Goal: Task Accomplishment & Management: Complete application form

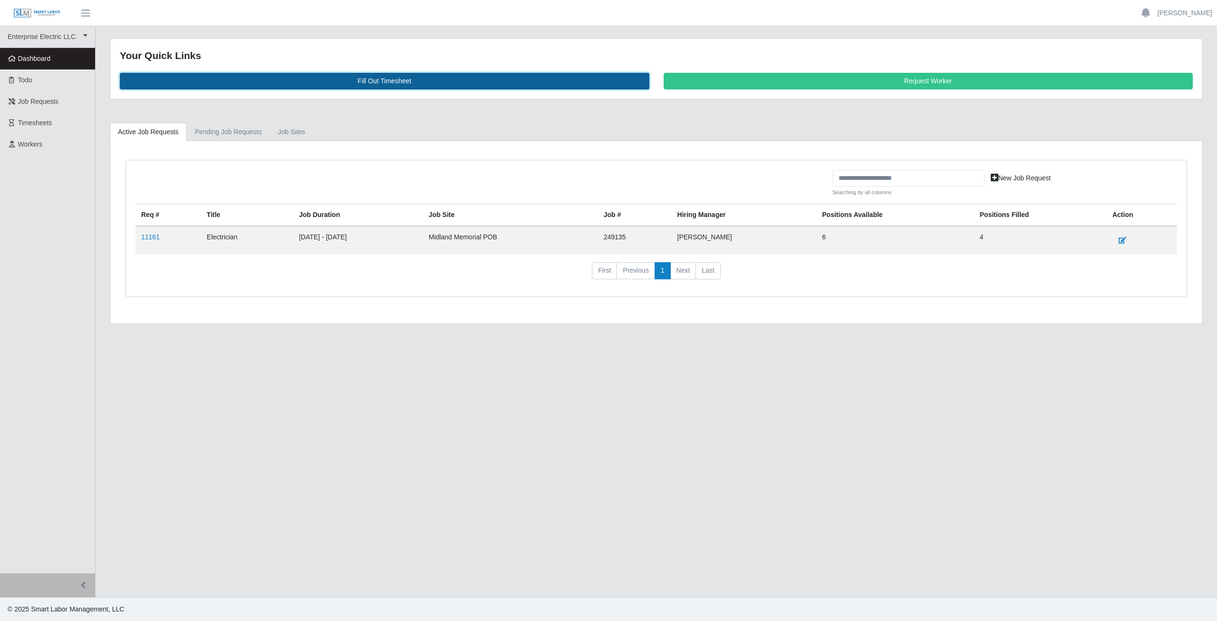
click at [383, 79] on link "Fill Out Timesheet" at bounding box center [385, 81] width 530 height 17
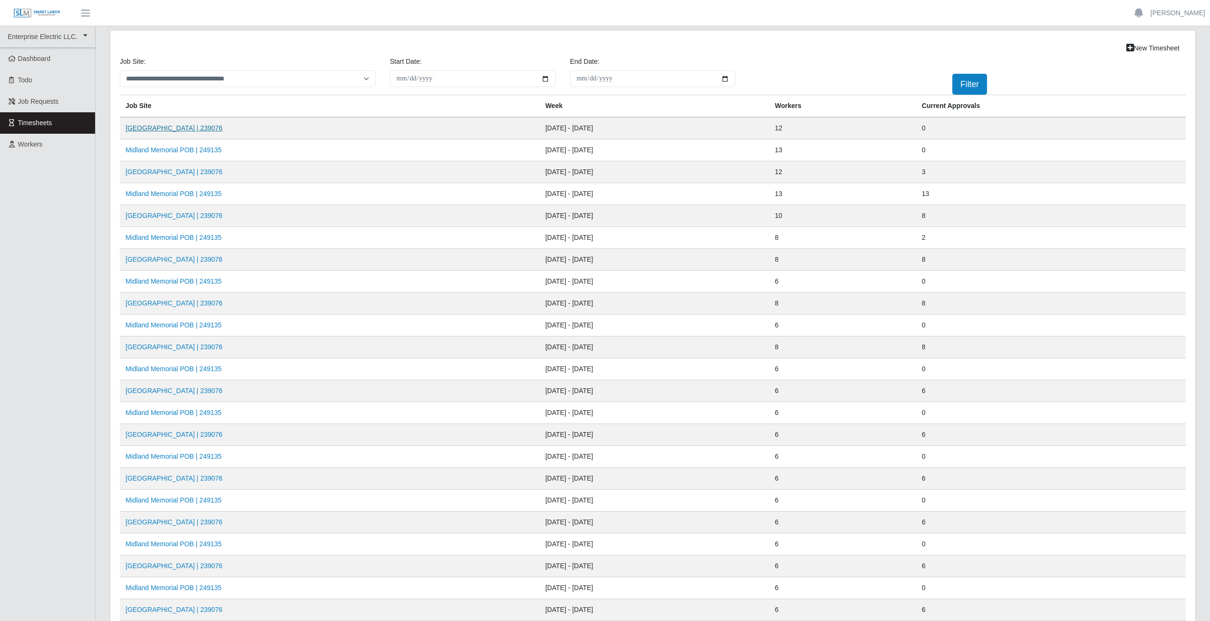
click at [179, 127] on link "Midland Memorial INFILL | 239076" at bounding box center [174, 128] width 97 height 8
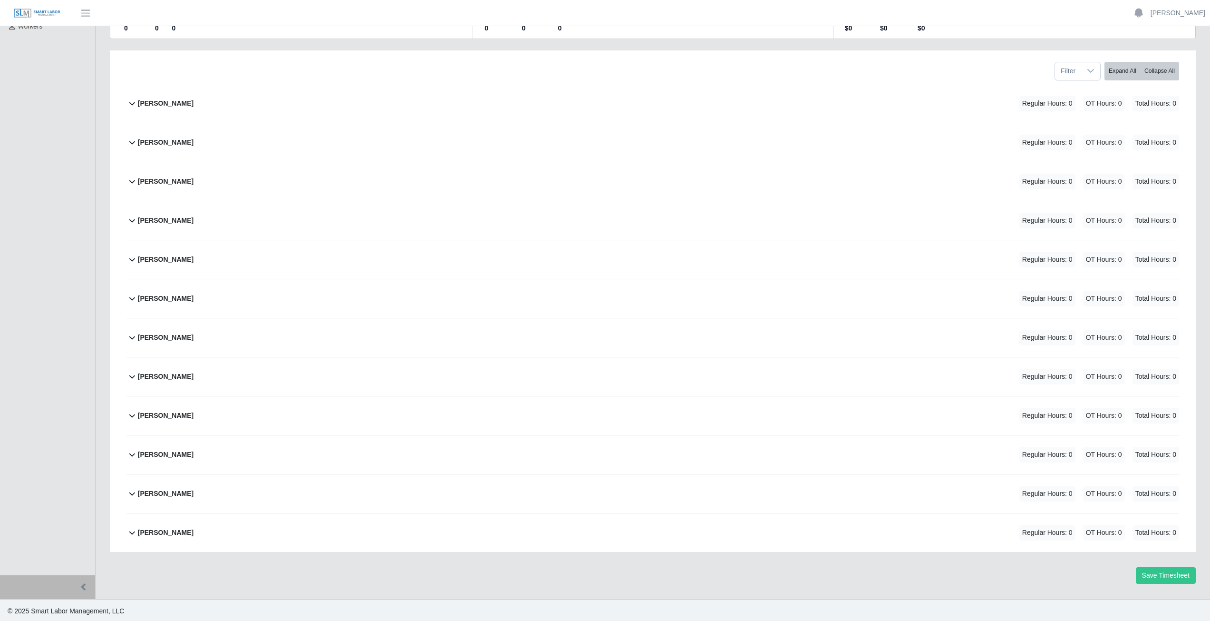
scroll to position [120, 0]
click at [166, 496] on b "Reynaldo Garcia" at bounding box center [166, 492] width 56 height 10
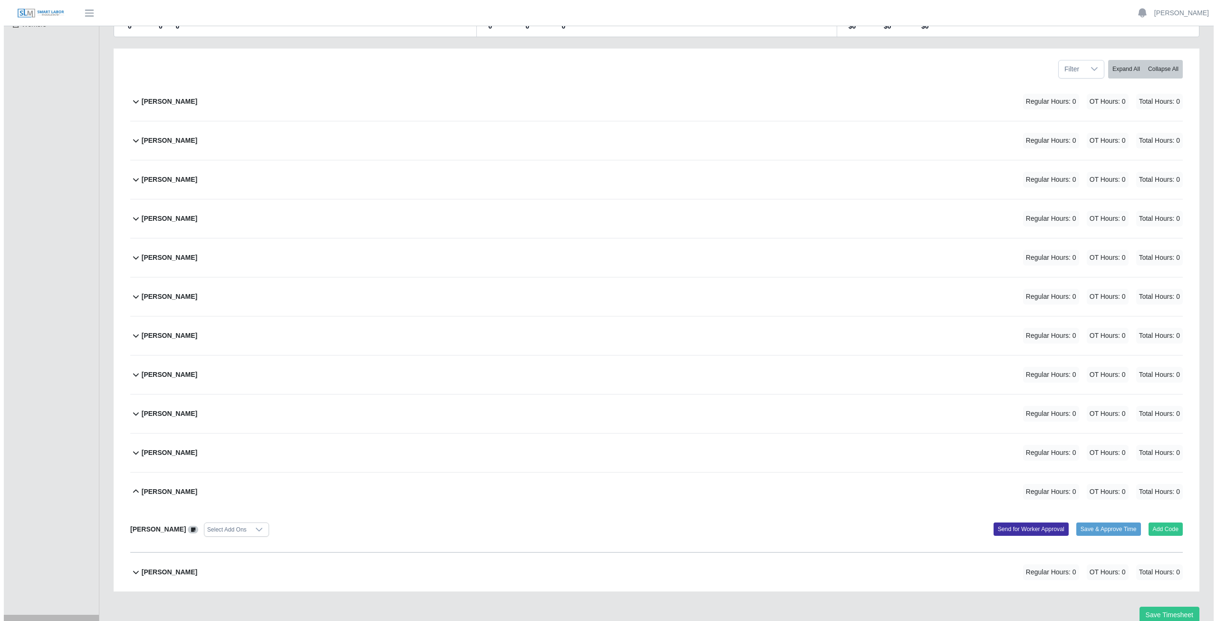
scroll to position [161, 0]
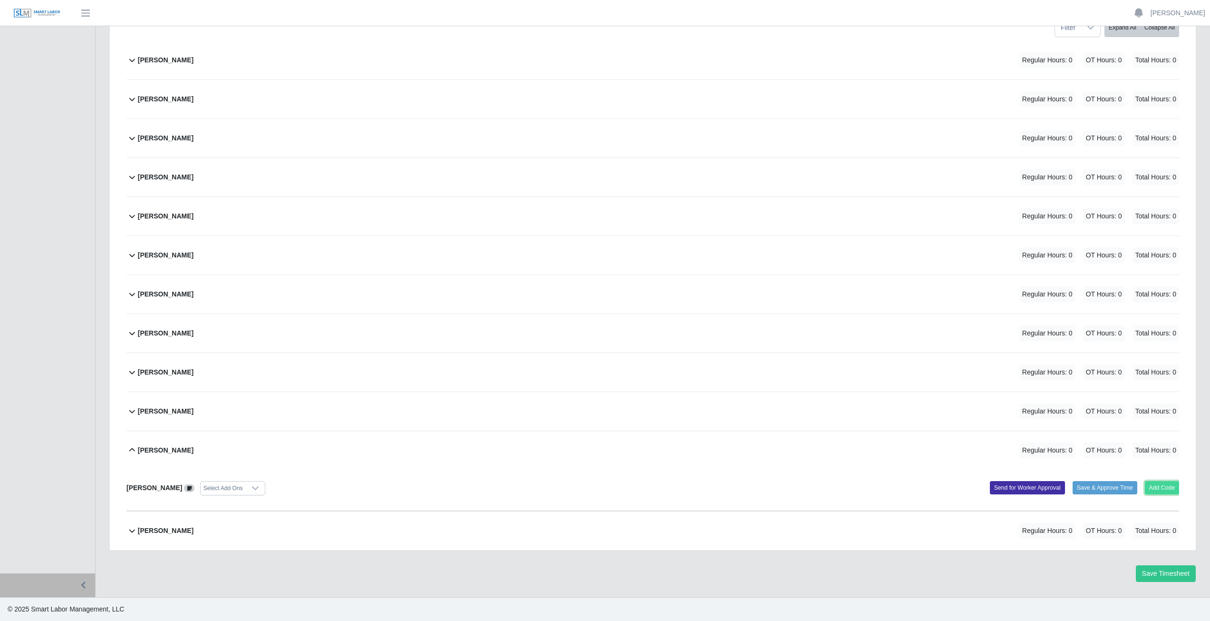
click at [1157, 488] on button "Add Code" at bounding box center [1162, 487] width 35 height 13
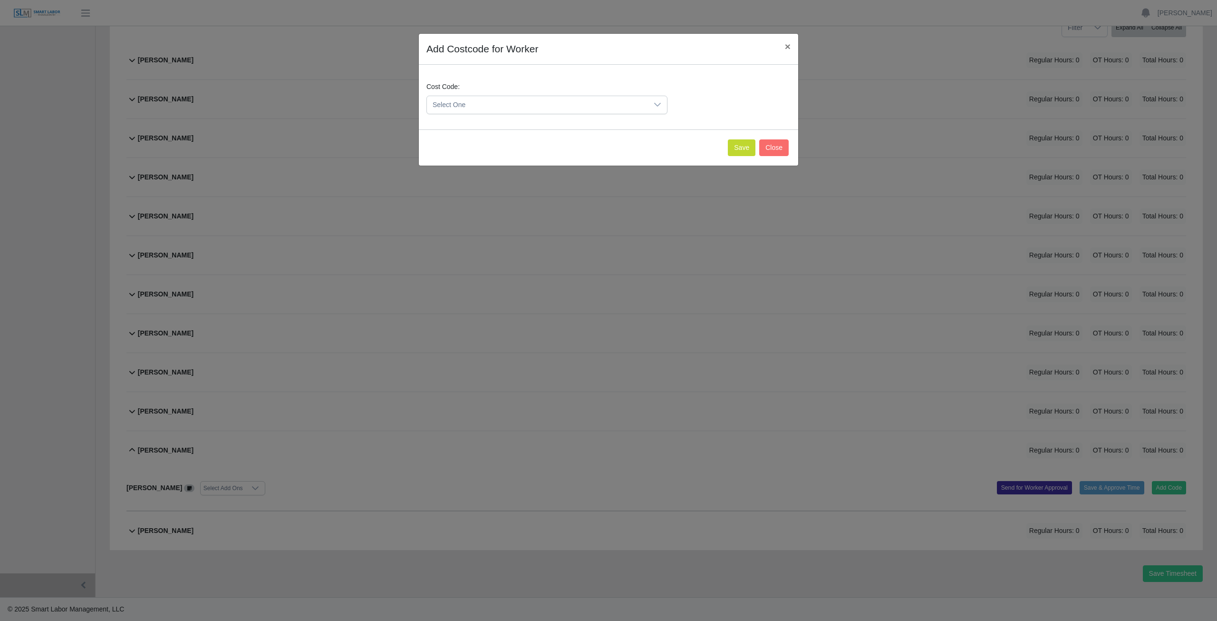
click at [490, 103] on span "Select One" at bounding box center [537, 105] width 221 height 18
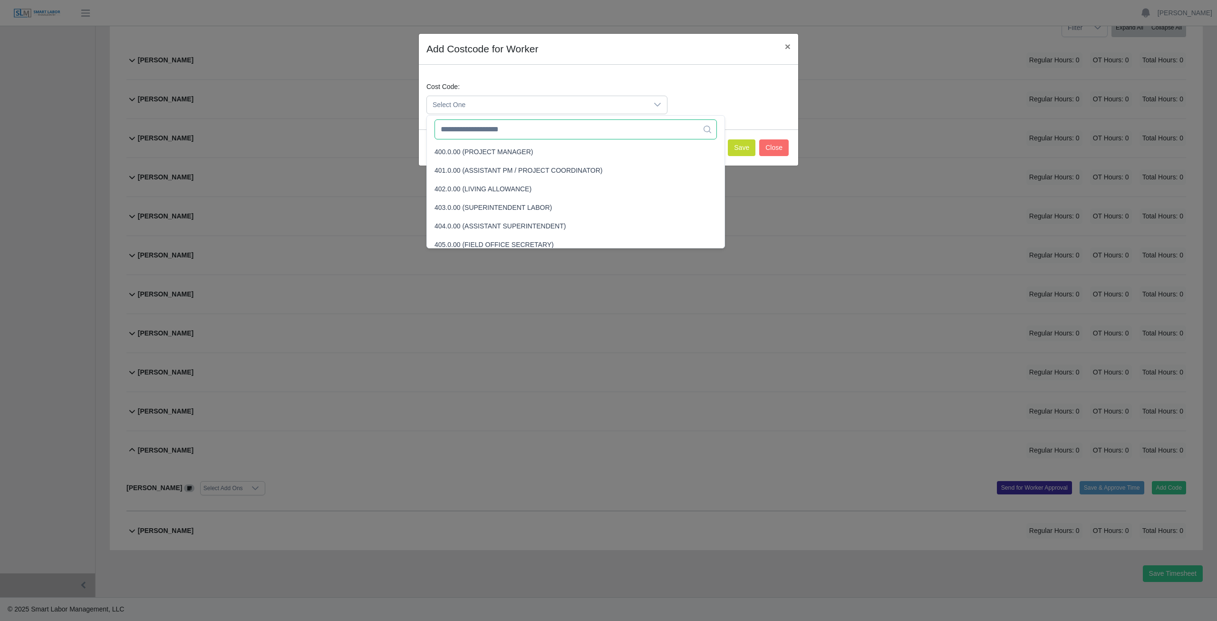
click at [478, 132] on input "text" at bounding box center [576, 129] width 282 height 20
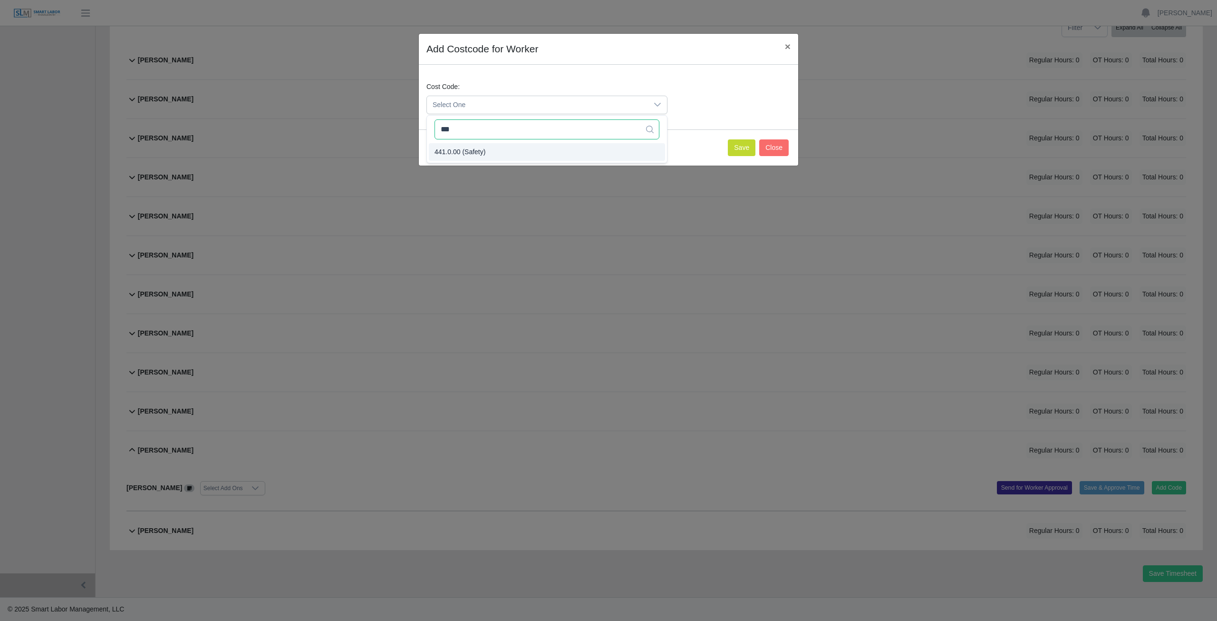
type input "***"
click at [745, 147] on button "Save" at bounding box center [742, 147] width 28 height 17
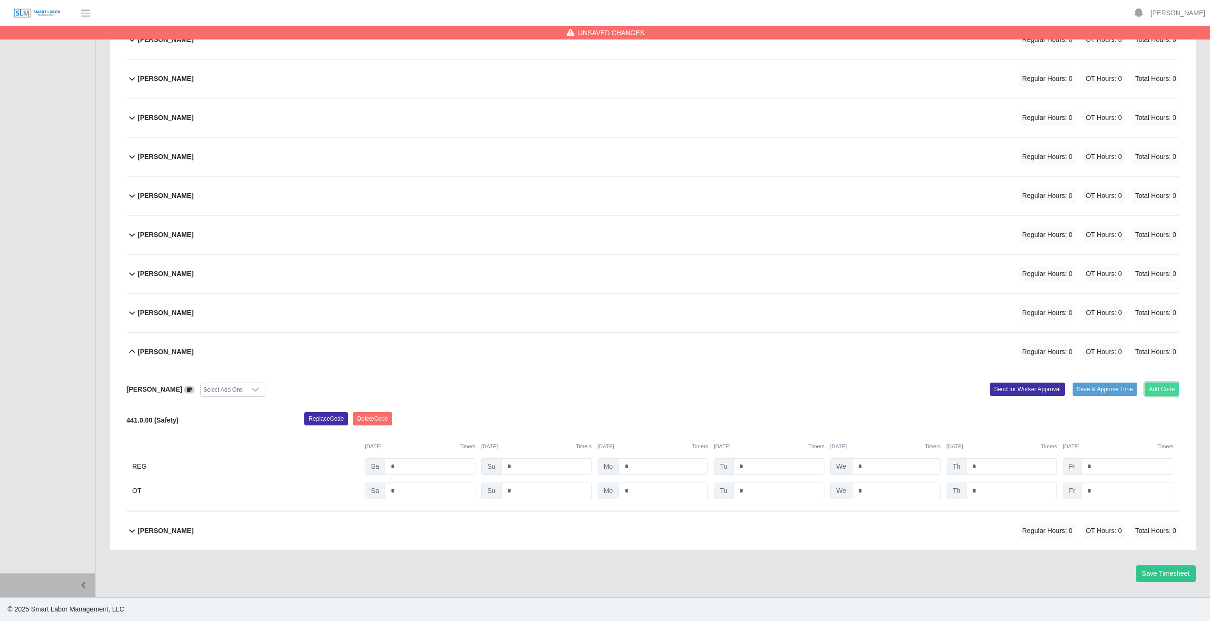
click at [1162, 390] on button "Add Code" at bounding box center [1162, 388] width 35 height 13
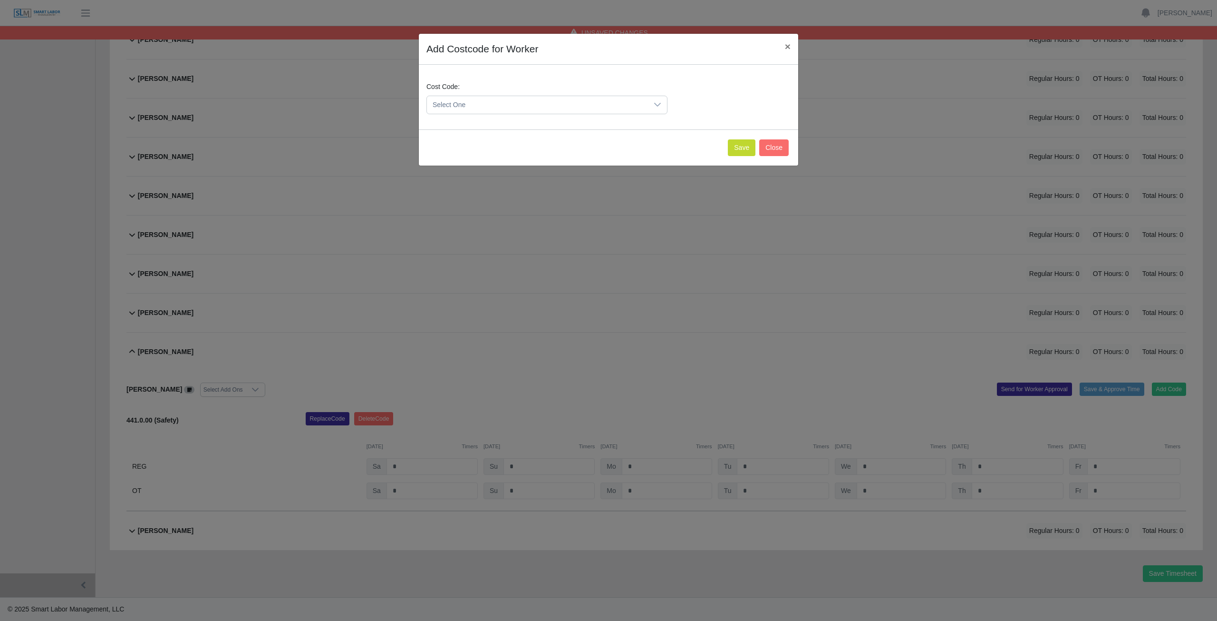
click at [471, 102] on span "Select One" at bounding box center [537, 105] width 221 height 18
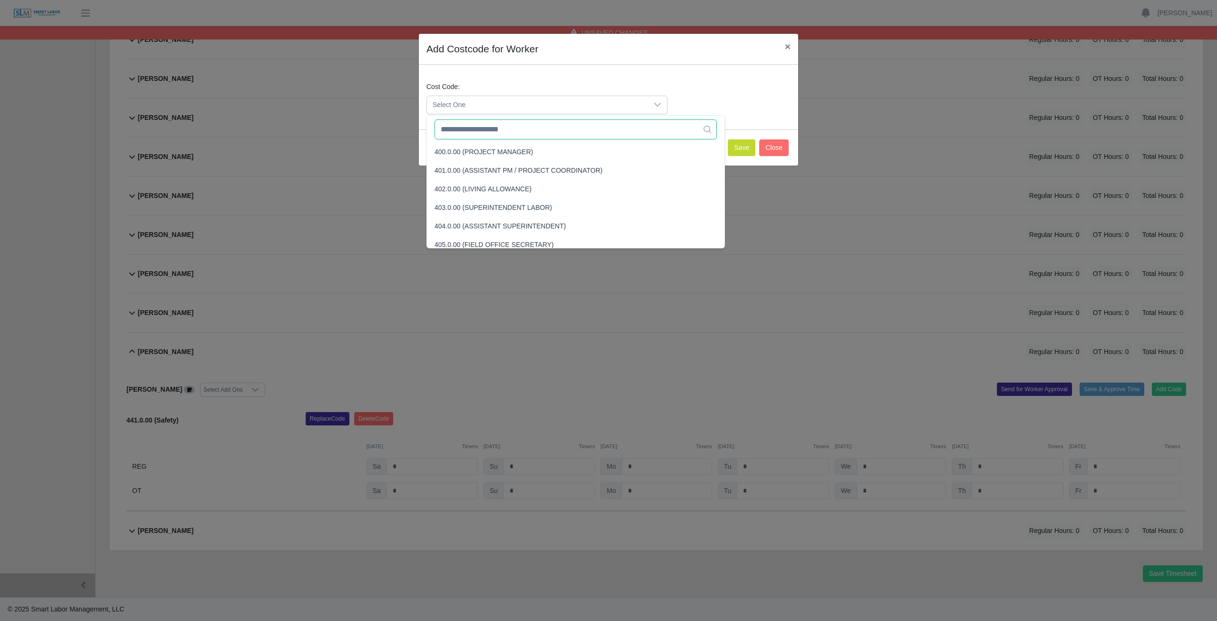
click at [470, 133] on input "text" at bounding box center [576, 129] width 282 height 20
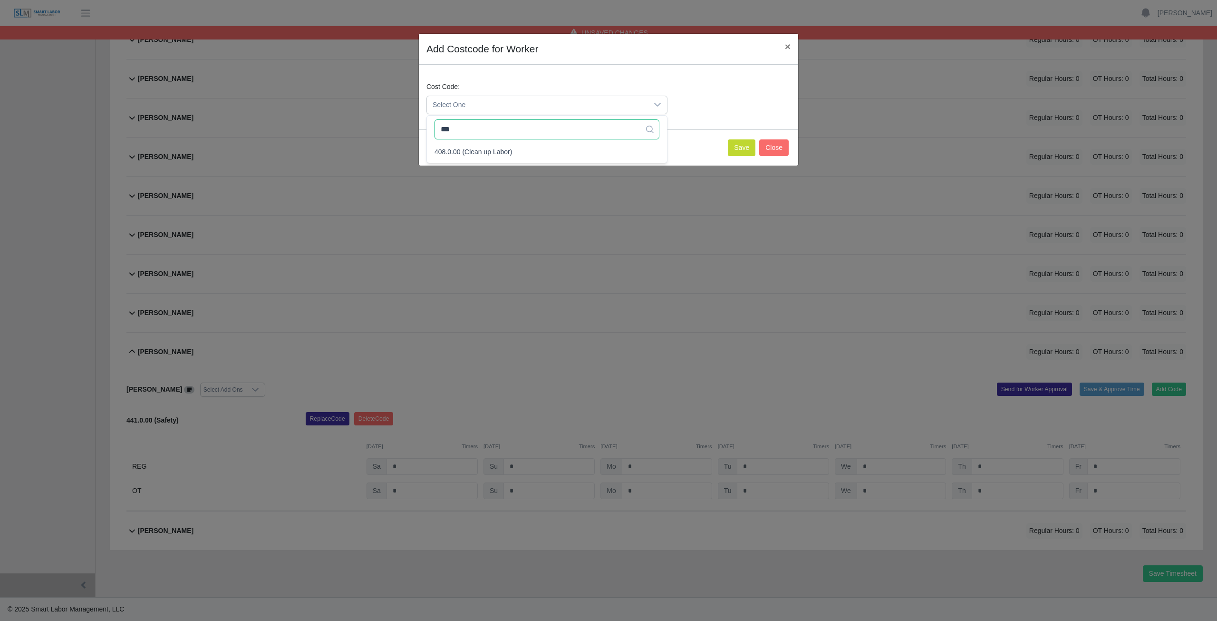
click at [483, 127] on input "***" at bounding box center [547, 129] width 225 height 20
type input "***"
click at [466, 156] on span "408.0.00 (Clean up Labor)" at bounding box center [474, 152] width 78 height 10
click at [736, 146] on button "Save" at bounding box center [742, 147] width 28 height 17
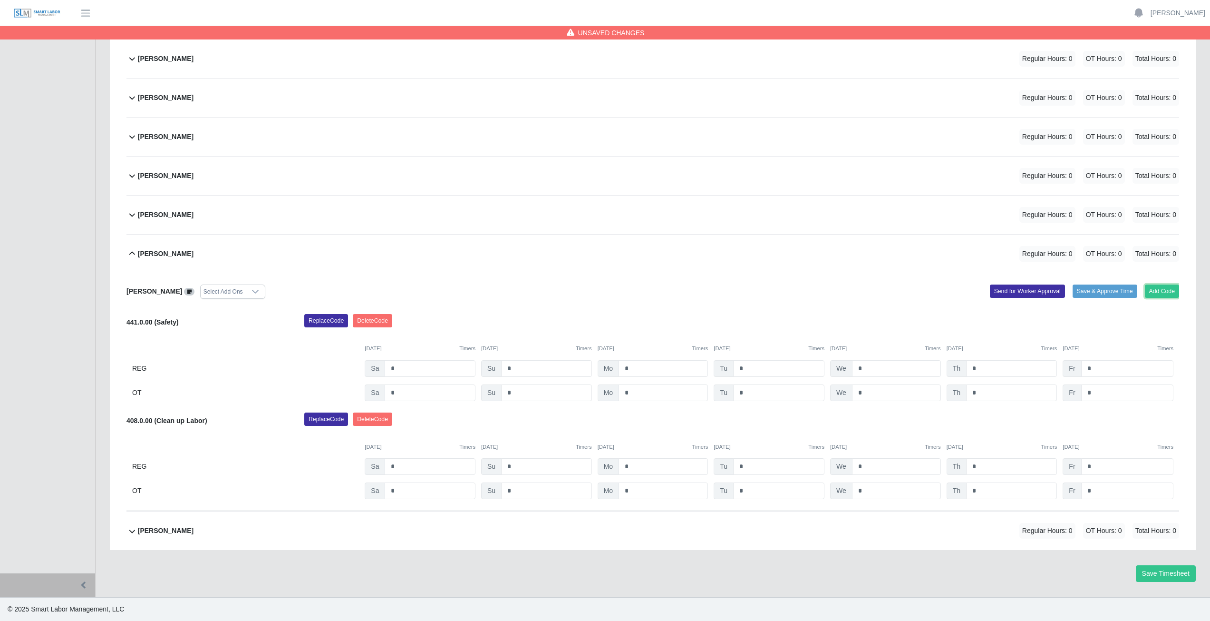
drag, startPoint x: 1166, startPoint y: 288, endPoint x: 973, endPoint y: 286, distance: 193.1
click at [1108, 293] on div "Add Code Save & Approve Time Send for Worker Approval" at bounding box center [920, 291] width 534 height 14
click at [1162, 291] on button "Add Code" at bounding box center [1162, 290] width 35 height 13
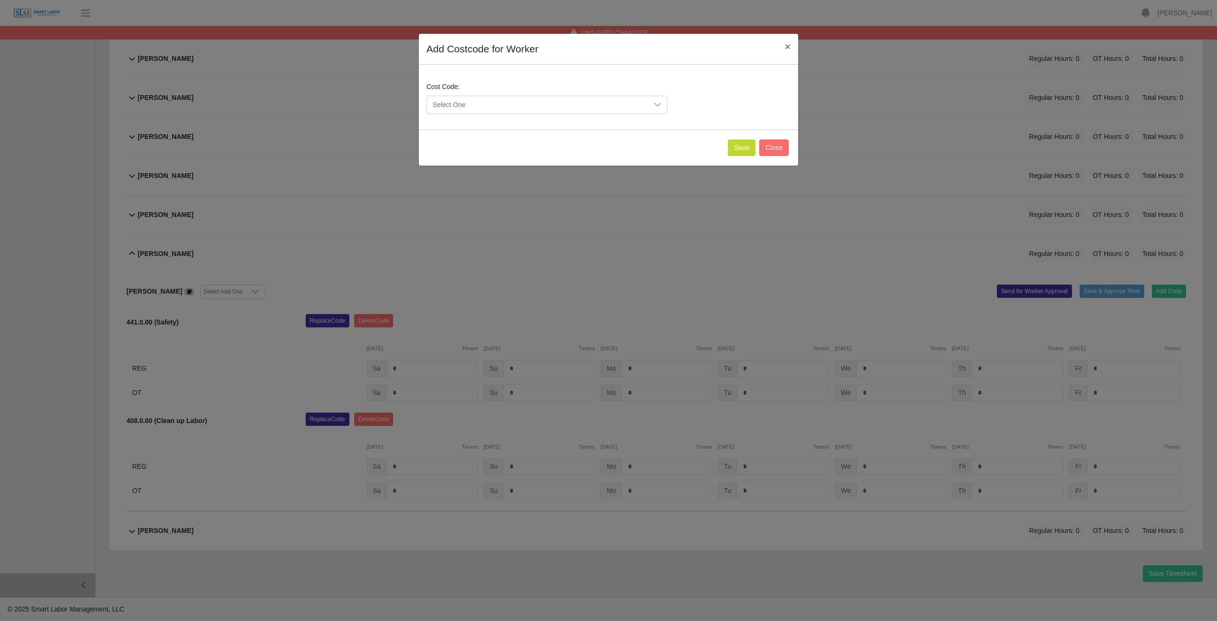
click at [456, 105] on span "Select One" at bounding box center [537, 105] width 221 height 18
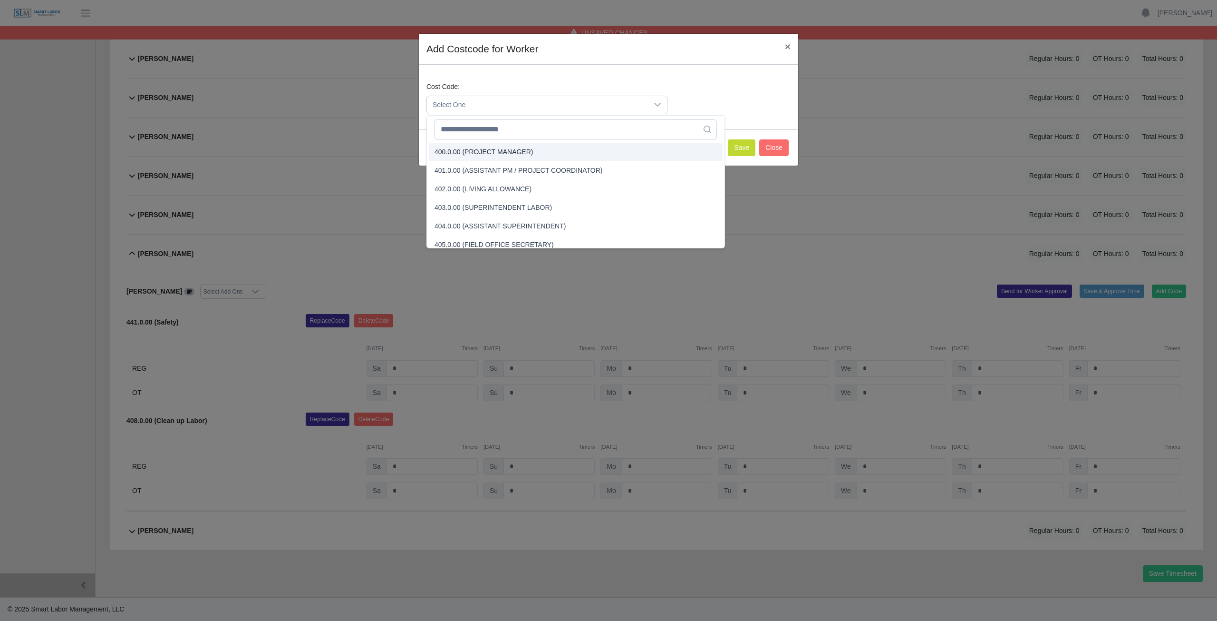
scroll to position [80, 0]
click at [467, 124] on input "text" at bounding box center [576, 129] width 282 height 20
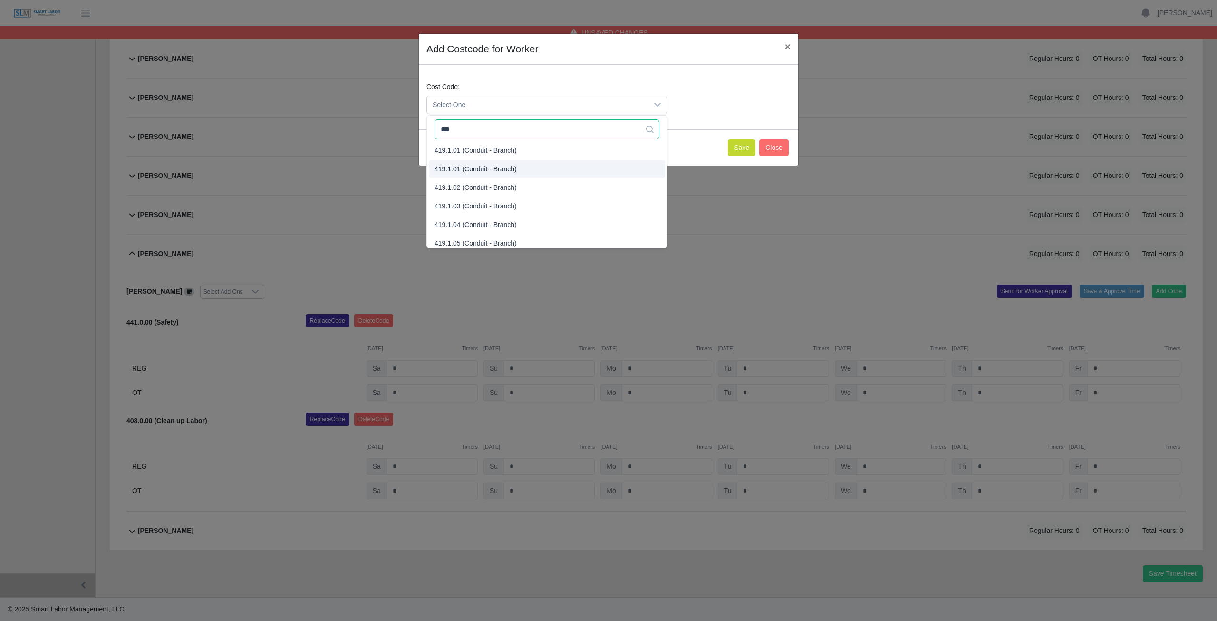
scroll to position [0, 0]
type input "***"
click at [471, 170] on span "419.1.00 (Conduit - Branch)" at bounding box center [476, 170] width 82 height 10
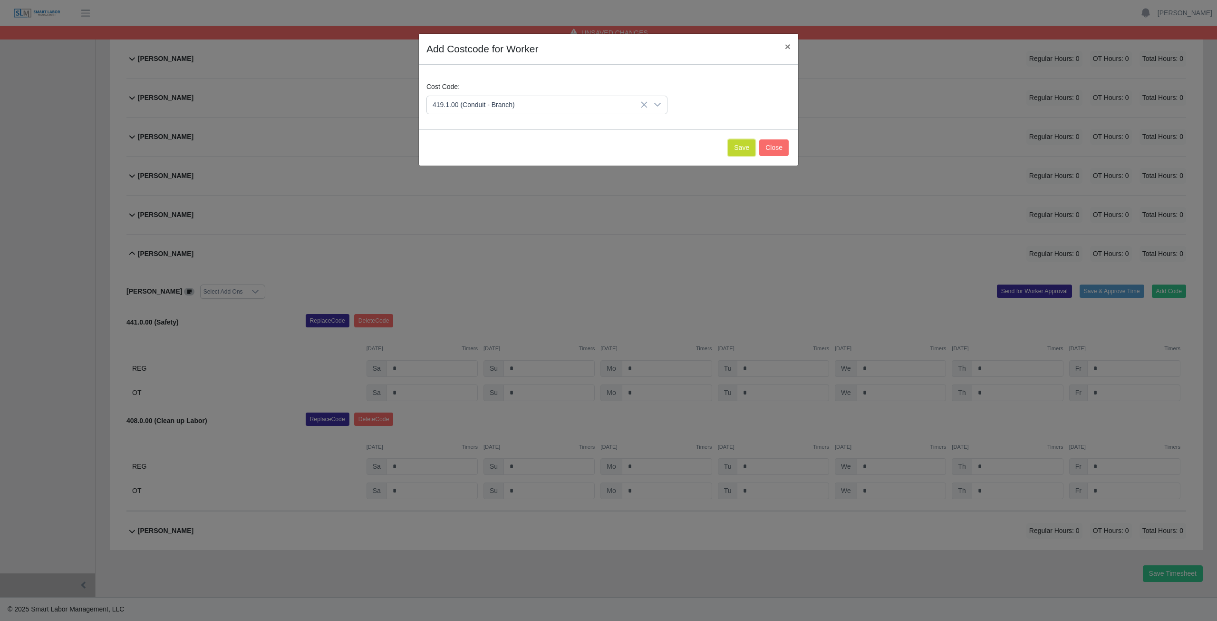
click at [739, 147] on button "Save" at bounding box center [742, 147] width 28 height 17
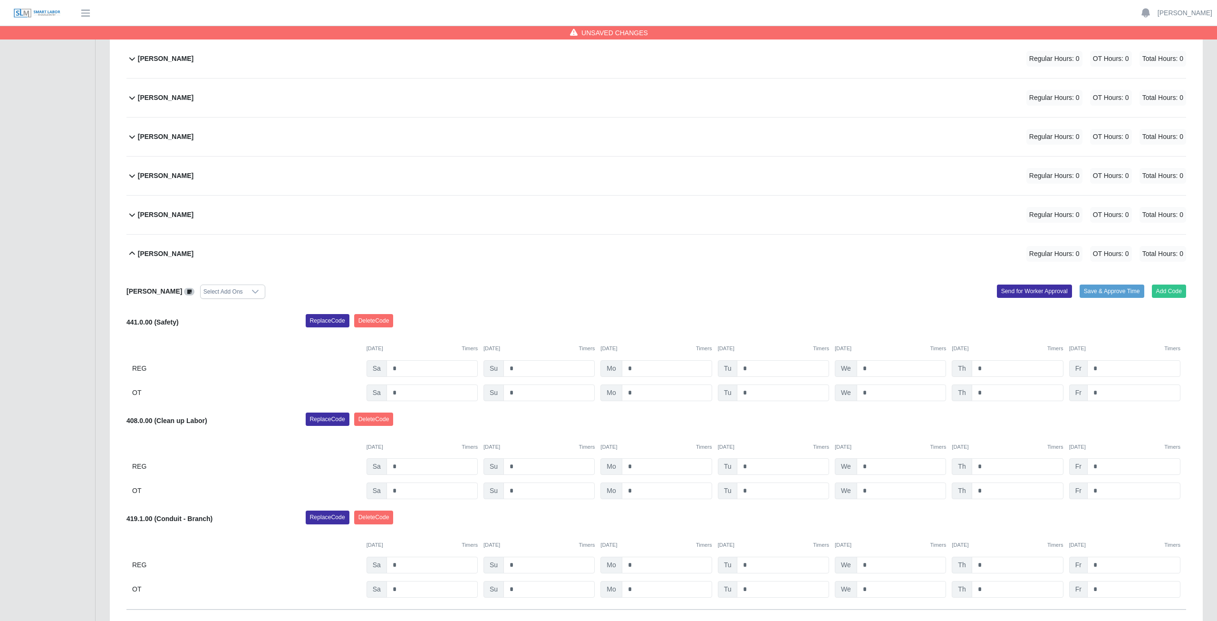
scroll to position [456, 0]
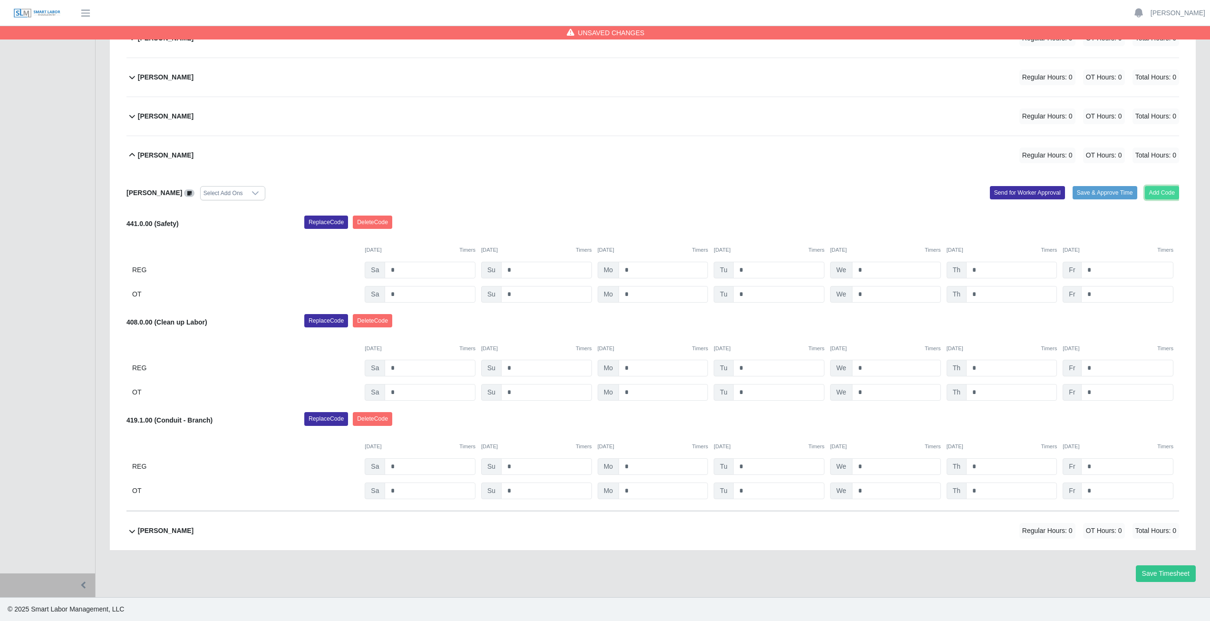
click at [1161, 189] on button "Add Code" at bounding box center [1162, 192] width 35 height 13
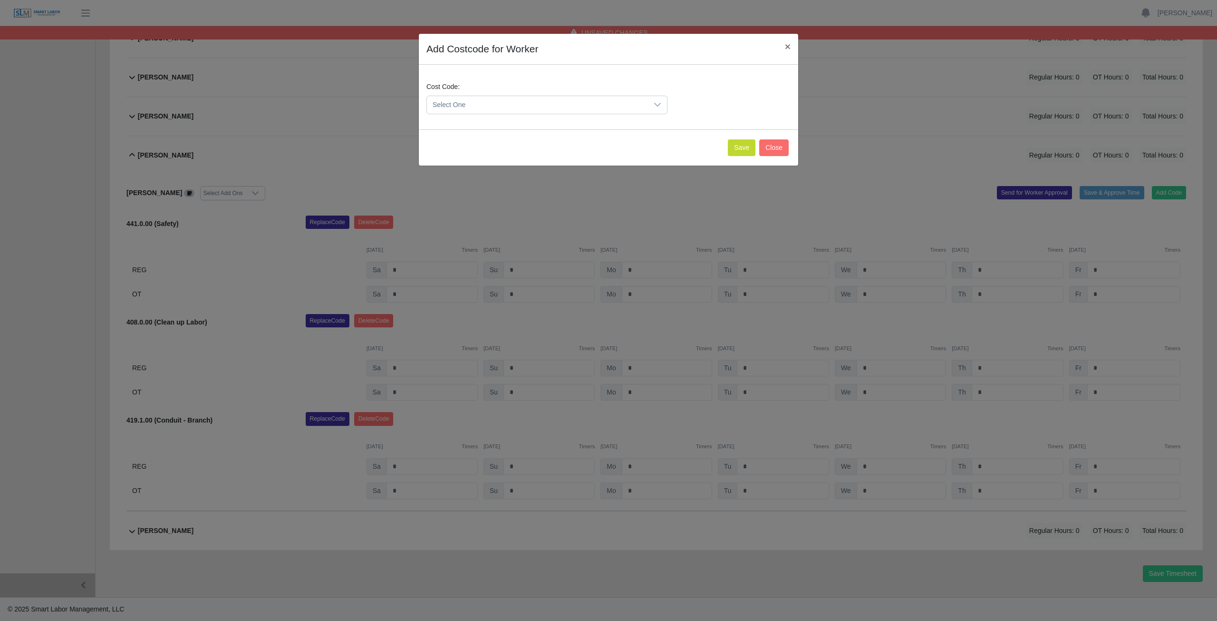
click at [477, 103] on span "Select One" at bounding box center [537, 105] width 221 height 18
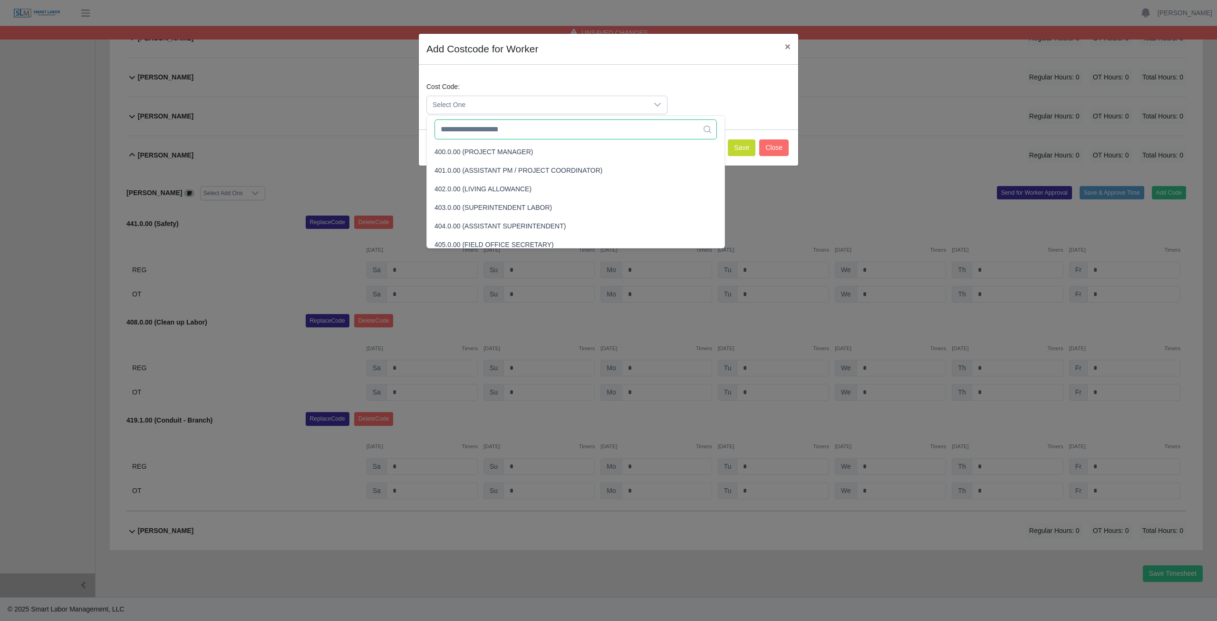
click at [468, 131] on input "text" at bounding box center [576, 129] width 282 height 20
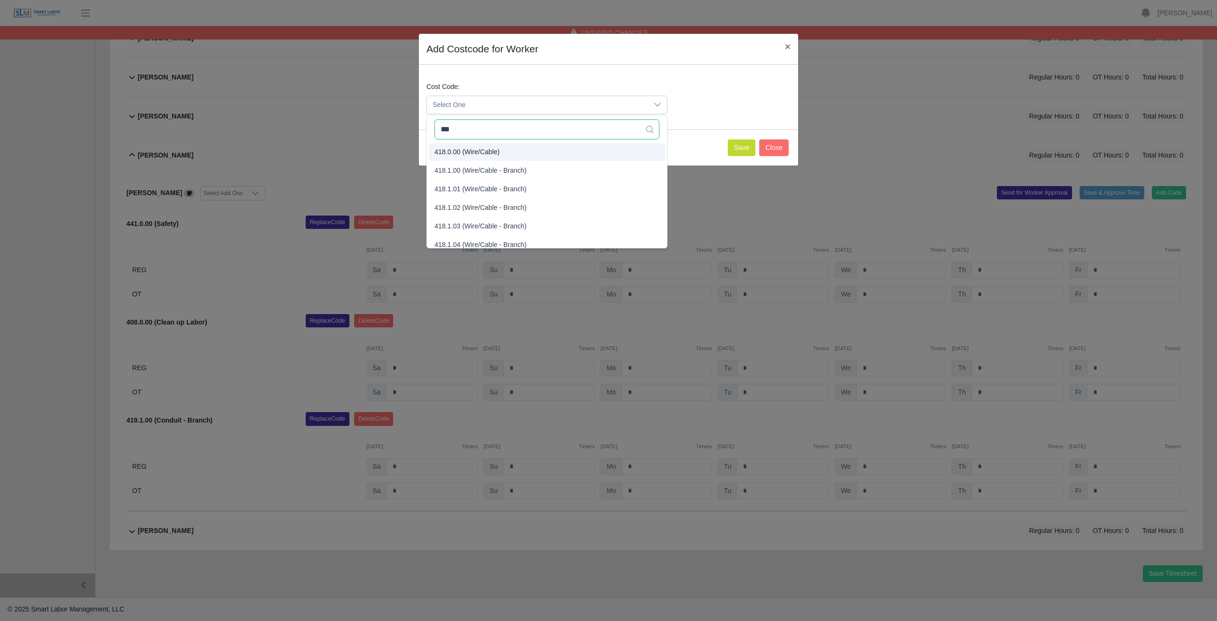
type input "***"
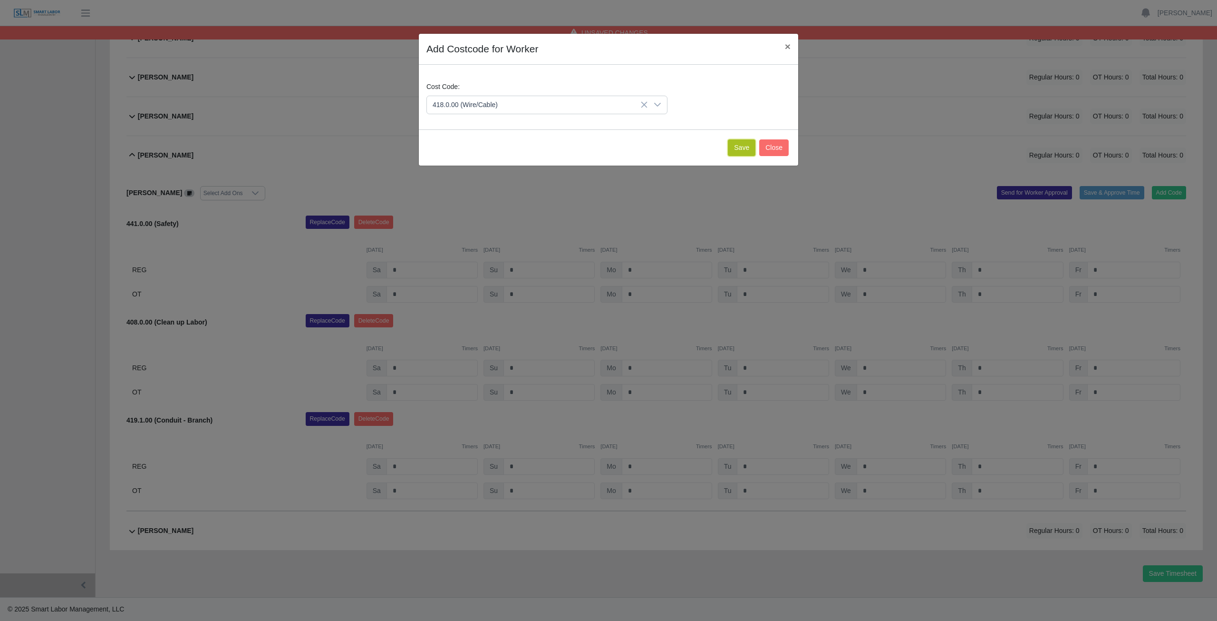
click at [737, 149] on button "Save" at bounding box center [742, 147] width 28 height 17
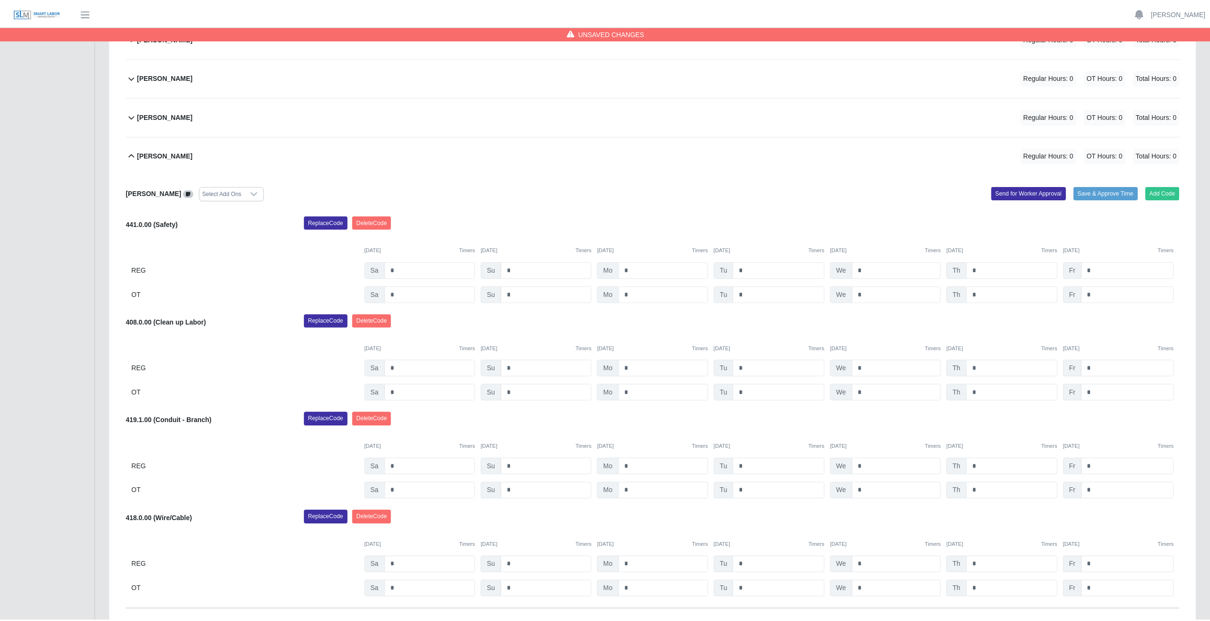
scroll to position [555, 0]
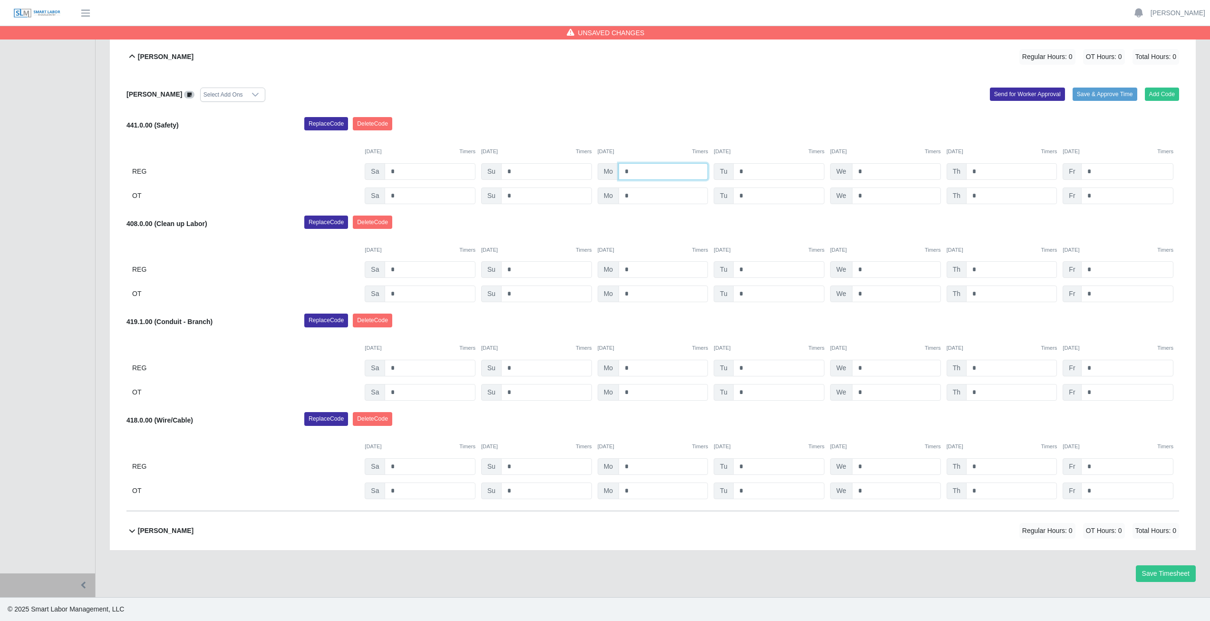
click at [630, 170] on input "*" at bounding box center [663, 171] width 89 height 17
type input "*"
click at [746, 171] on input "*" at bounding box center [778, 171] width 91 height 17
type input "*"
click at [864, 172] on input "*" at bounding box center [896, 171] width 89 height 17
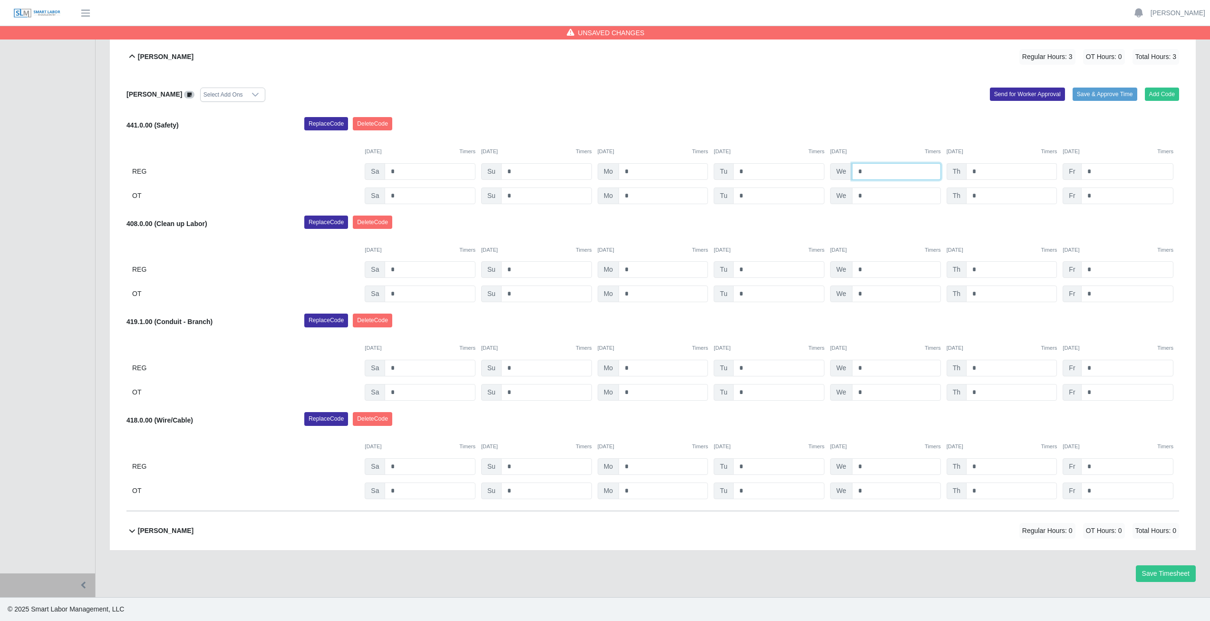
type input "*"
click at [981, 171] on input "*" at bounding box center [1011, 171] width 91 height 17
type input "*"
click at [1094, 172] on input "*" at bounding box center [1127, 171] width 92 height 17
type input "*"
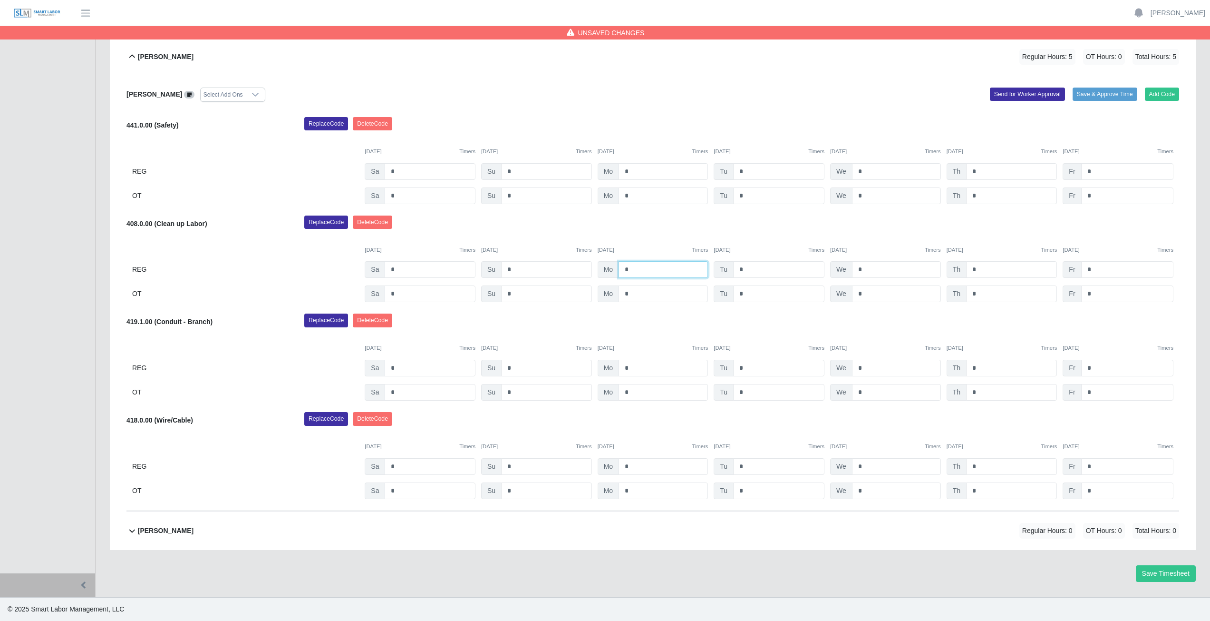
click at [633, 270] on input "*" at bounding box center [663, 269] width 89 height 17
type input "*"
click at [745, 269] on input "*" at bounding box center [778, 269] width 91 height 17
type input "*"
click at [865, 269] on input "*" at bounding box center [896, 269] width 89 height 17
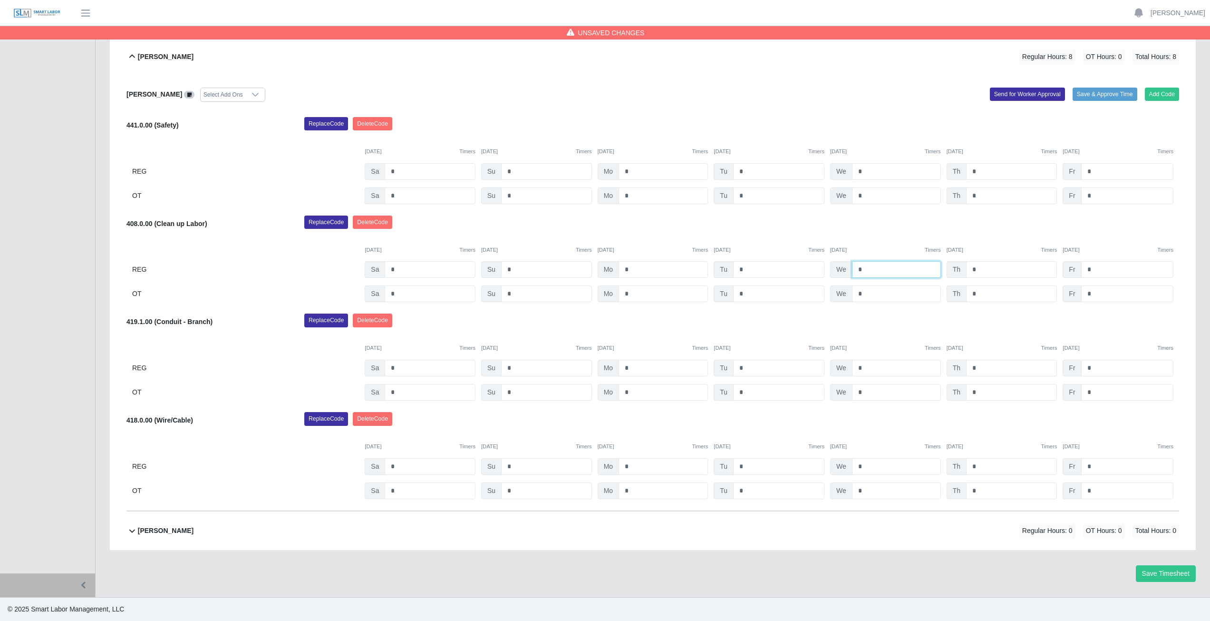
type input "*"
click at [980, 271] on input "*" at bounding box center [1011, 269] width 91 height 17
type input "*"
click at [1093, 269] on input "*" at bounding box center [1127, 269] width 92 height 17
type input "*"
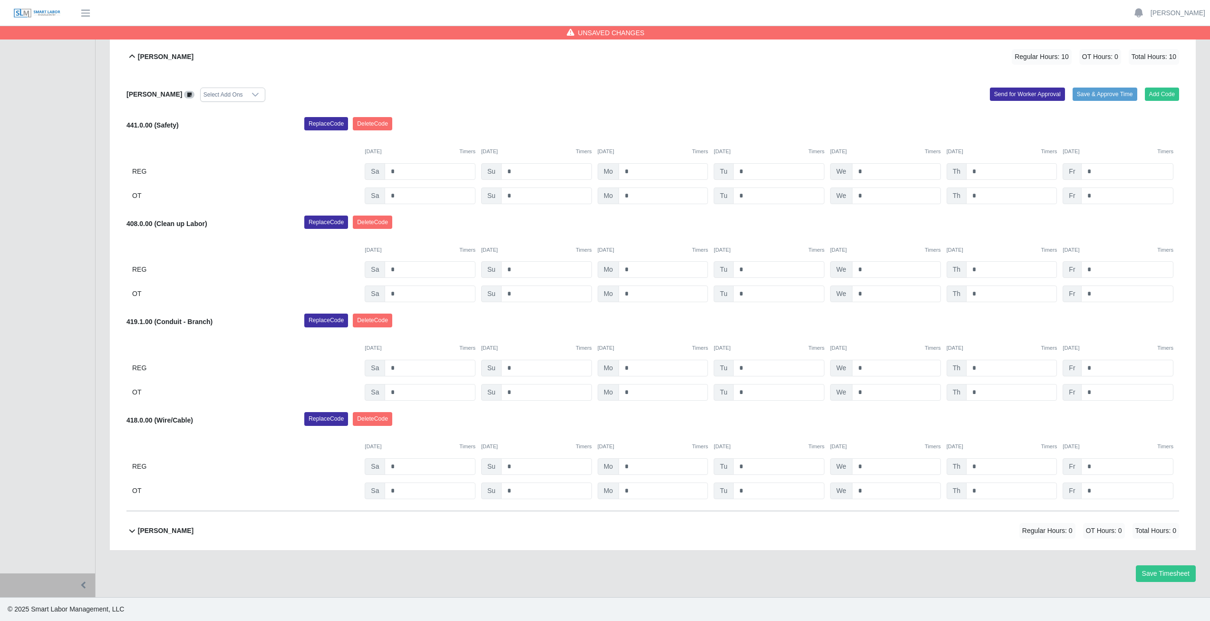
click at [998, 314] on div "Replace Code [GEOGRAPHIC_DATA] Code" at bounding box center [741, 322] width 889 height 19
click at [634, 368] on input "*" at bounding box center [663, 368] width 89 height 17
click at [636, 367] on input "*" at bounding box center [663, 368] width 89 height 17
type input "*"
click at [1165, 574] on button "Save Timesheet" at bounding box center [1166, 573] width 60 height 17
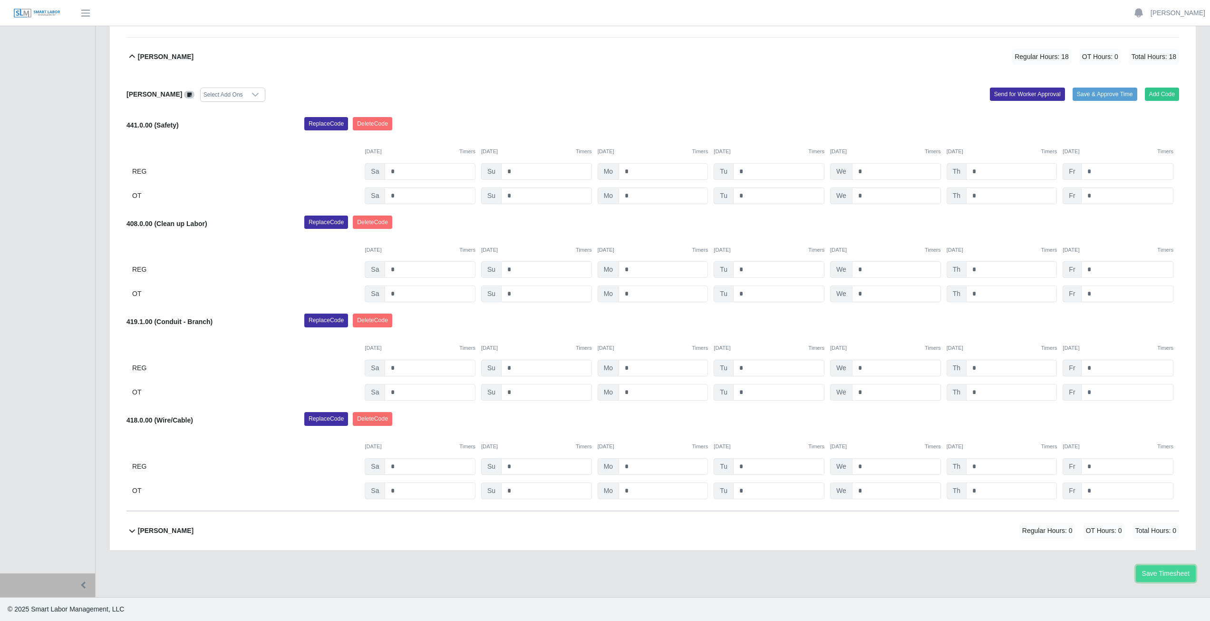
click at [1165, 573] on button "Save Timesheet" at bounding box center [1166, 573] width 60 height 17
click at [136, 57] on icon at bounding box center [132, 56] width 11 height 11
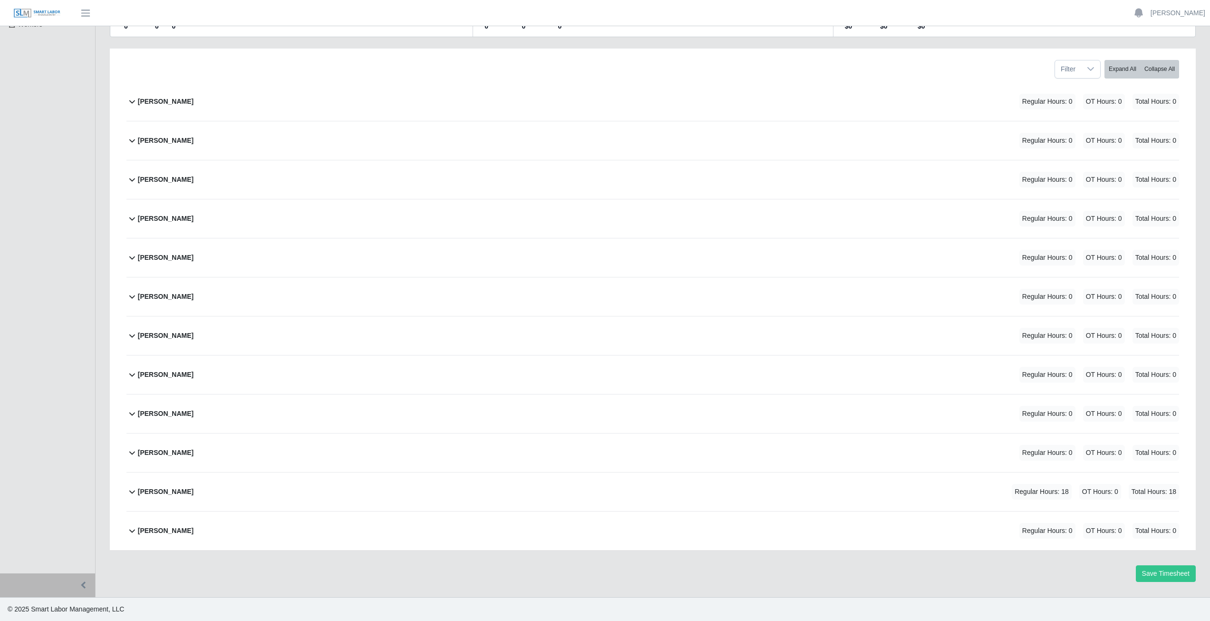
scroll to position [120, 0]
click at [1183, 16] on link "[PERSON_NAME]" at bounding box center [1178, 13] width 55 height 10
click at [1156, 71] on link "Logout" at bounding box center [1167, 66] width 86 height 20
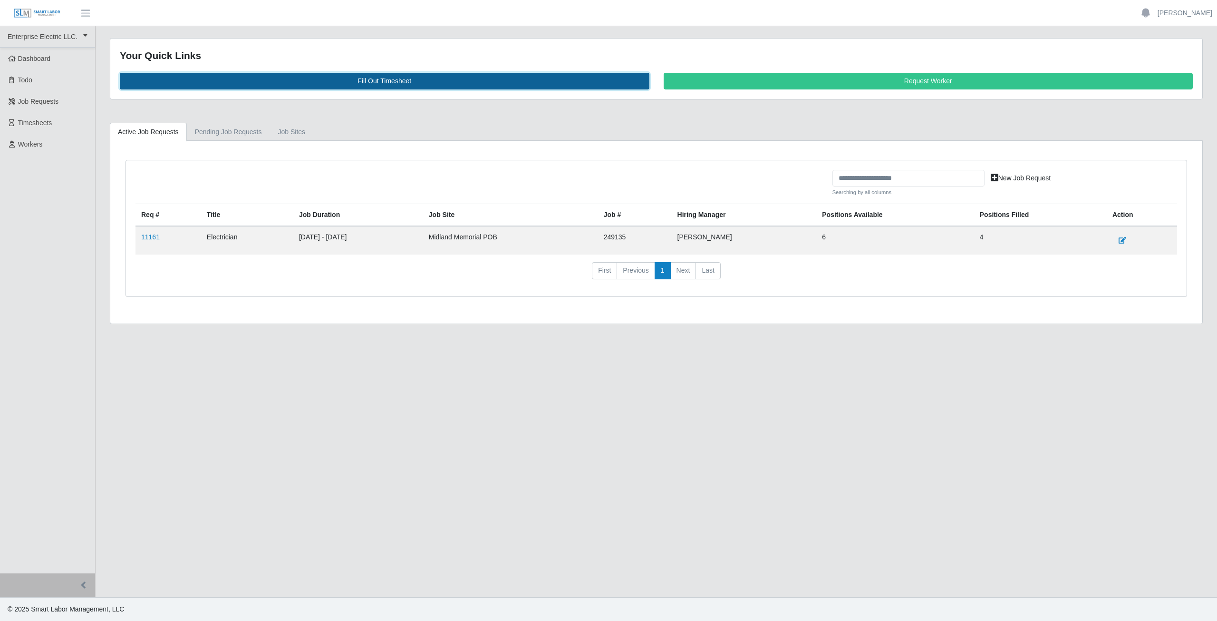
click at [380, 82] on link "Fill Out Timesheet" at bounding box center [385, 81] width 530 height 17
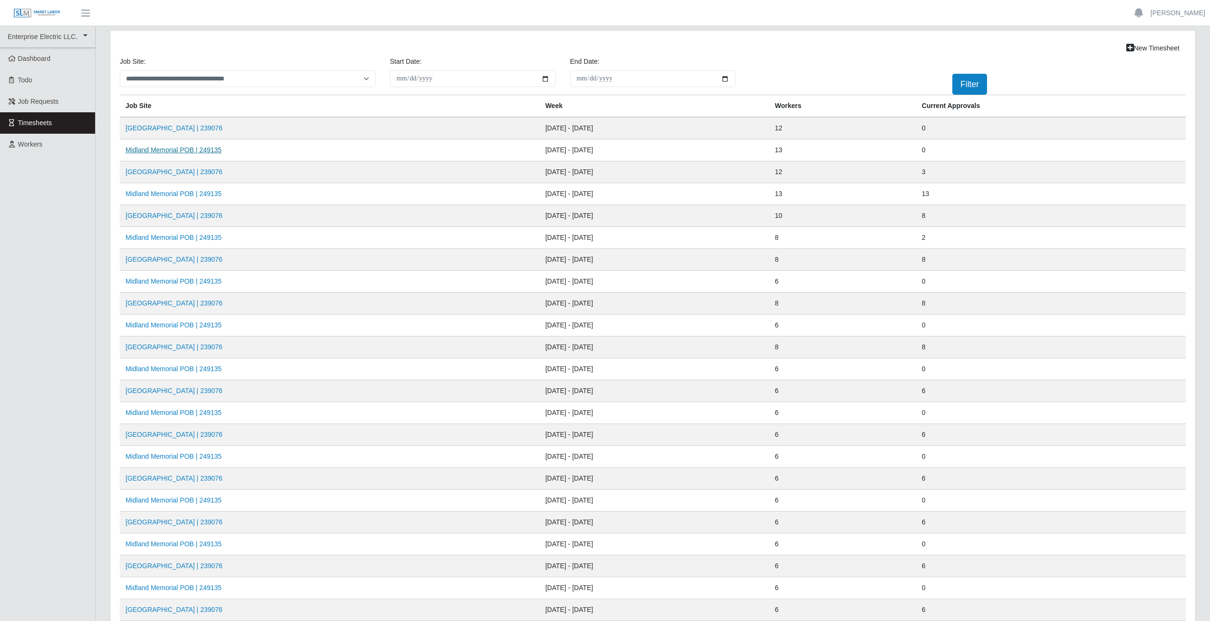
click at [173, 153] on link "Midland Memorial POB | 249135" at bounding box center [174, 150] width 96 height 8
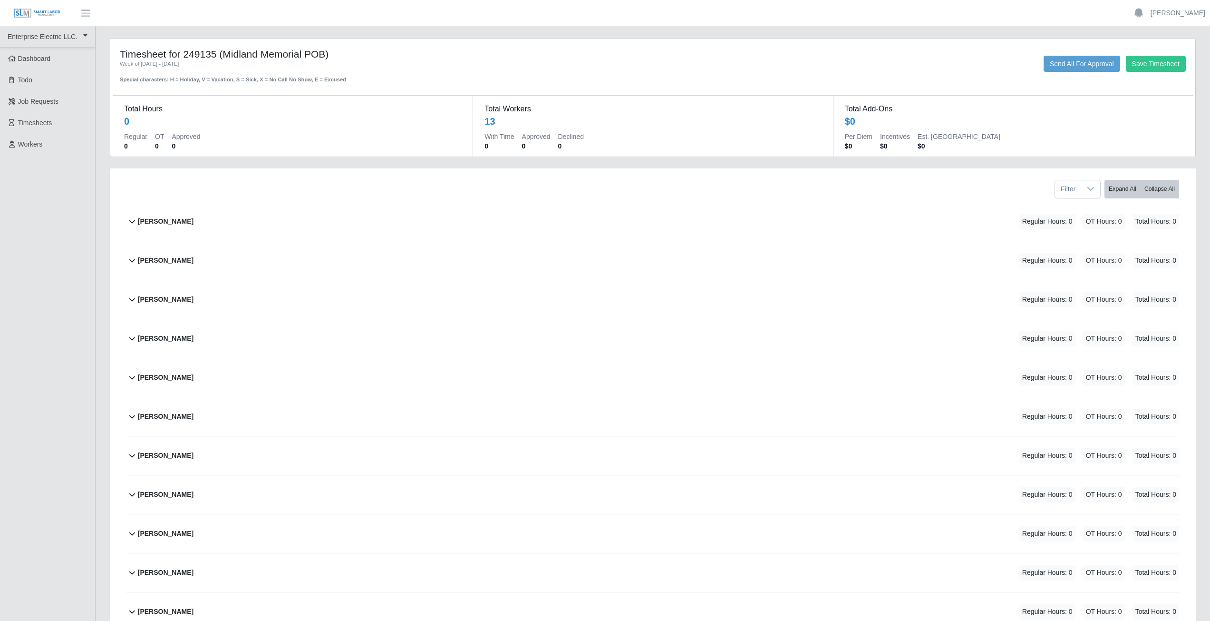
click at [130, 221] on icon at bounding box center [132, 221] width 6 height 3
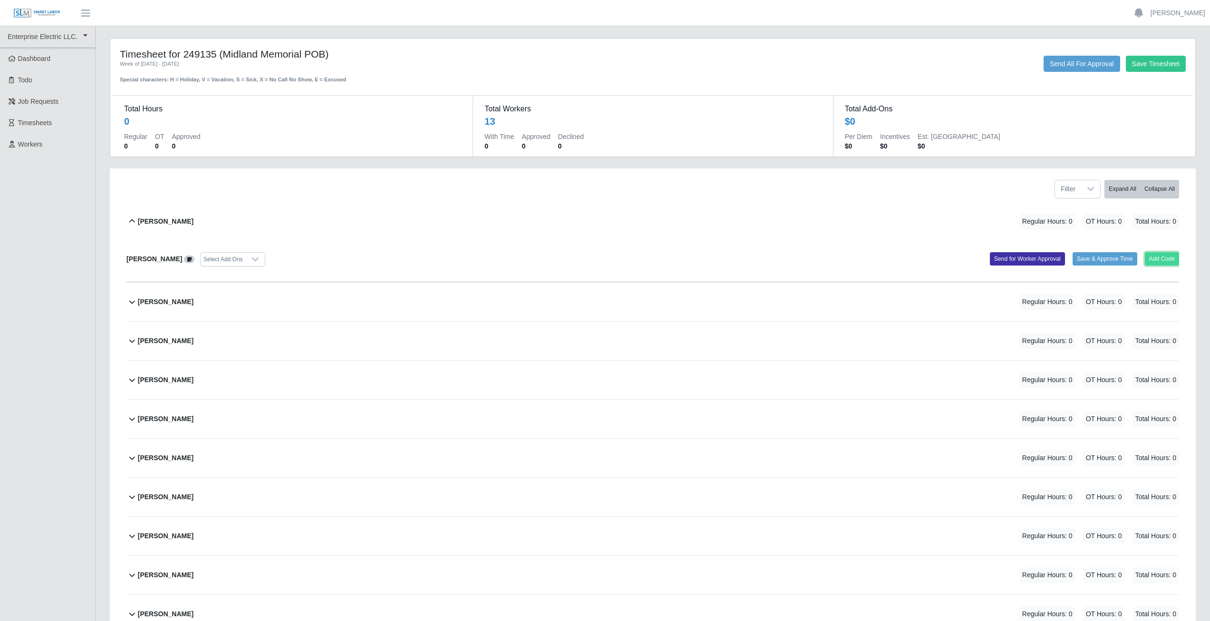
click at [1163, 258] on button "Add Code" at bounding box center [1162, 258] width 35 height 13
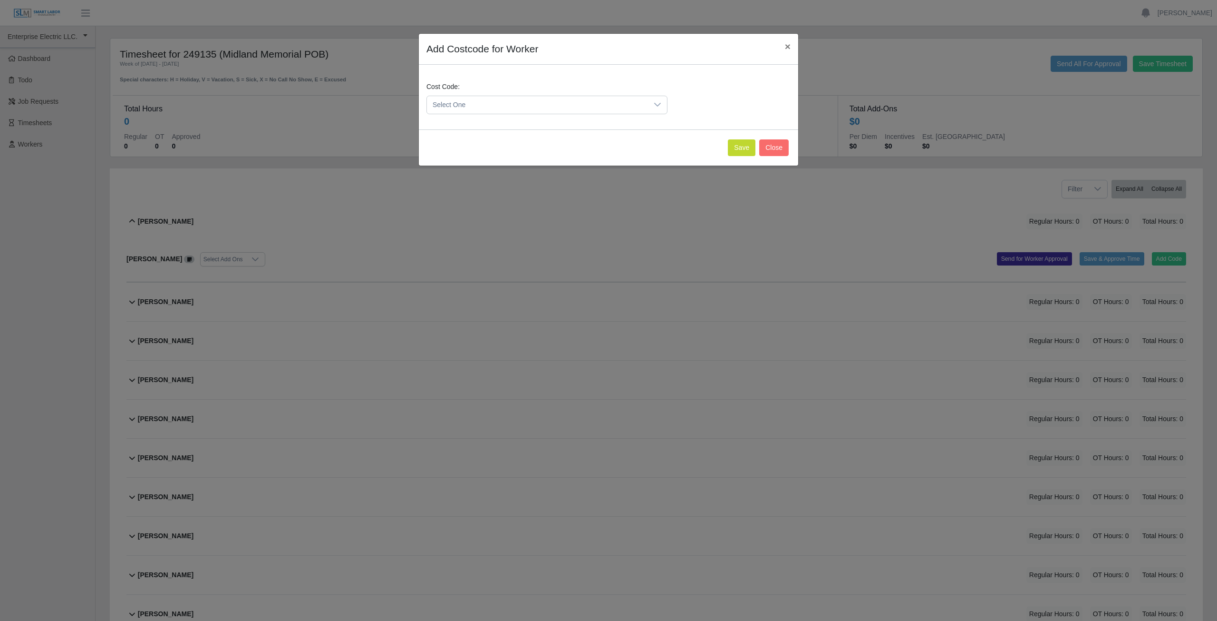
drag, startPoint x: 479, startPoint y: 101, endPoint x: 480, endPoint y: 107, distance: 6.3
click at [481, 107] on span "Select One" at bounding box center [537, 105] width 221 height 18
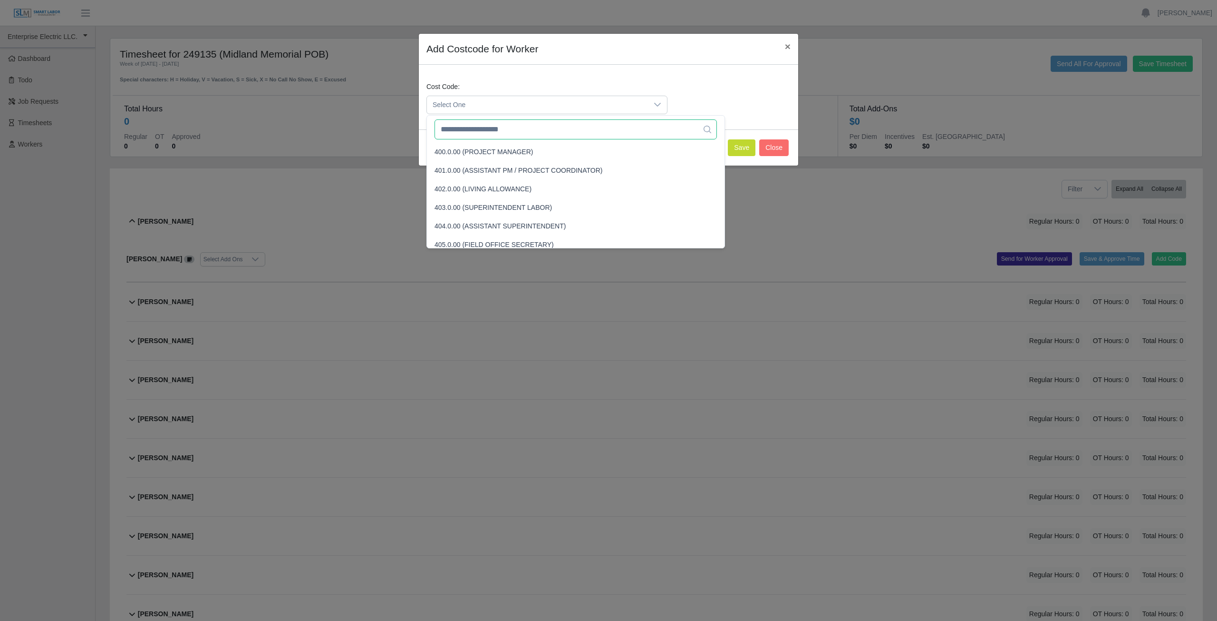
click at [475, 136] on input "text" at bounding box center [576, 129] width 282 height 20
click at [505, 130] on input "text" at bounding box center [576, 129] width 282 height 20
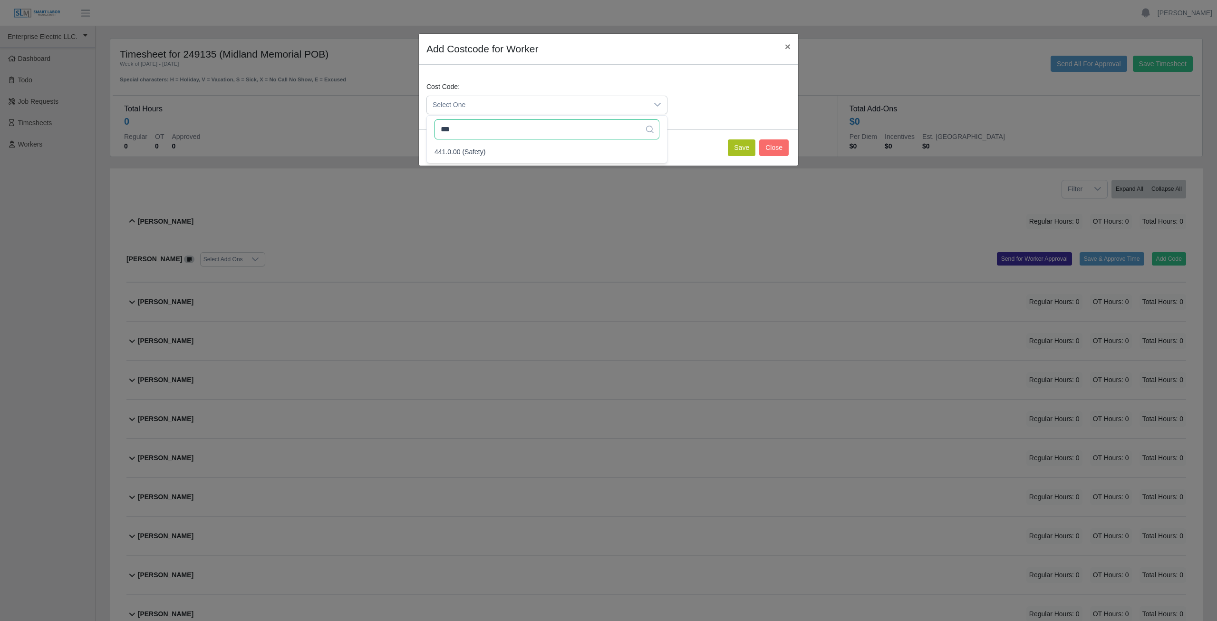
type input "***"
click at [739, 147] on button "Save" at bounding box center [742, 147] width 28 height 17
click at [740, 146] on button "Save" at bounding box center [742, 147] width 28 height 17
click at [477, 104] on span "Select One" at bounding box center [537, 105] width 221 height 18
click at [739, 143] on button "Save" at bounding box center [742, 147] width 28 height 17
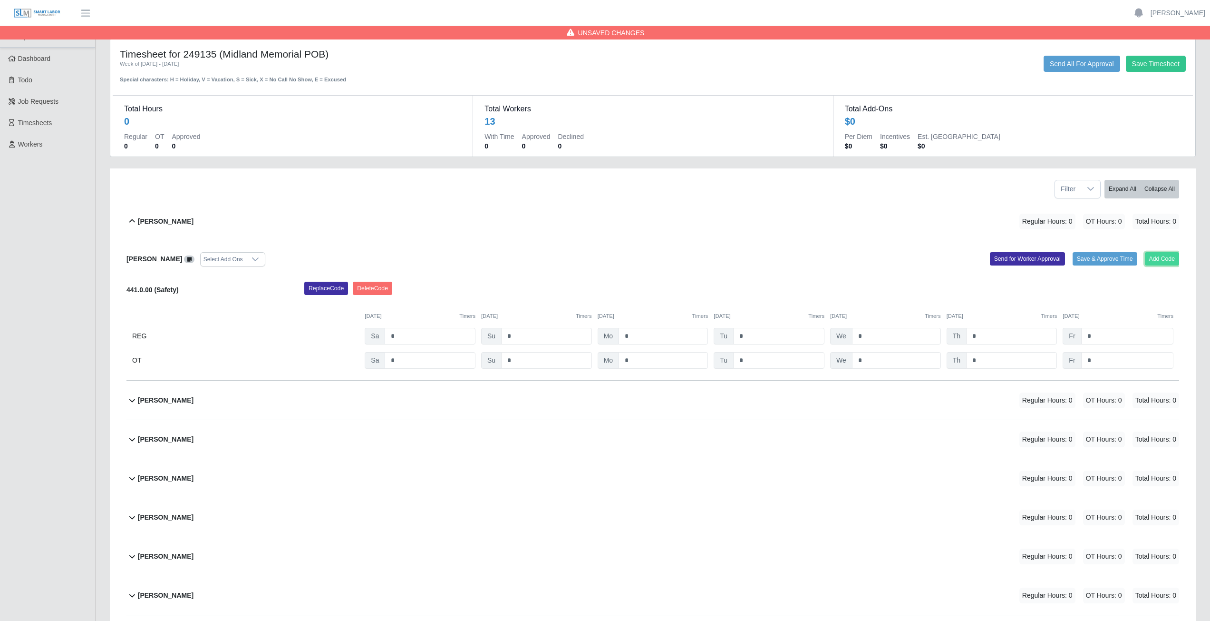
click at [1162, 259] on button "Add Code" at bounding box center [1162, 258] width 35 height 13
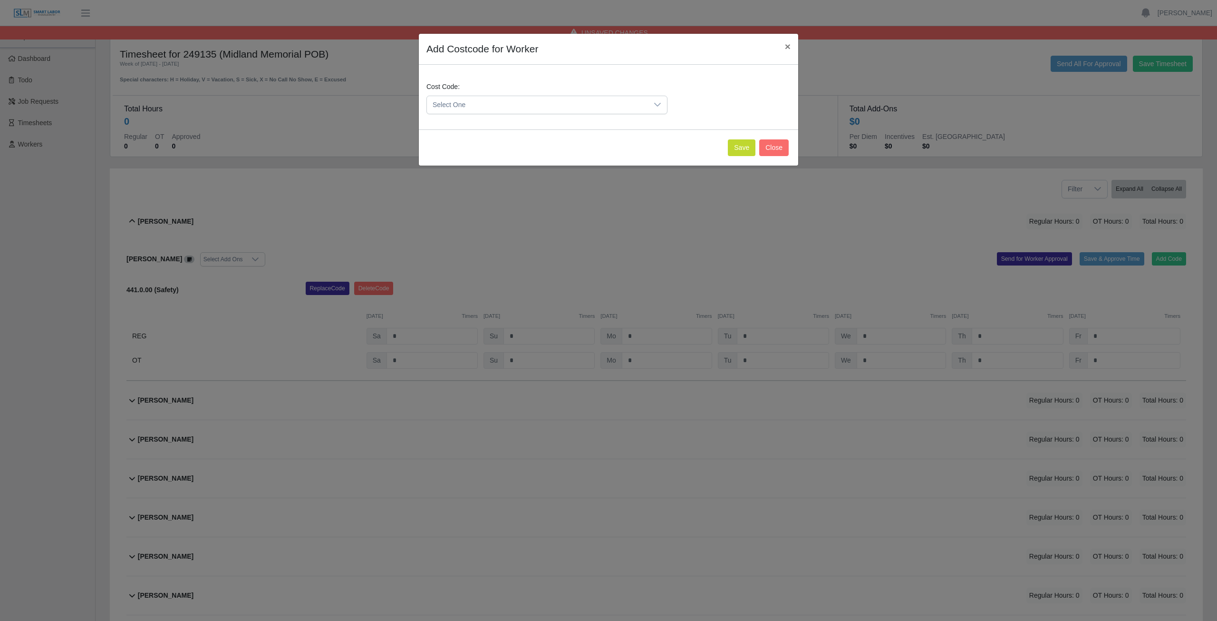
click at [473, 98] on span "Select One" at bounding box center [537, 105] width 221 height 18
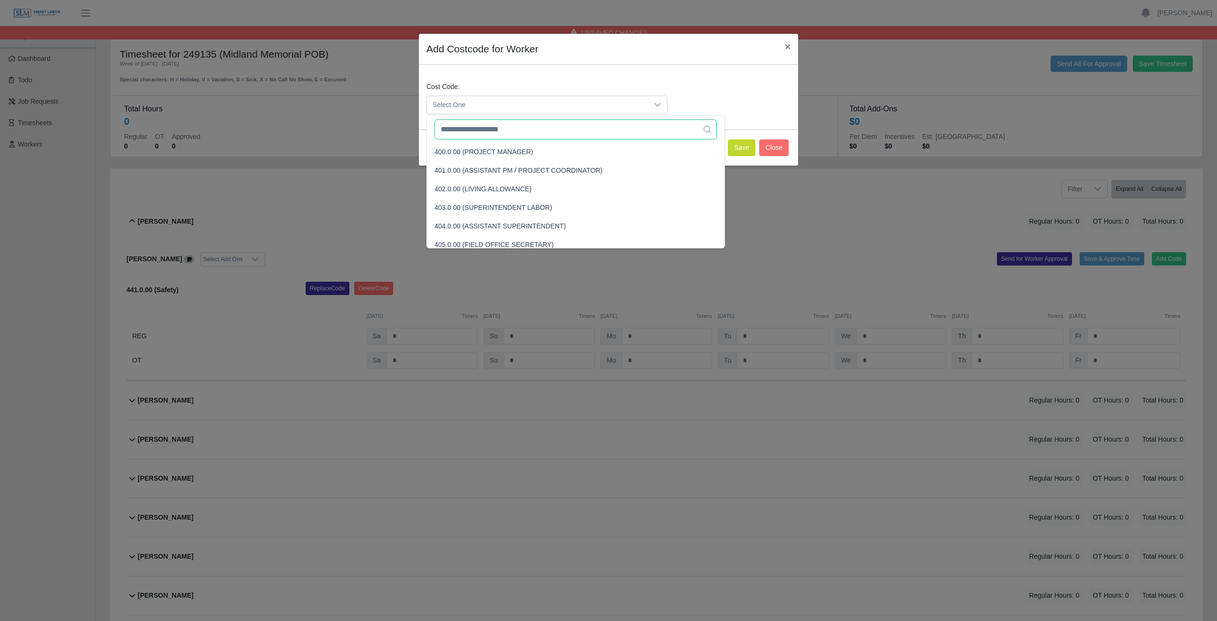
click at [475, 134] on input "text" at bounding box center [576, 129] width 282 height 20
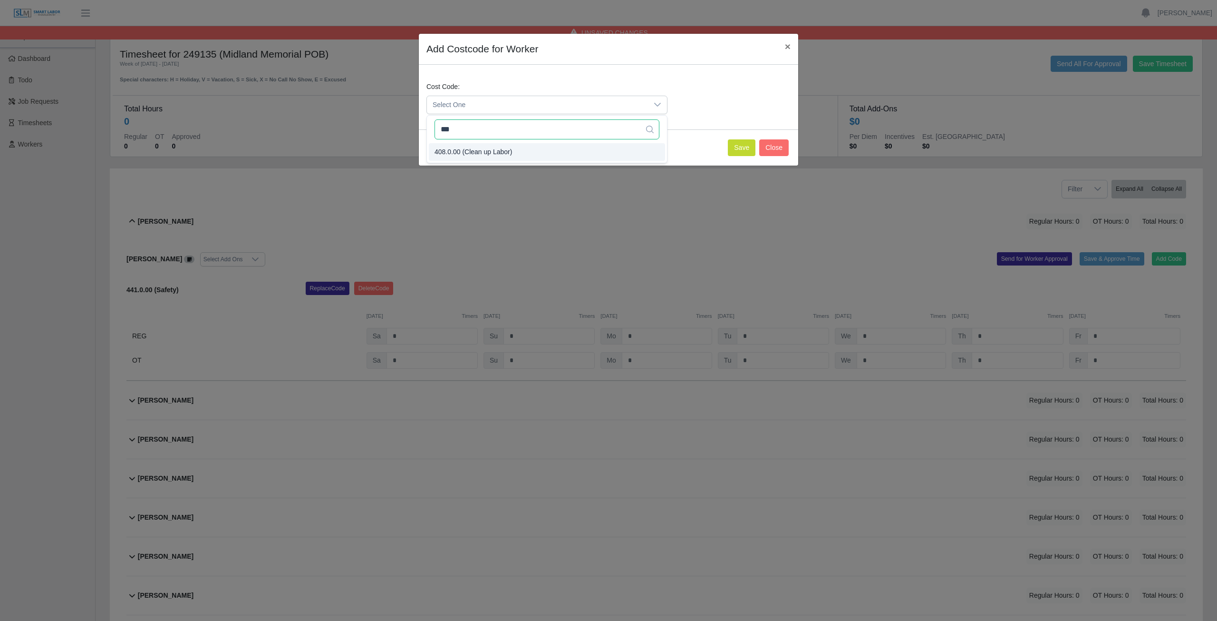
type input "***"
click at [481, 147] on span "408.0.00 (Clean up Labor)" at bounding box center [474, 152] width 78 height 10
click at [740, 149] on button "Save" at bounding box center [742, 147] width 28 height 17
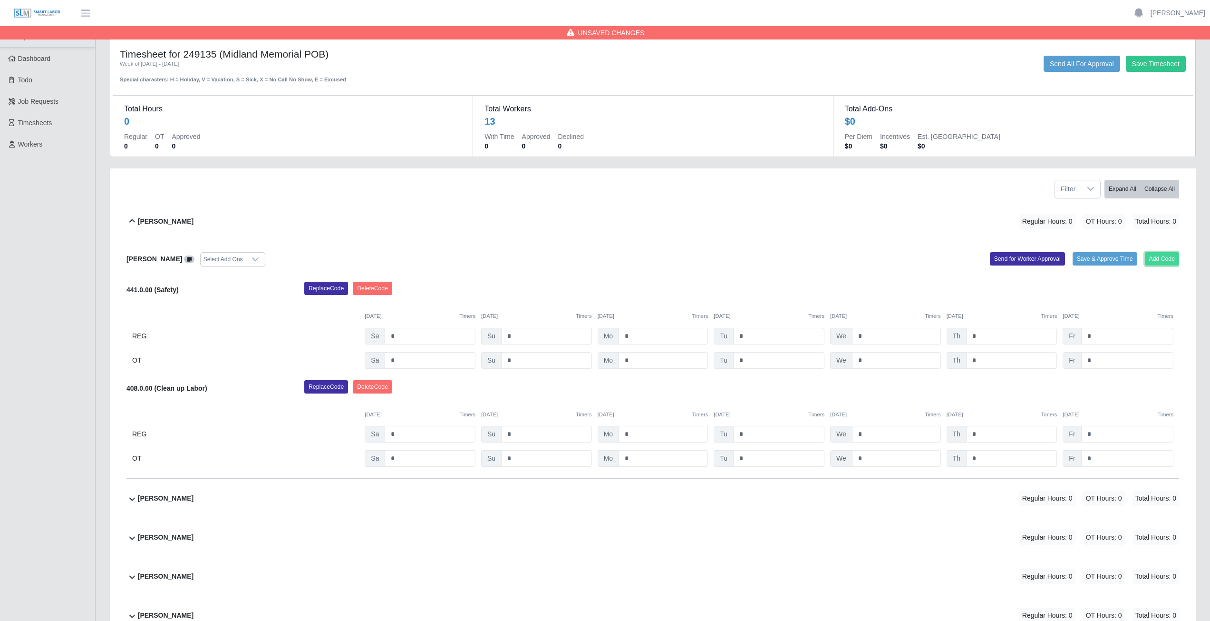
click at [1159, 261] on button "Add Code" at bounding box center [1162, 258] width 35 height 13
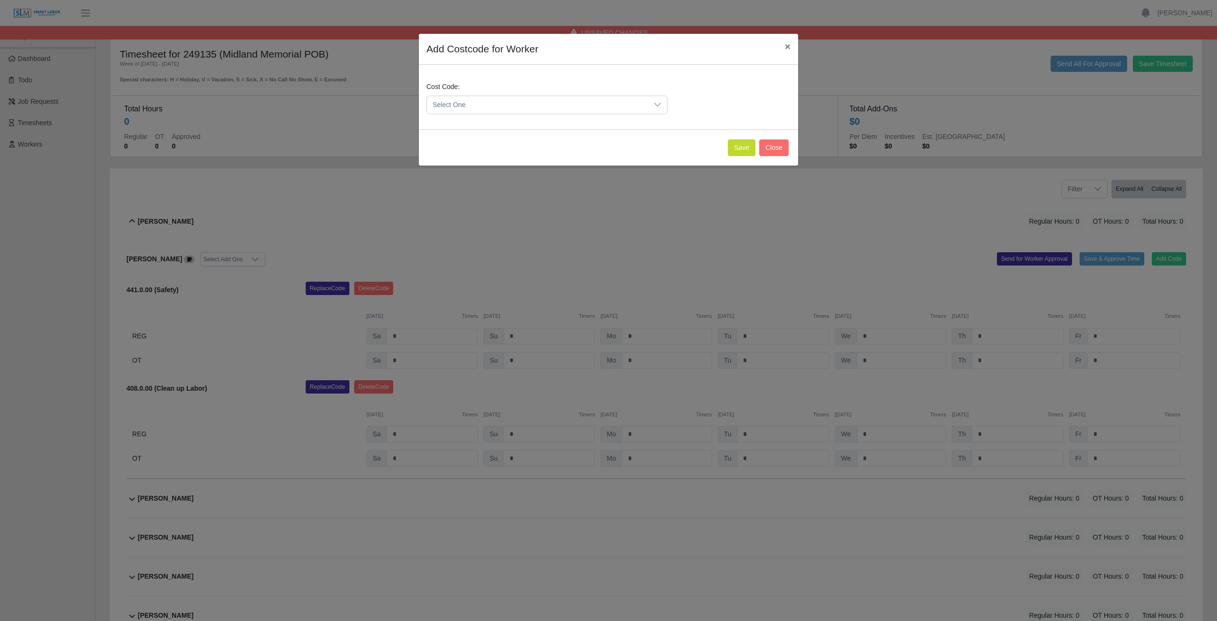
click at [477, 108] on span "Select One" at bounding box center [537, 105] width 221 height 18
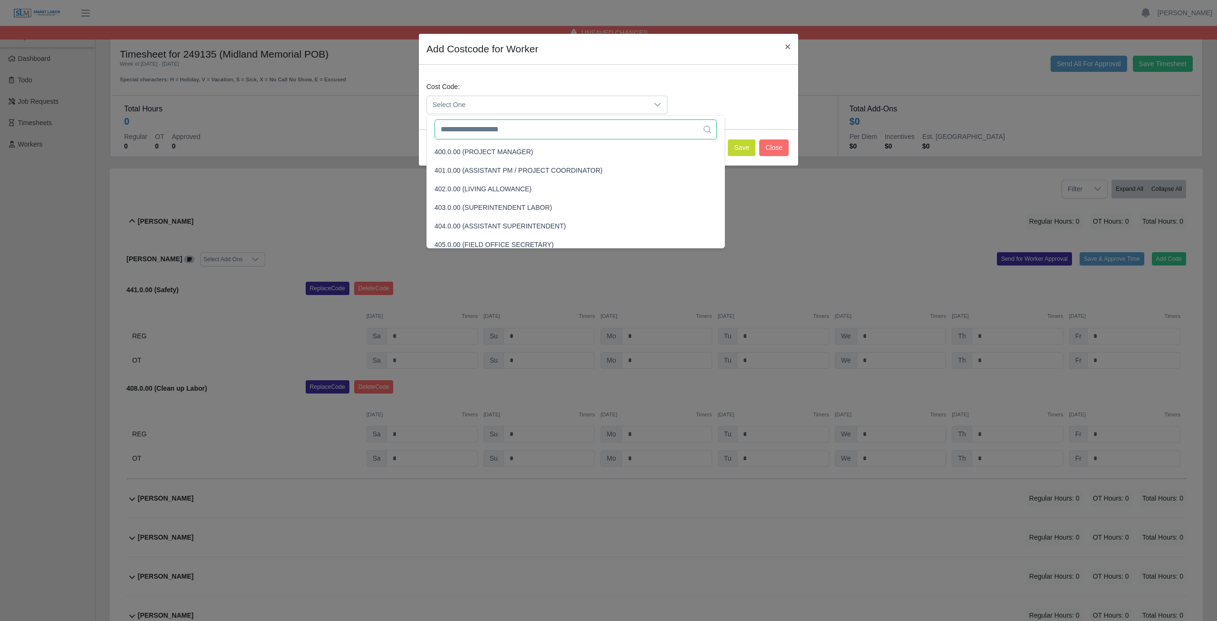
click at [492, 131] on input "text" at bounding box center [576, 129] width 282 height 20
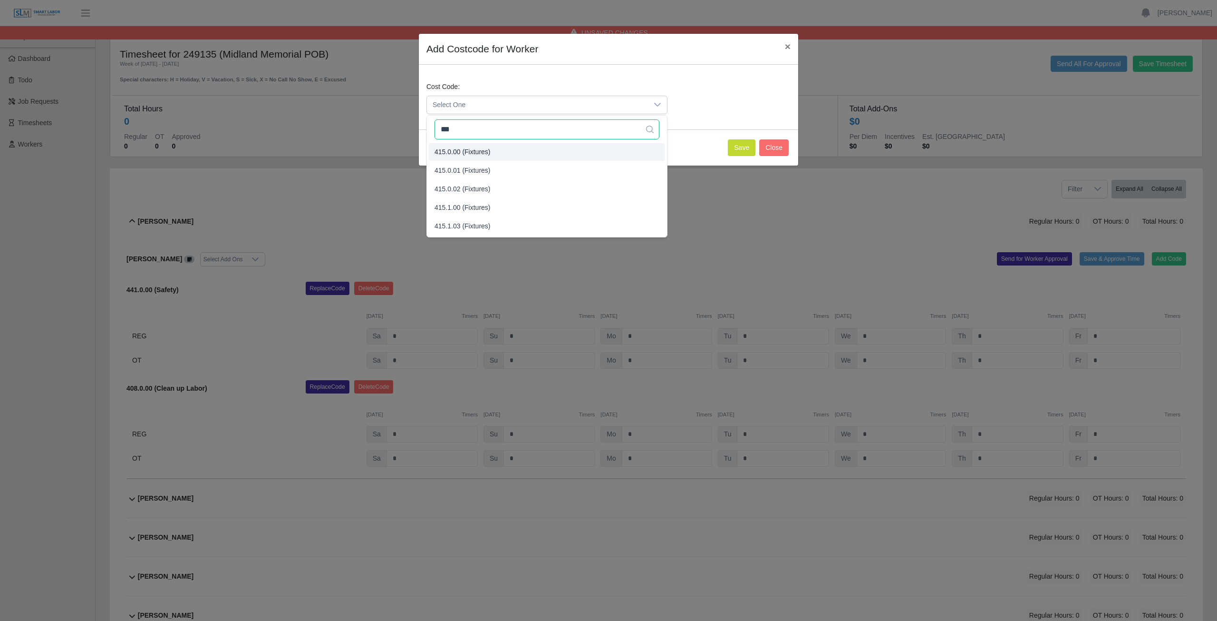
type input "***"
click at [468, 153] on span "415.0.00 (Fixtures)" at bounding box center [463, 152] width 56 height 10
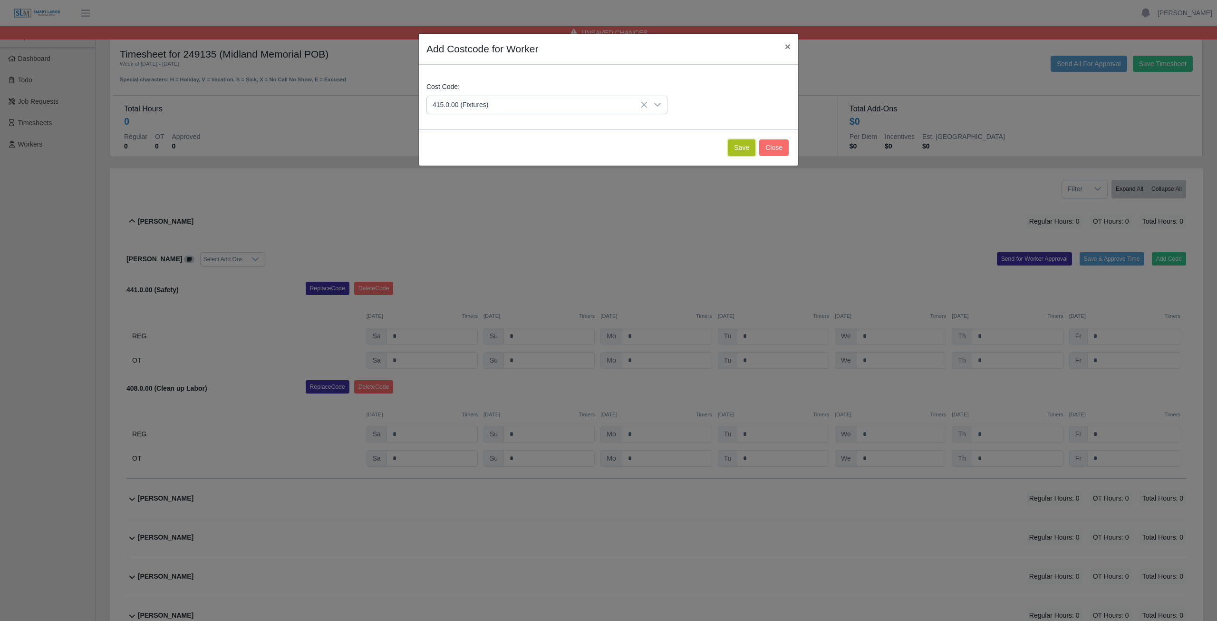
click at [741, 146] on button "Save" at bounding box center [742, 147] width 28 height 17
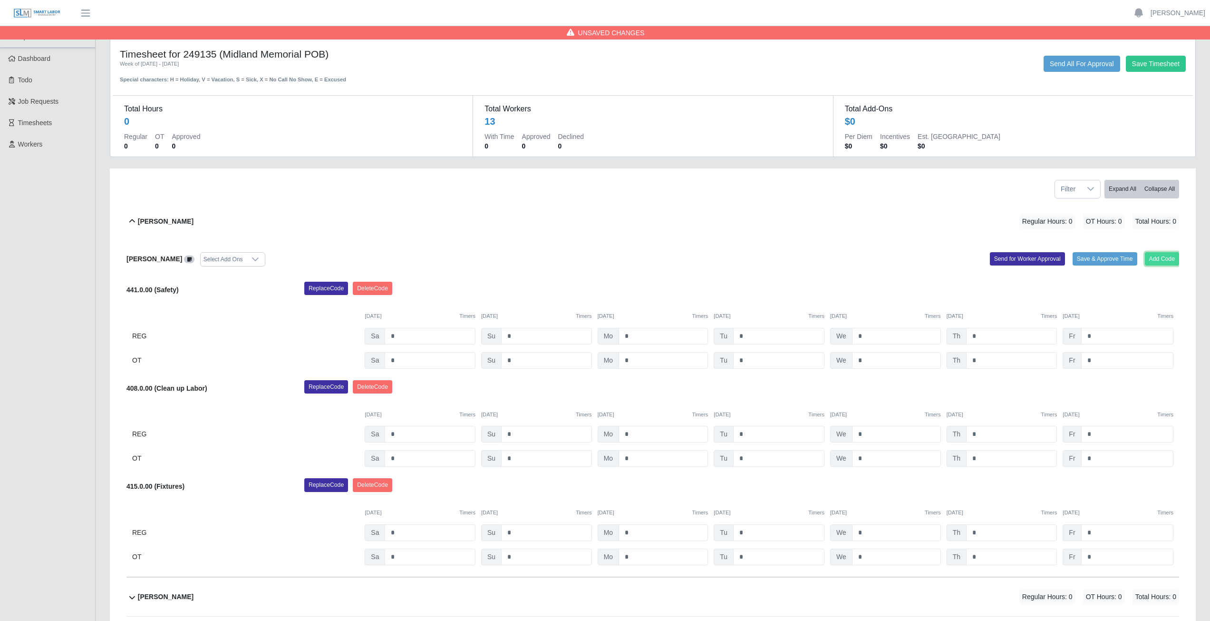
click at [1158, 260] on button "Add Code" at bounding box center [1162, 258] width 35 height 13
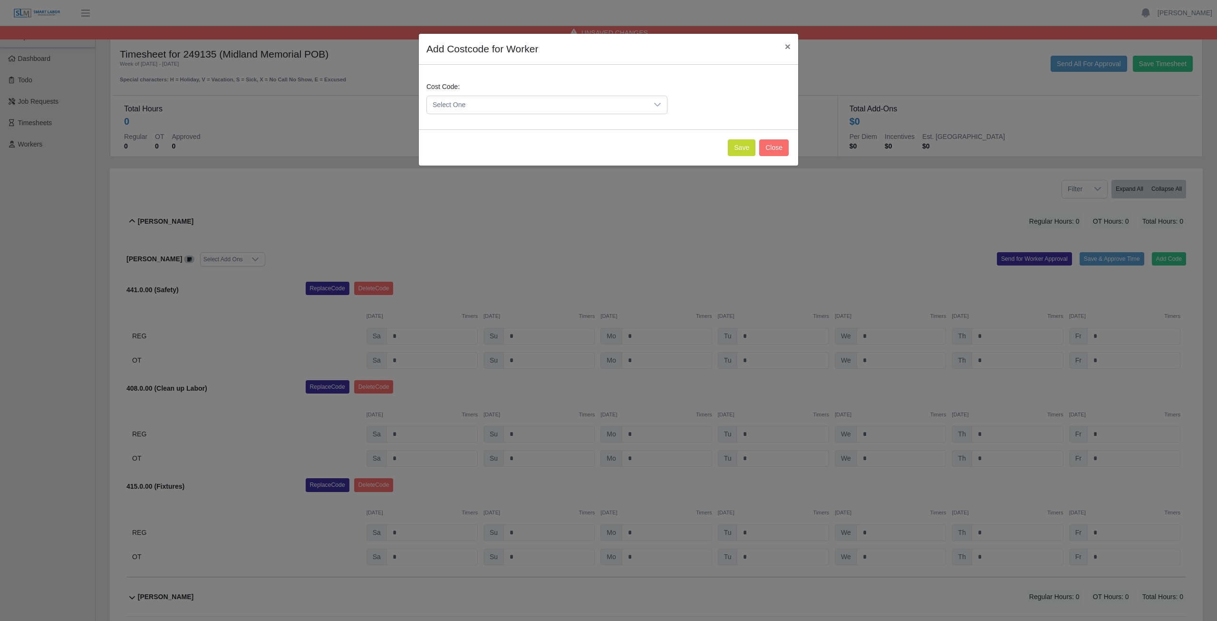
click at [487, 101] on span "Select One" at bounding box center [537, 105] width 221 height 18
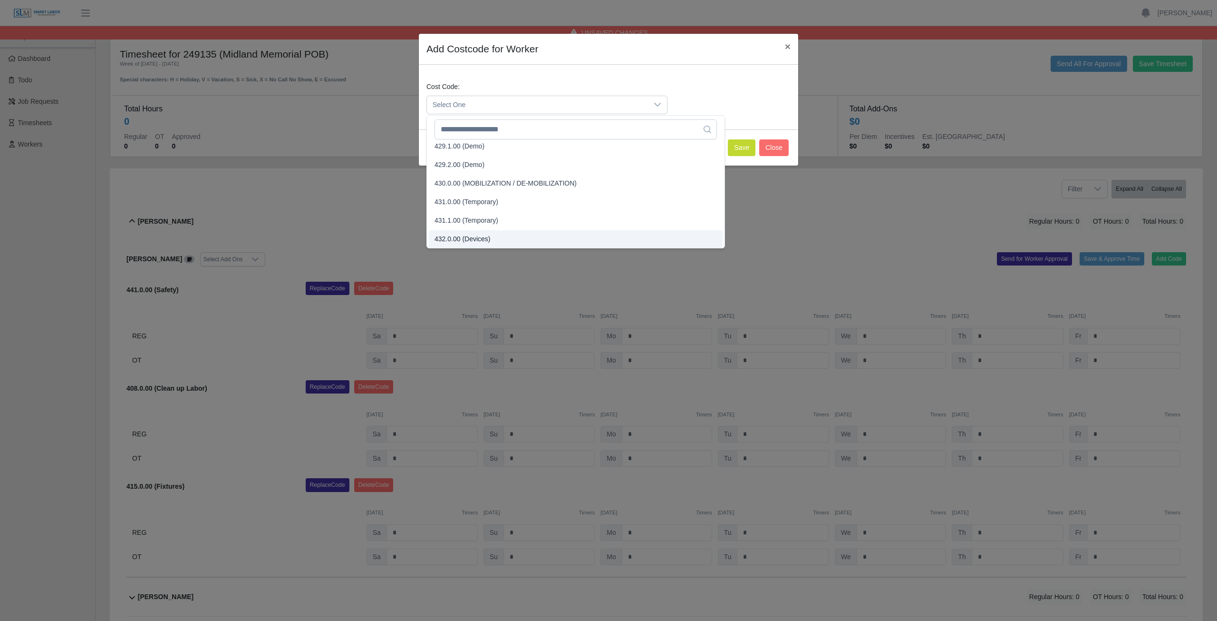
scroll to position [911, 0]
click at [464, 128] on input "text" at bounding box center [576, 129] width 282 height 20
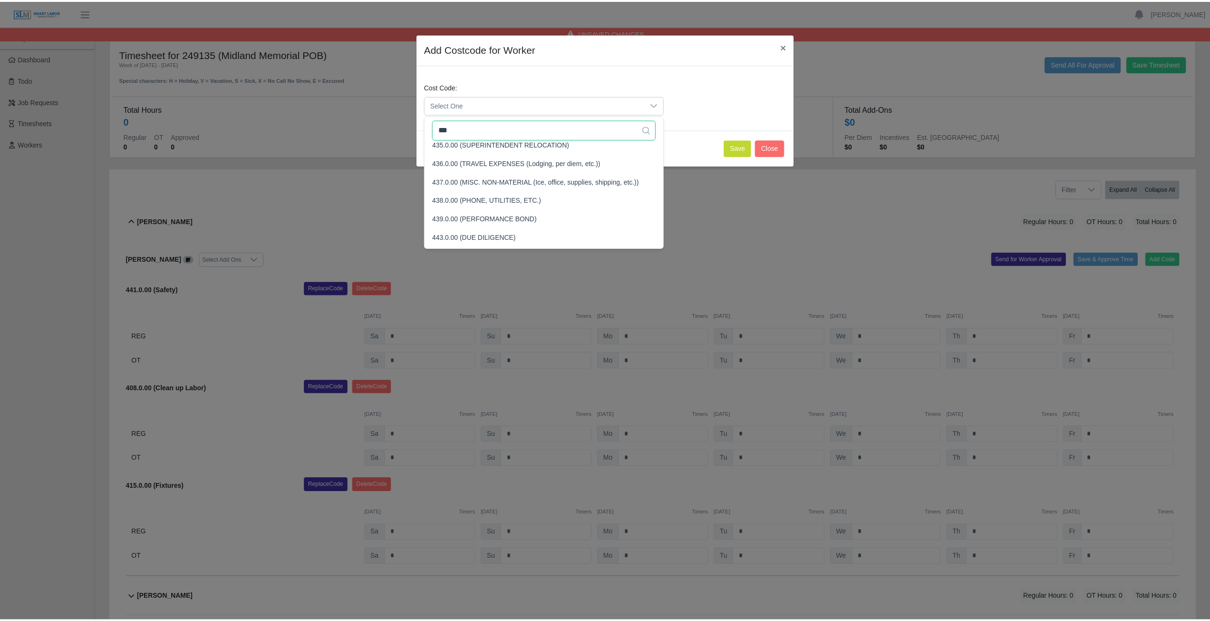
scroll to position [0, 0]
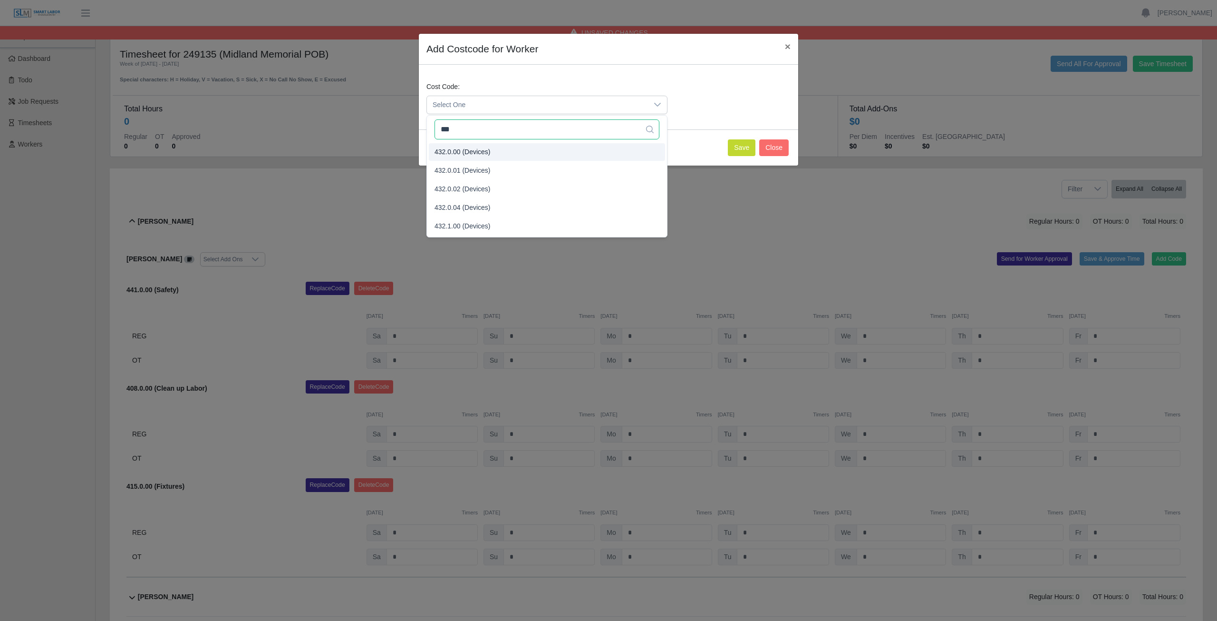
type input "***"
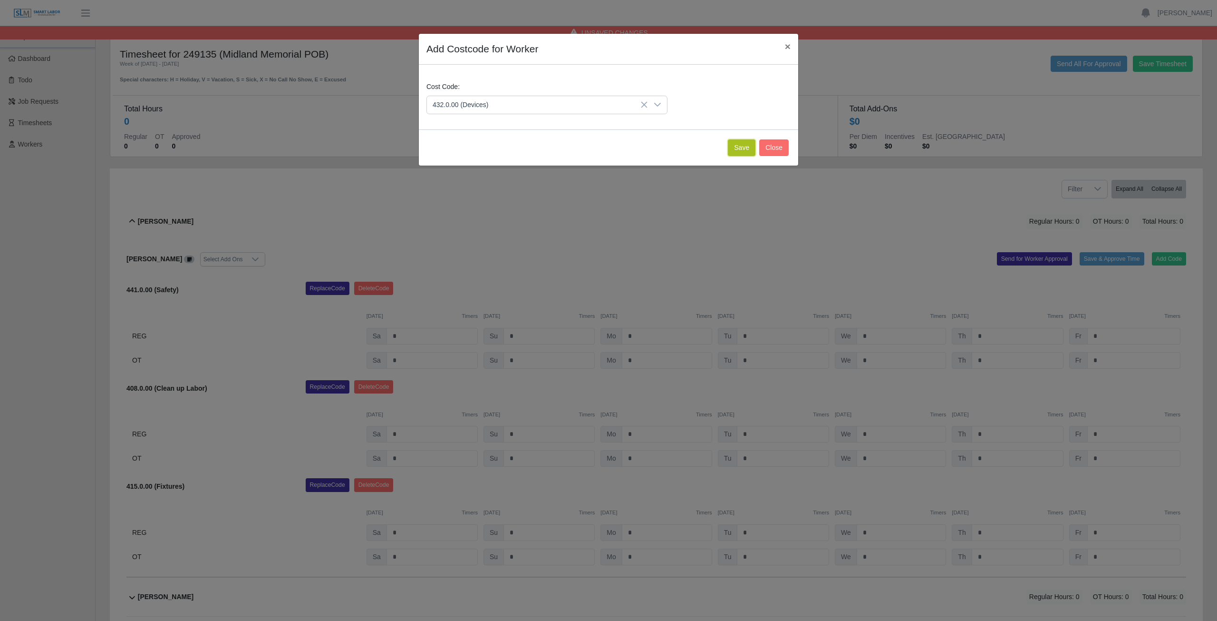
click at [739, 151] on button "Save" at bounding box center [742, 147] width 28 height 17
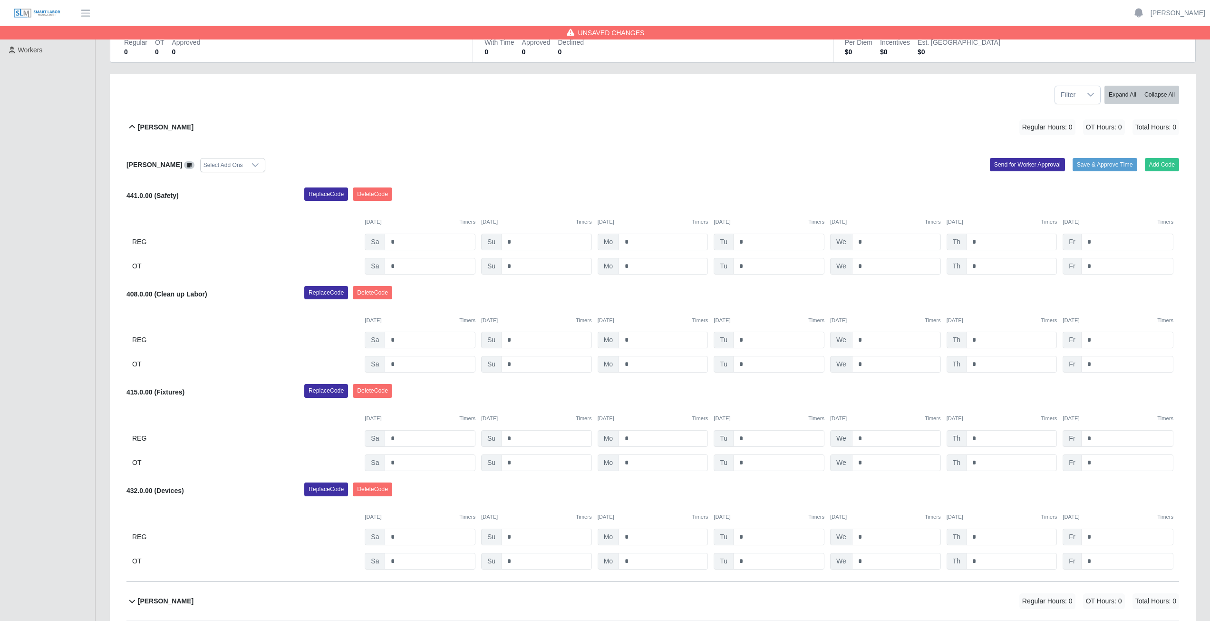
scroll to position [95, 0]
click at [631, 241] on input "*" at bounding box center [663, 241] width 89 height 17
type input "*"
click at [746, 242] on input "*" at bounding box center [778, 241] width 91 height 17
type input "*"
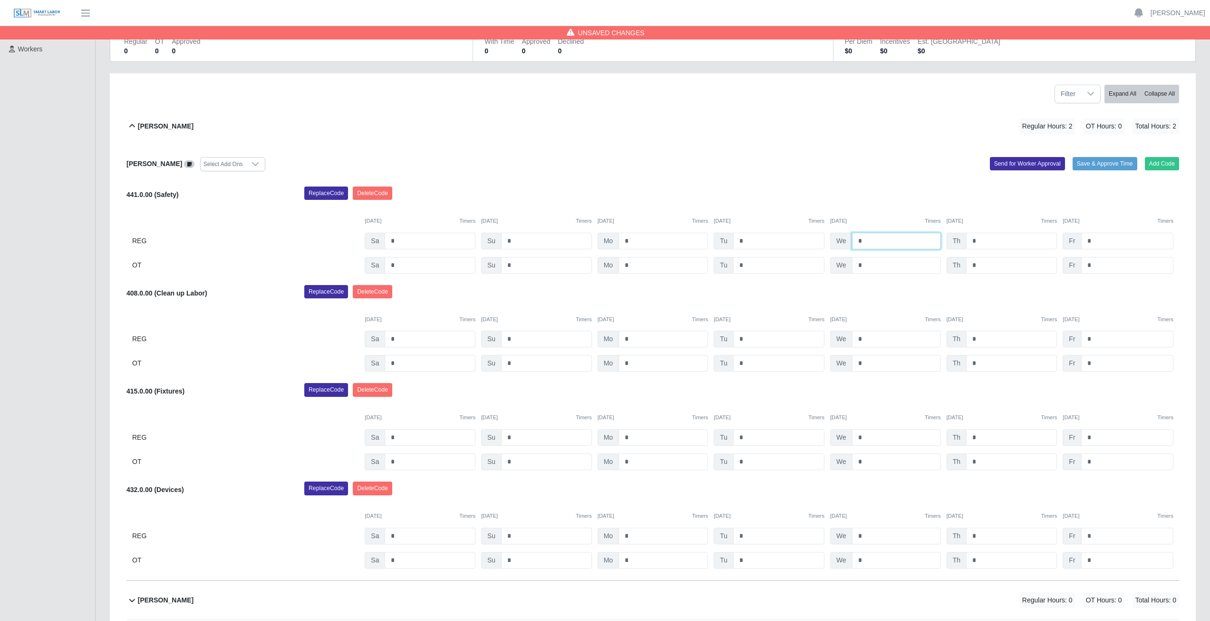
click at [863, 242] on input "*" at bounding box center [896, 241] width 89 height 17
type input "*"
click at [980, 241] on input "*" at bounding box center [1011, 241] width 91 height 17
type input "*"
click at [1096, 241] on input "*" at bounding box center [1127, 241] width 92 height 17
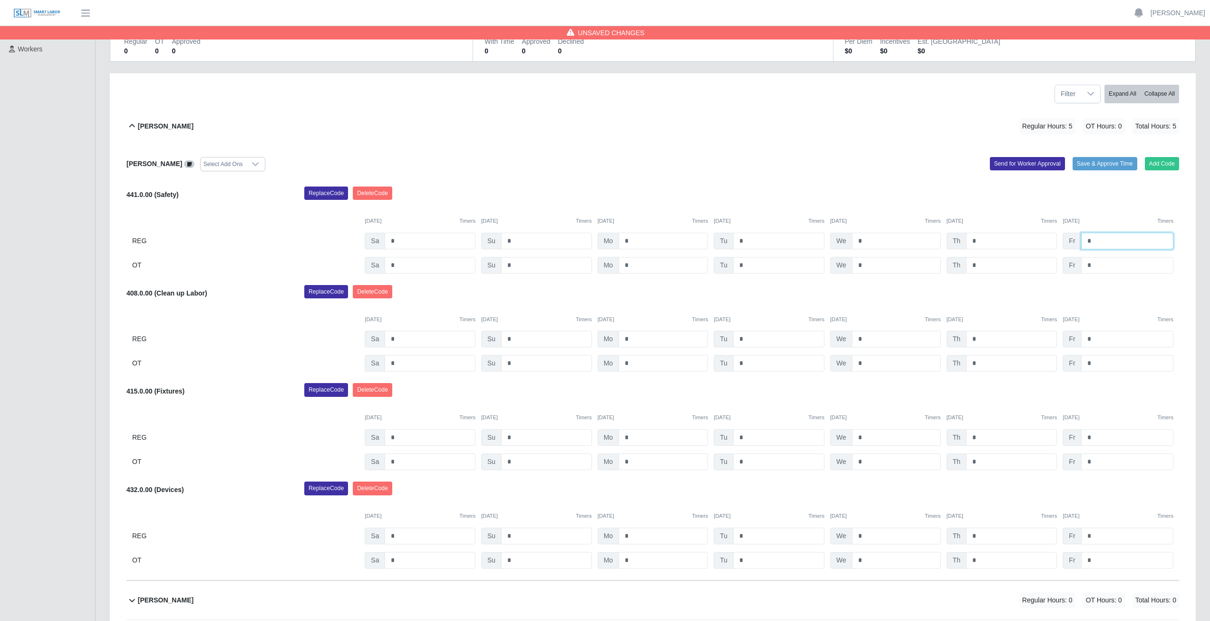
type input "*"
click at [633, 338] on input "*" at bounding box center [663, 339] width 89 height 17
type input "*"
click at [750, 340] on input "*" at bounding box center [778, 339] width 91 height 17
type input "*"
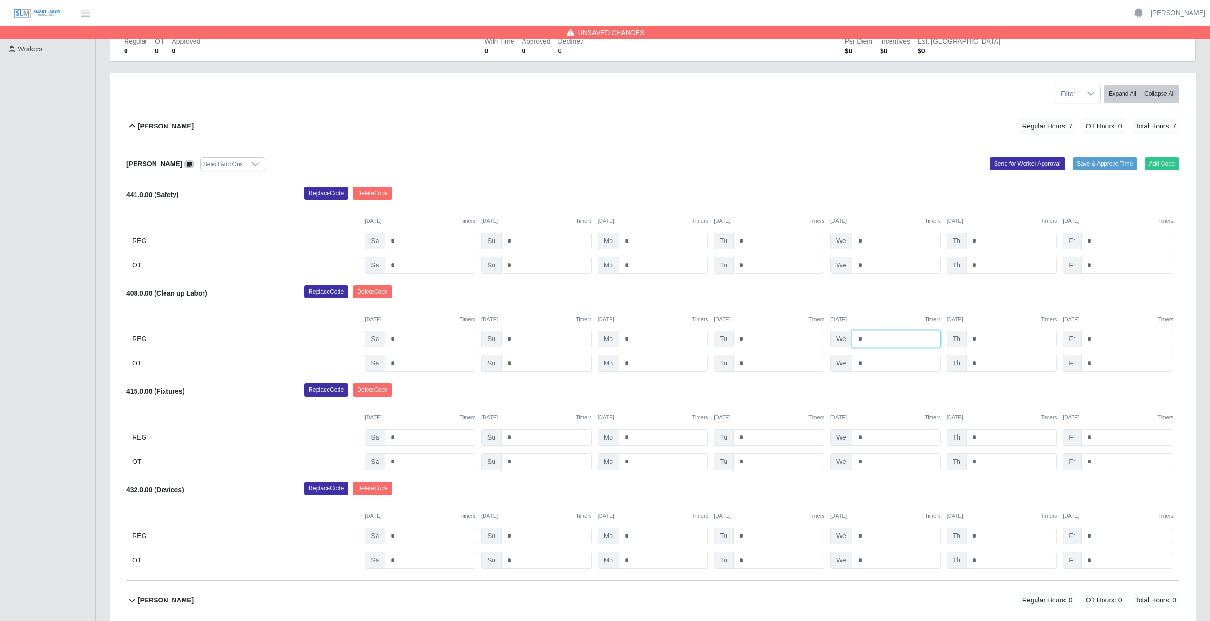
click at [865, 338] on input "*" at bounding box center [896, 339] width 89 height 17
type input "*"
click at [979, 339] on input "*" at bounding box center [1011, 339] width 91 height 17
type input "*"
click at [1095, 339] on input "*" at bounding box center [1127, 339] width 92 height 17
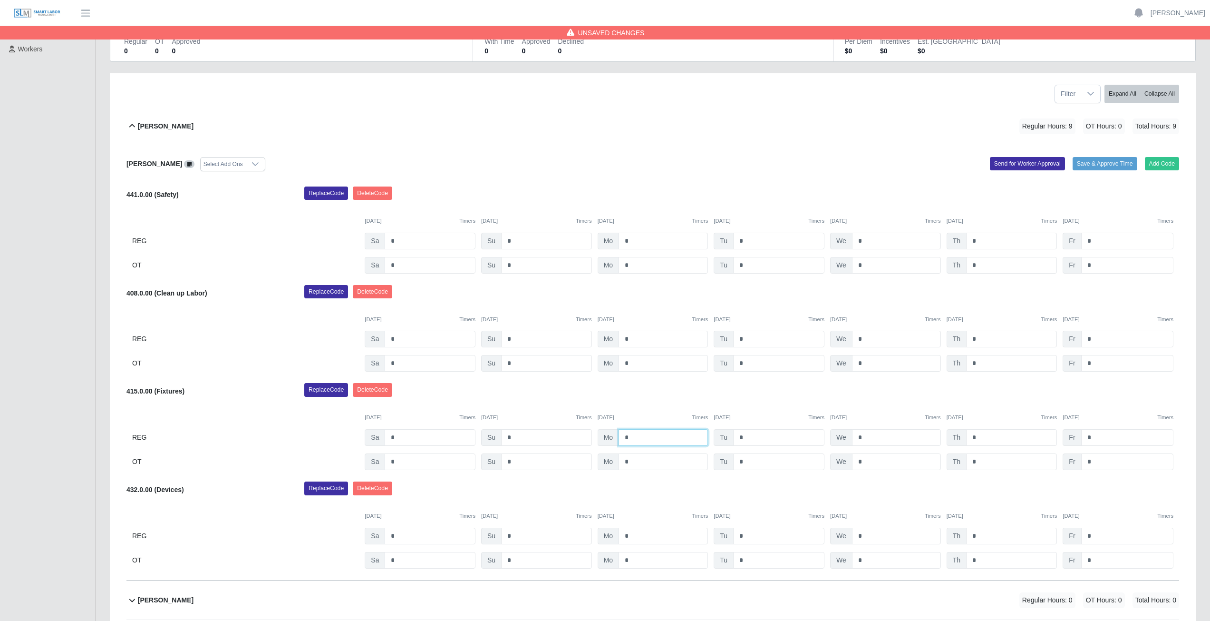
click at [630, 437] on input "*" at bounding box center [663, 437] width 89 height 17
type input "*"
click at [642, 402] on div "415.0.00 (Fixtures) Replace Code [GEOGRAPHIC_DATA] Code [DATE] Timers [DATE] Ti…" at bounding box center [653, 426] width 1053 height 87
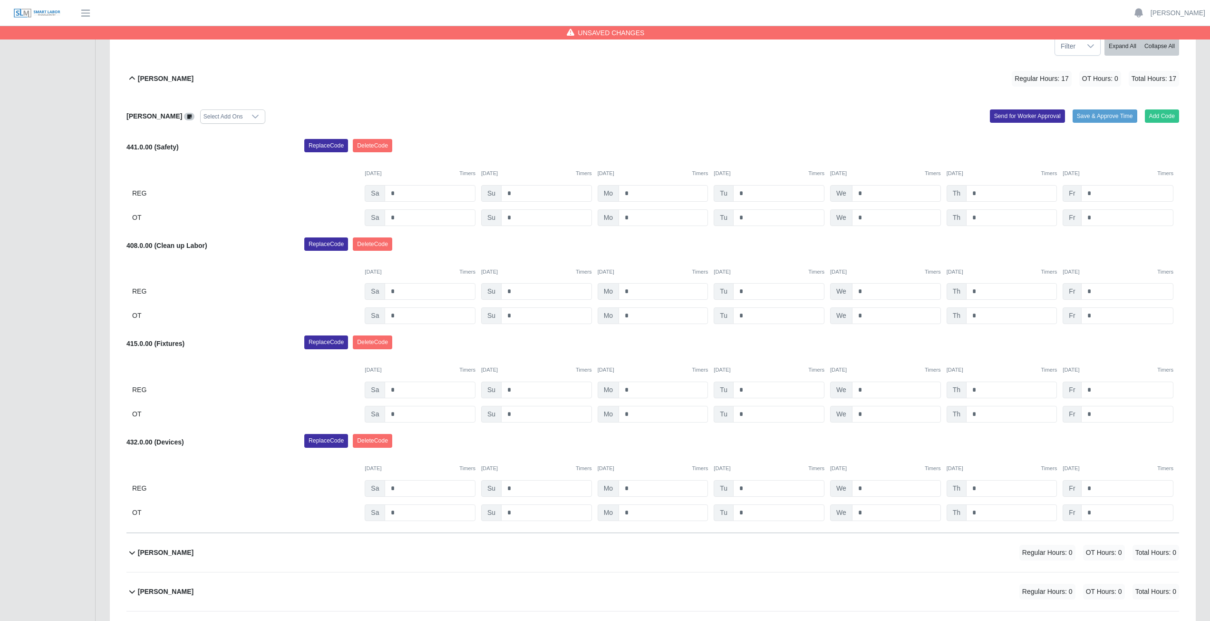
scroll to position [0, 0]
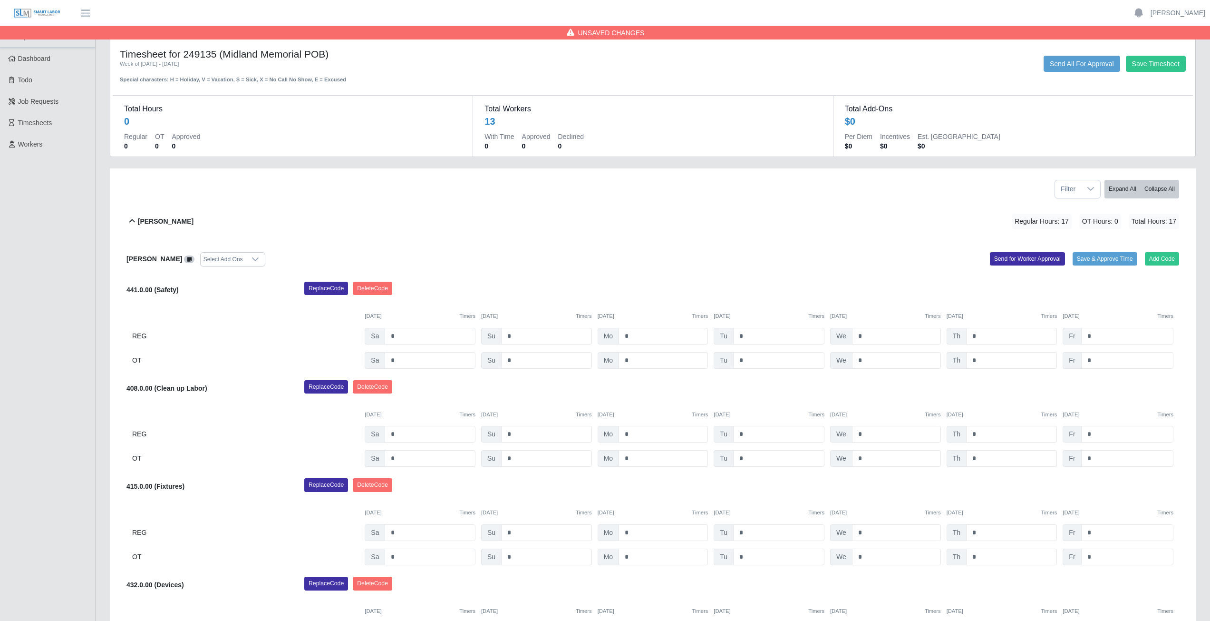
click at [132, 220] on icon at bounding box center [132, 220] width 11 height 11
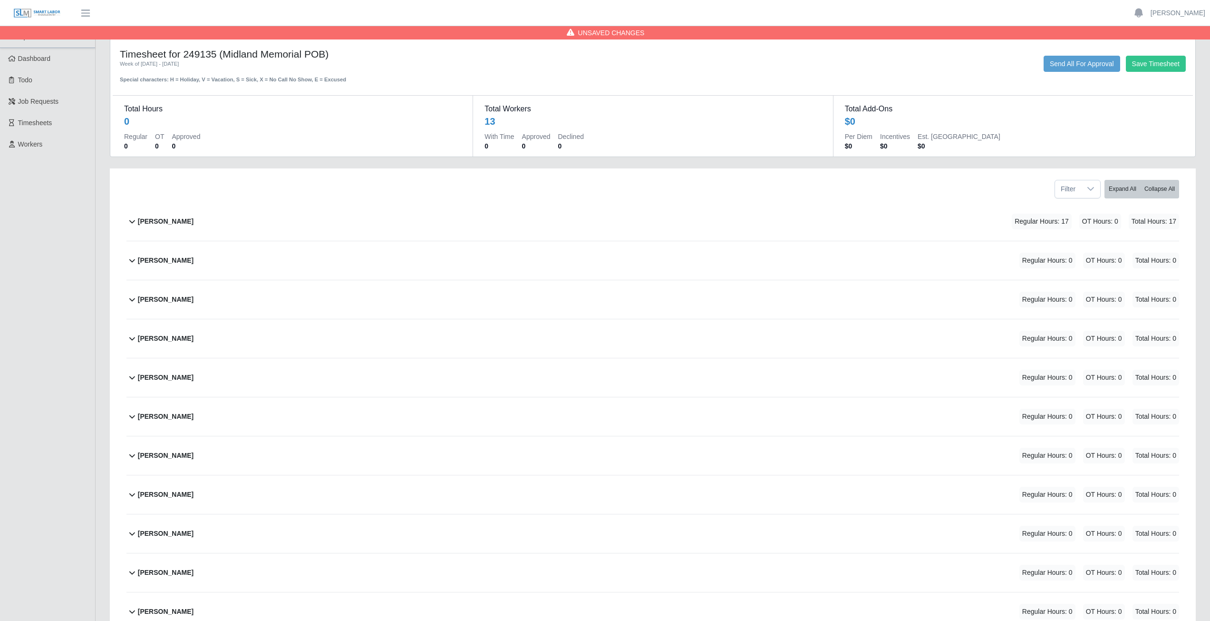
click at [132, 303] on icon at bounding box center [132, 298] width 11 height 11
click at [1157, 341] on button "Add Code" at bounding box center [1162, 336] width 35 height 13
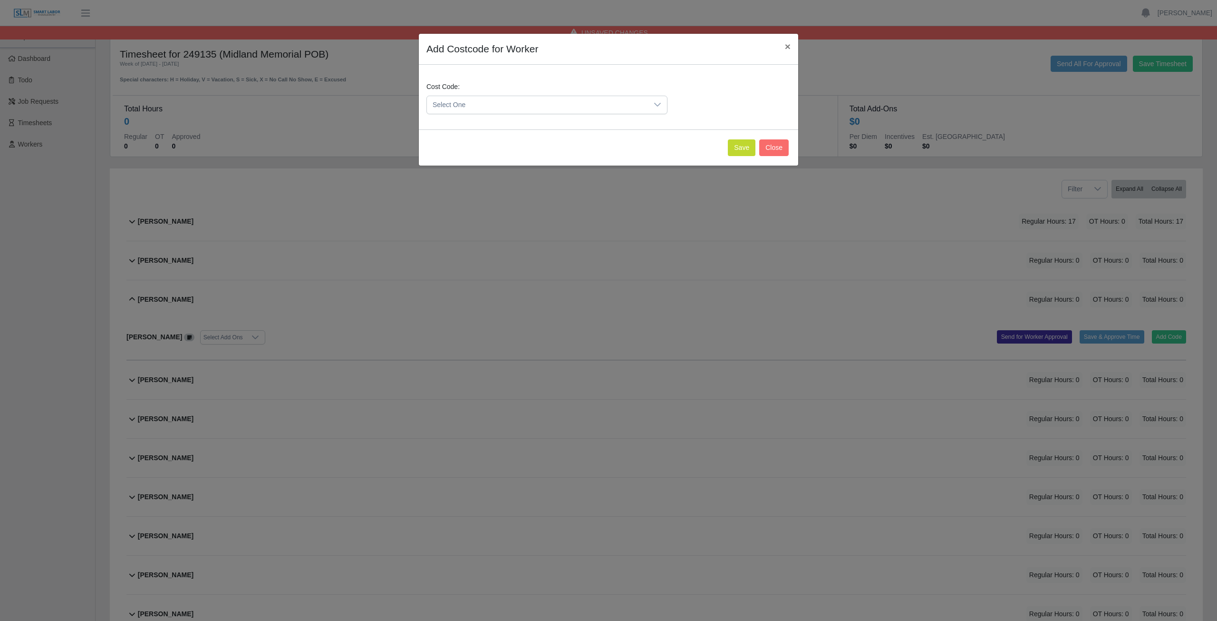
click at [468, 107] on span "Select One" at bounding box center [537, 105] width 221 height 18
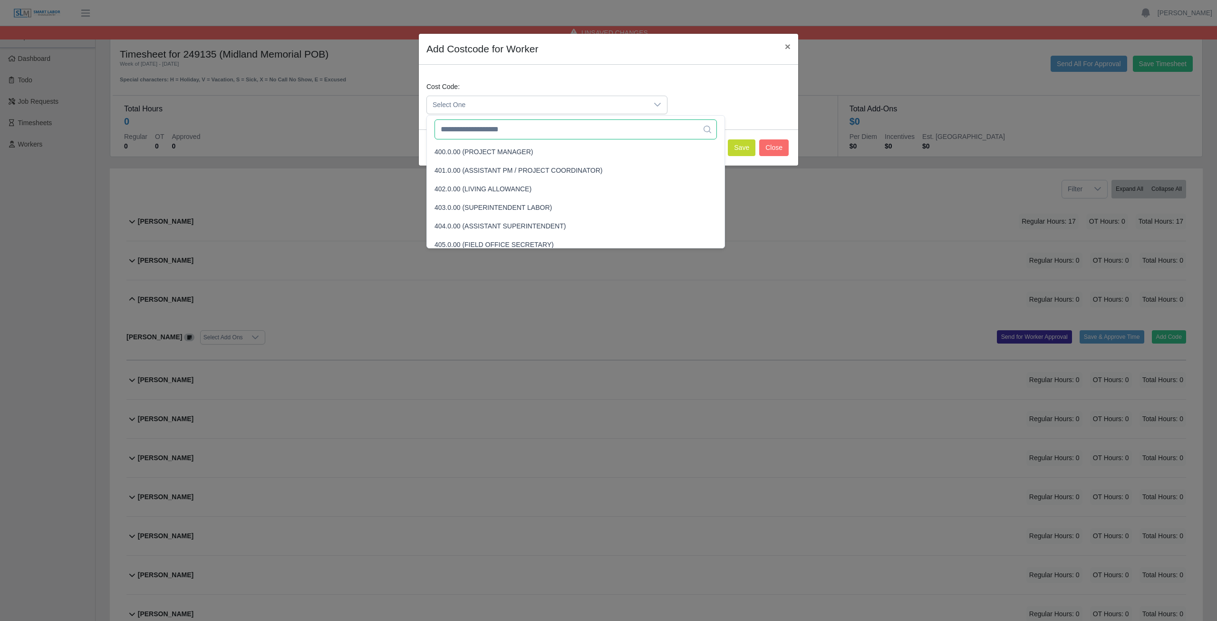
click at [475, 132] on input "text" at bounding box center [576, 129] width 282 height 20
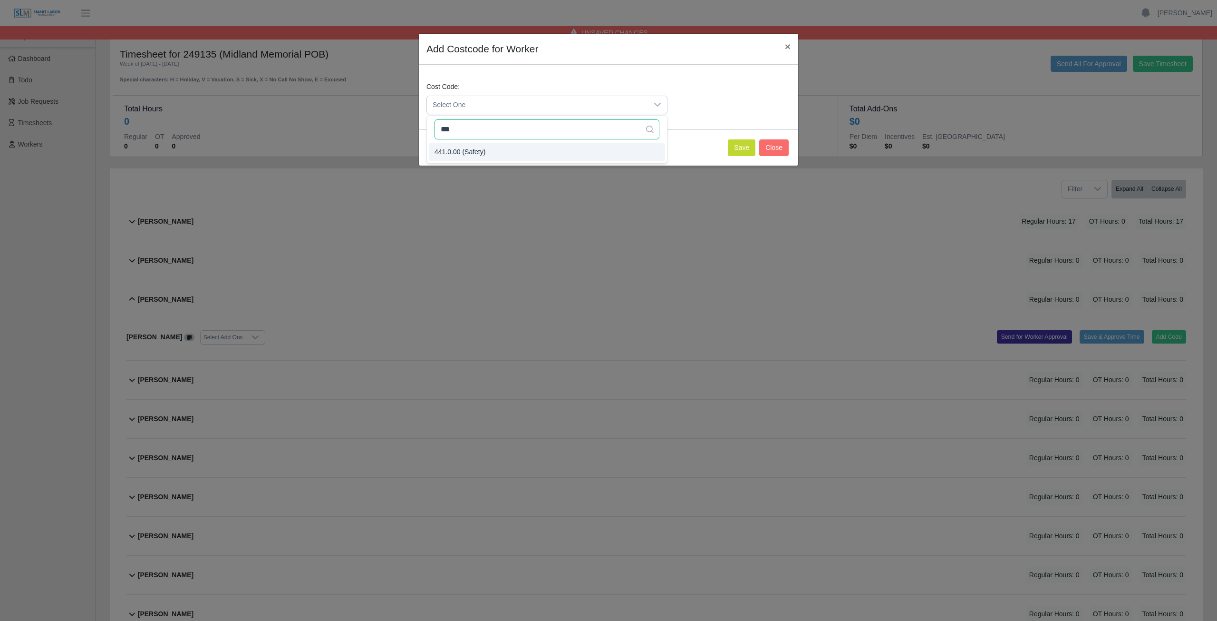
type input "***"
click at [468, 152] on span "441.0.00 (Safety)" at bounding box center [460, 152] width 51 height 10
drag, startPoint x: 740, startPoint y: 146, endPoint x: 754, endPoint y: 145, distance: 13.8
click at [742, 146] on button "Save" at bounding box center [742, 147] width 28 height 17
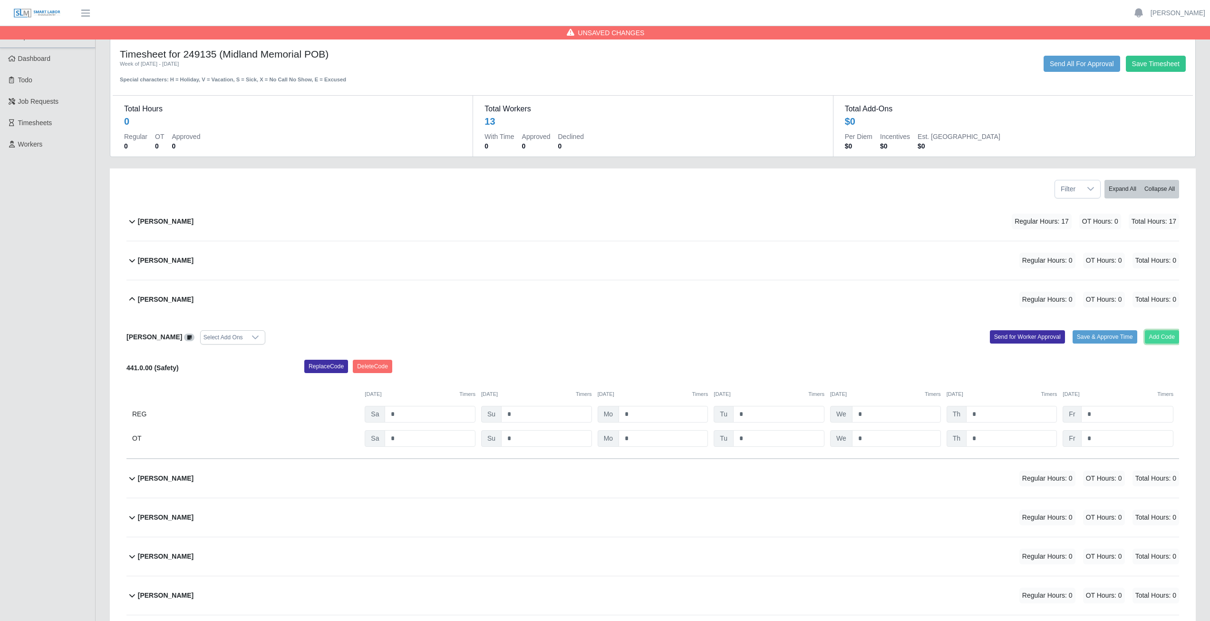
click at [1158, 335] on button "Add Code" at bounding box center [1162, 336] width 35 height 13
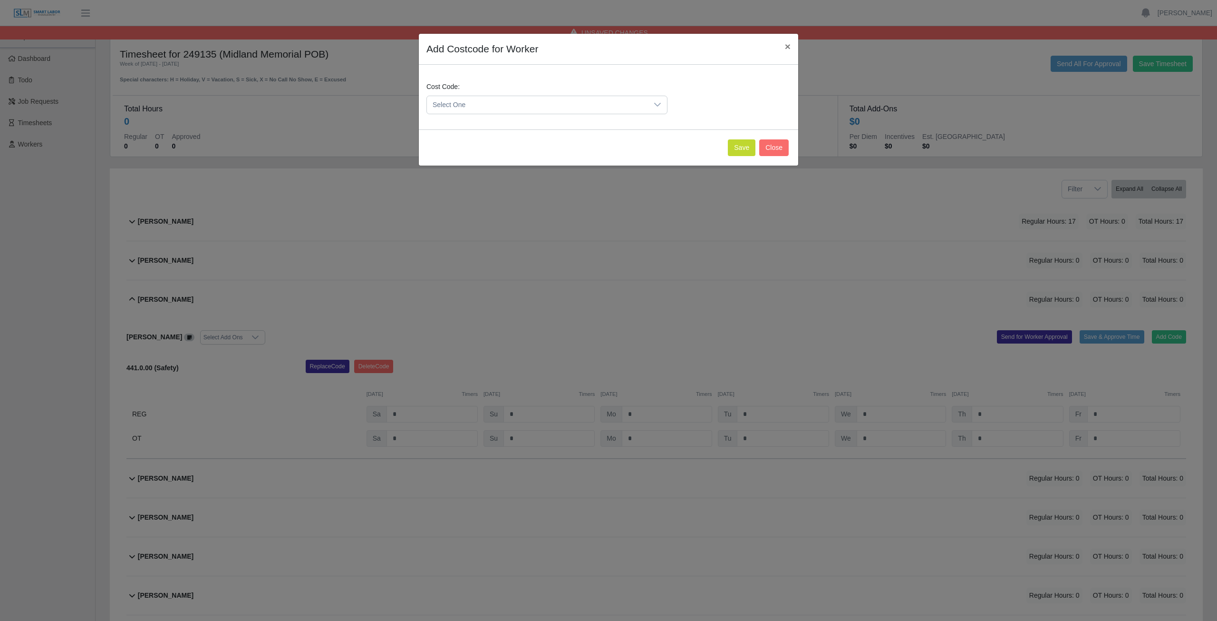
click at [470, 99] on span "Select One" at bounding box center [537, 105] width 221 height 18
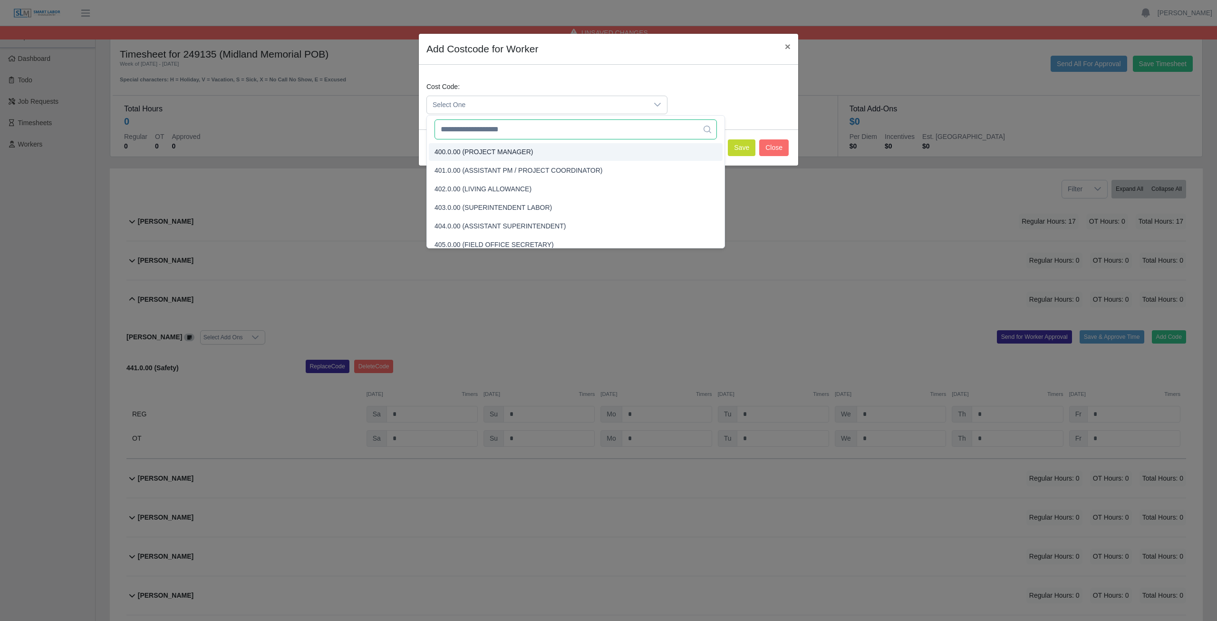
click at [486, 131] on input "text" at bounding box center [576, 129] width 282 height 20
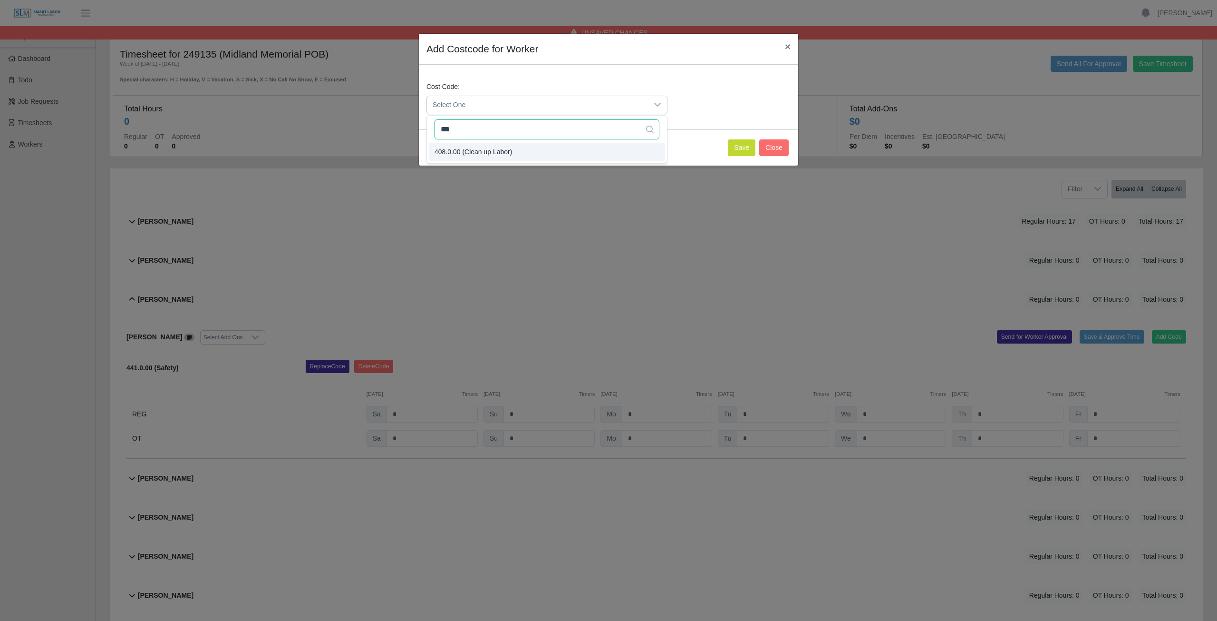
type input "***"
click at [480, 153] on span "408.0.00 (Clean up Labor)" at bounding box center [474, 152] width 78 height 10
drag, startPoint x: 746, startPoint y: 147, endPoint x: 748, endPoint y: 138, distance: 9.3
click at [747, 147] on button "Save" at bounding box center [742, 147] width 28 height 17
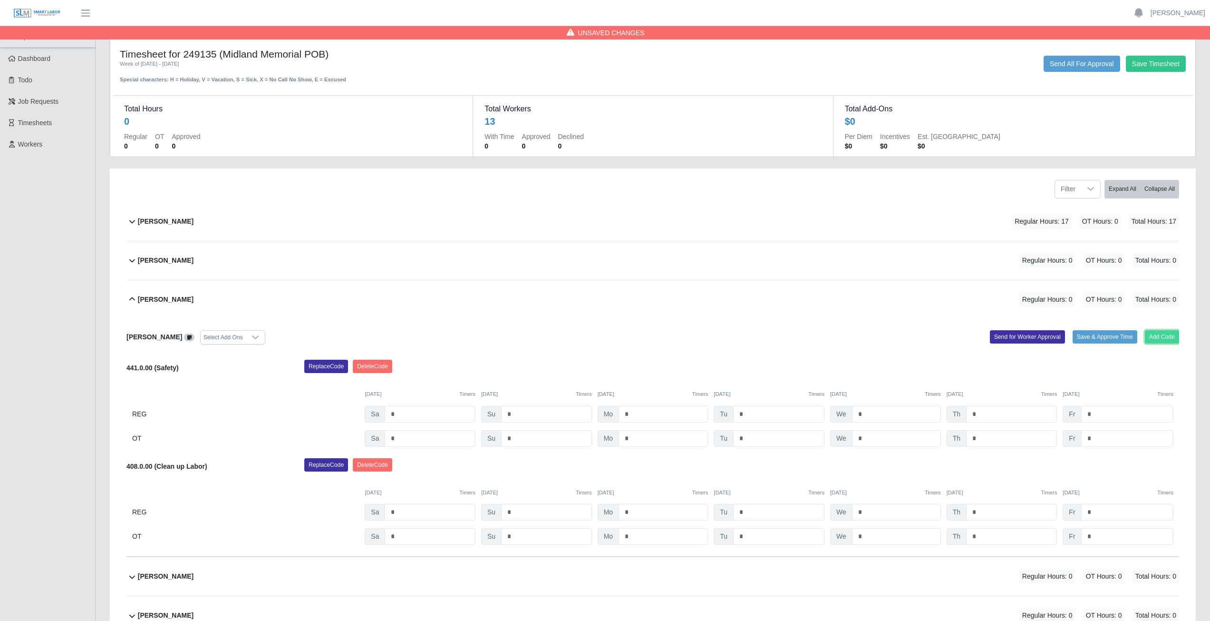
click at [1160, 337] on button "Add Code" at bounding box center [1162, 336] width 35 height 13
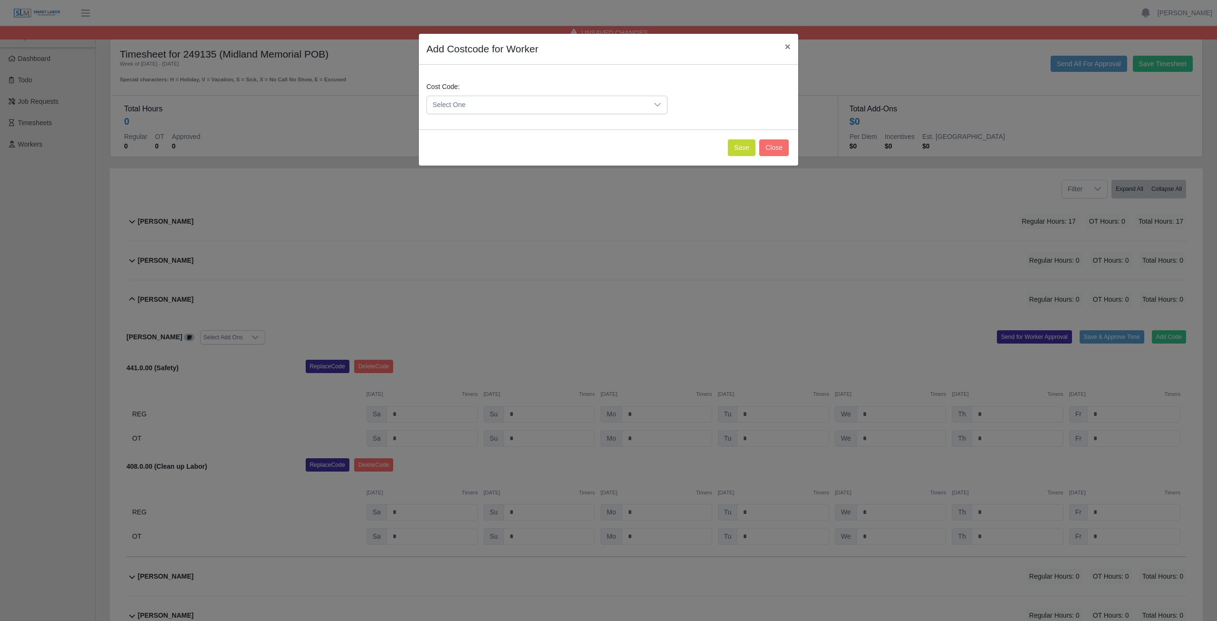
click at [472, 105] on span "Select One" at bounding box center [537, 105] width 221 height 18
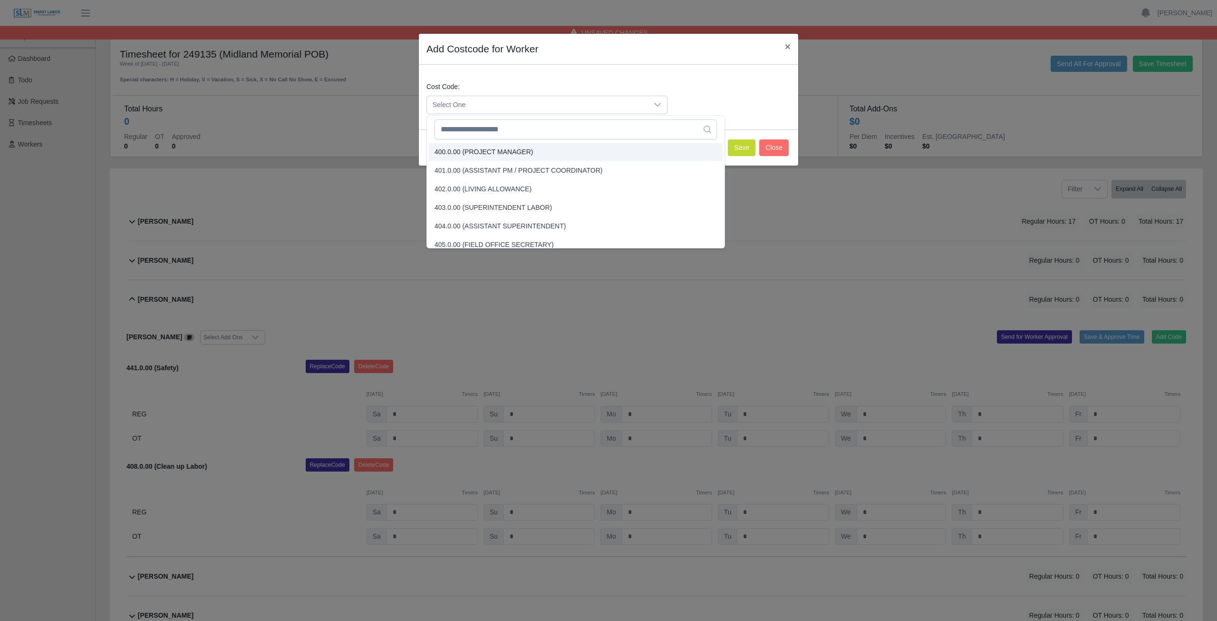
click at [469, 102] on span "Select One" at bounding box center [537, 105] width 221 height 18
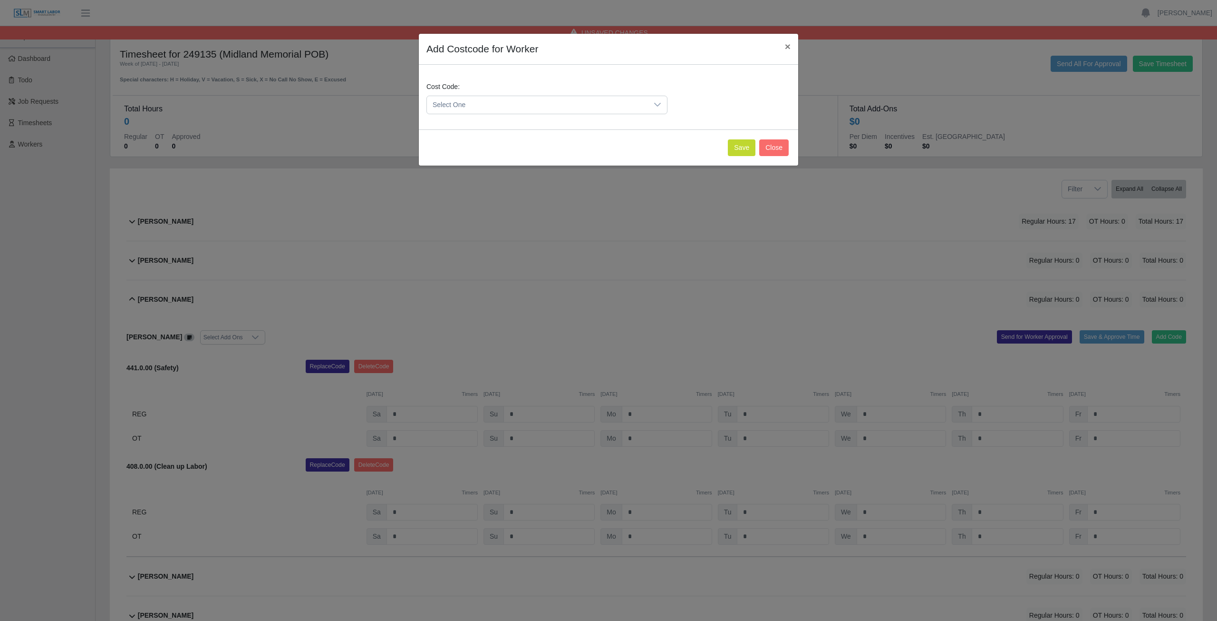
click at [474, 125] on div "Cost Code: Select One" at bounding box center [609, 97] width 380 height 65
drag, startPoint x: 473, startPoint y: 111, endPoint x: 472, endPoint y: 104, distance: 7.2
click at [472, 107] on span "Select One" at bounding box center [537, 105] width 221 height 18
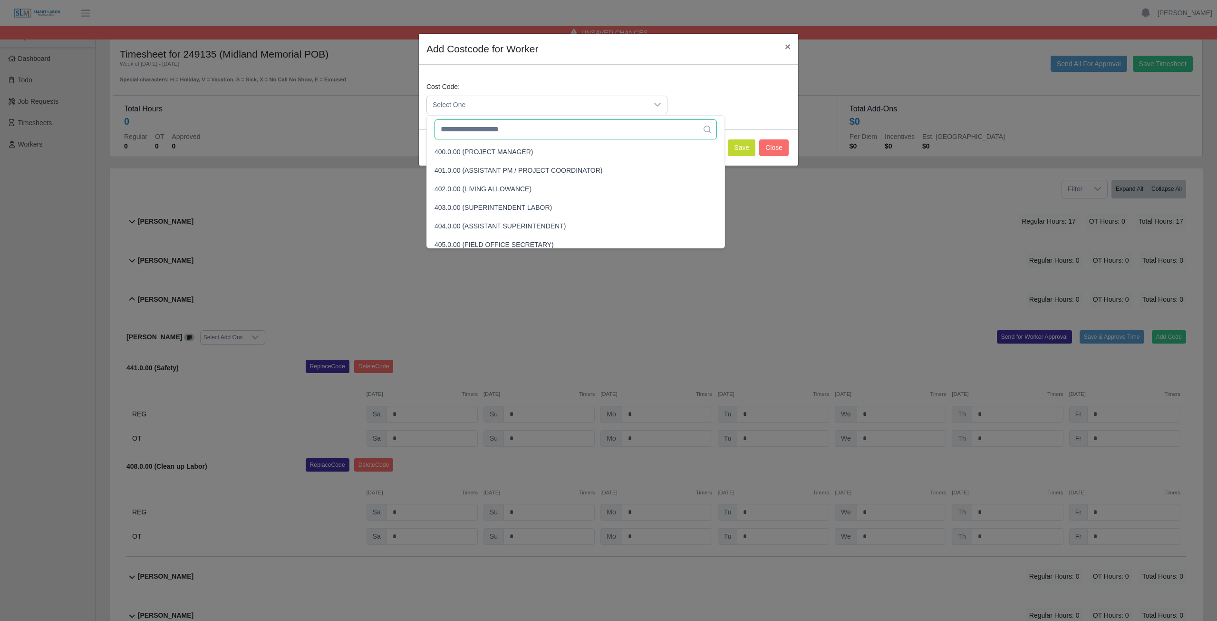
click at [476, 131] on input "text" at bounding box center [576, 129] width 282 height 20
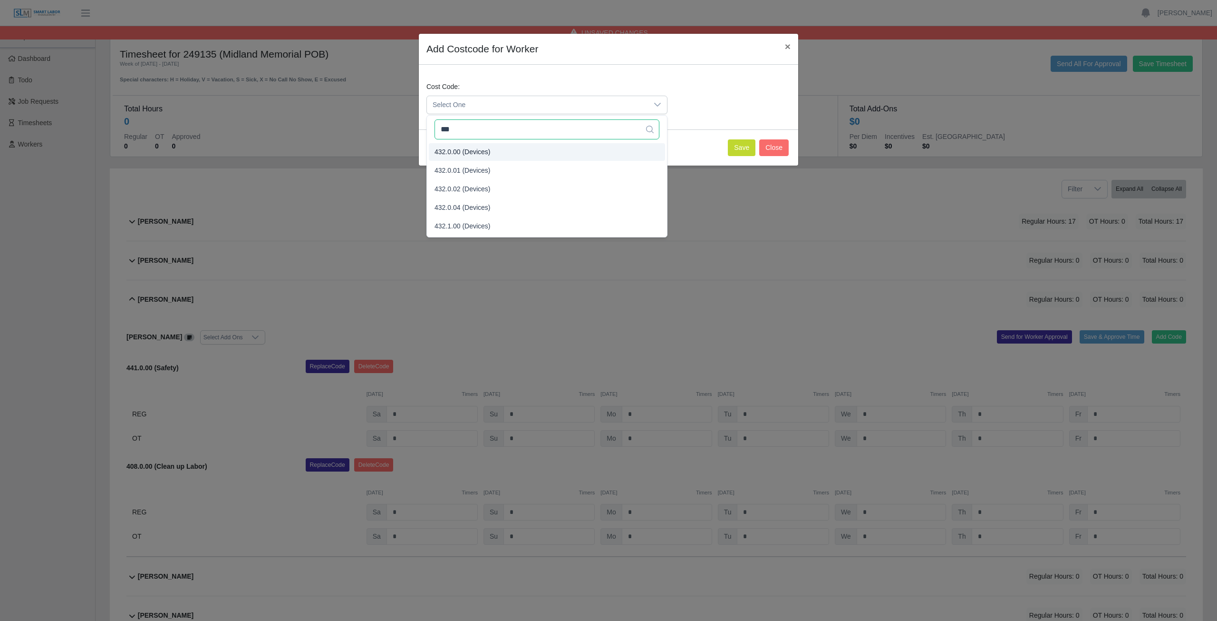
type input "***"
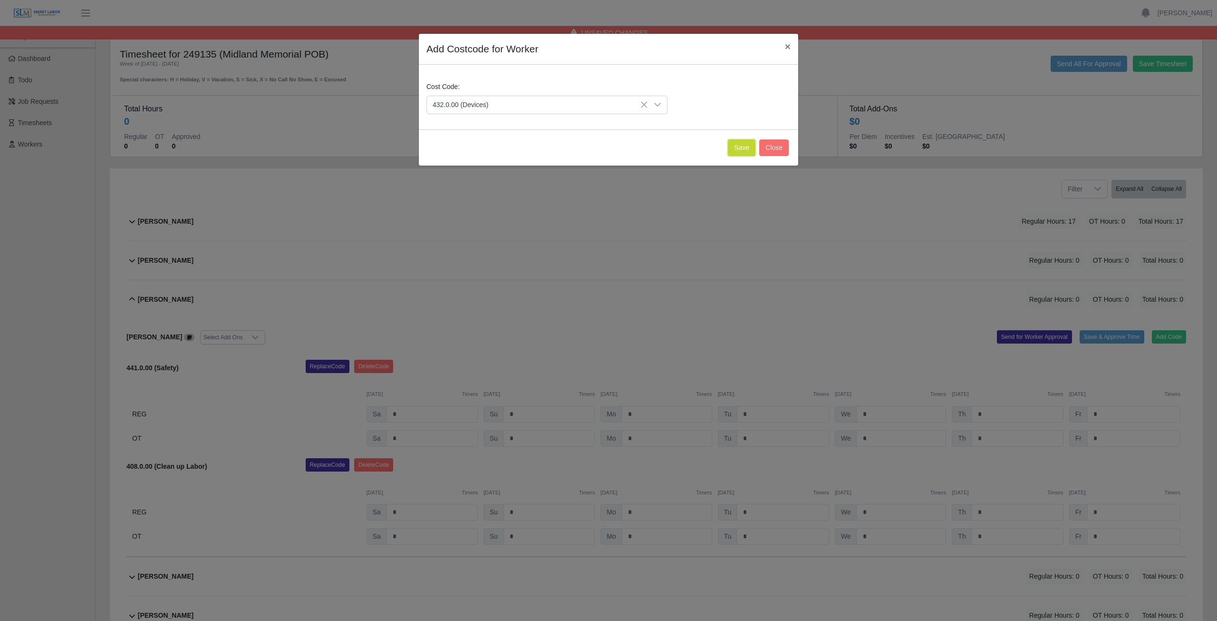
drag, startPoint x: 740, startPoint y: 150, endPoint x: 728, endPoint y: 144, distance: 13.6
click at [738, 148] on button "Save" at bounding box center [742, 147] width 28 height 17
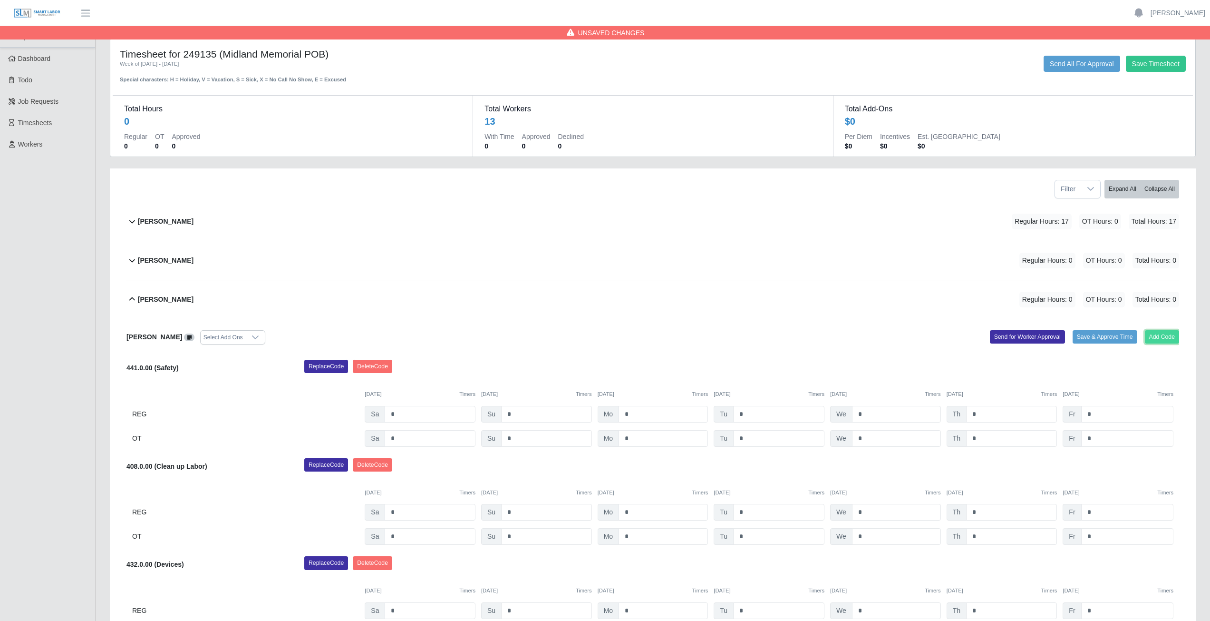
click at [1159, 335] on button "Add Code" at bounding box center [1162, 336] width 35 height 13
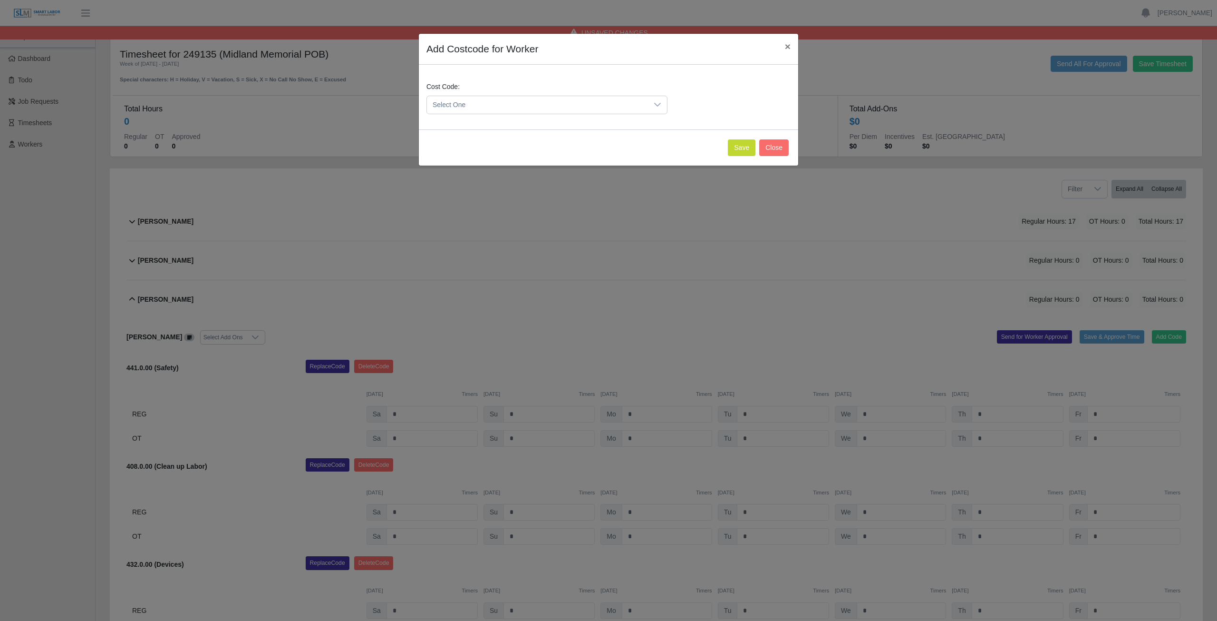
click at [482, 106] on span "Select One" at bounding box center [537, 105] width 221 height 18
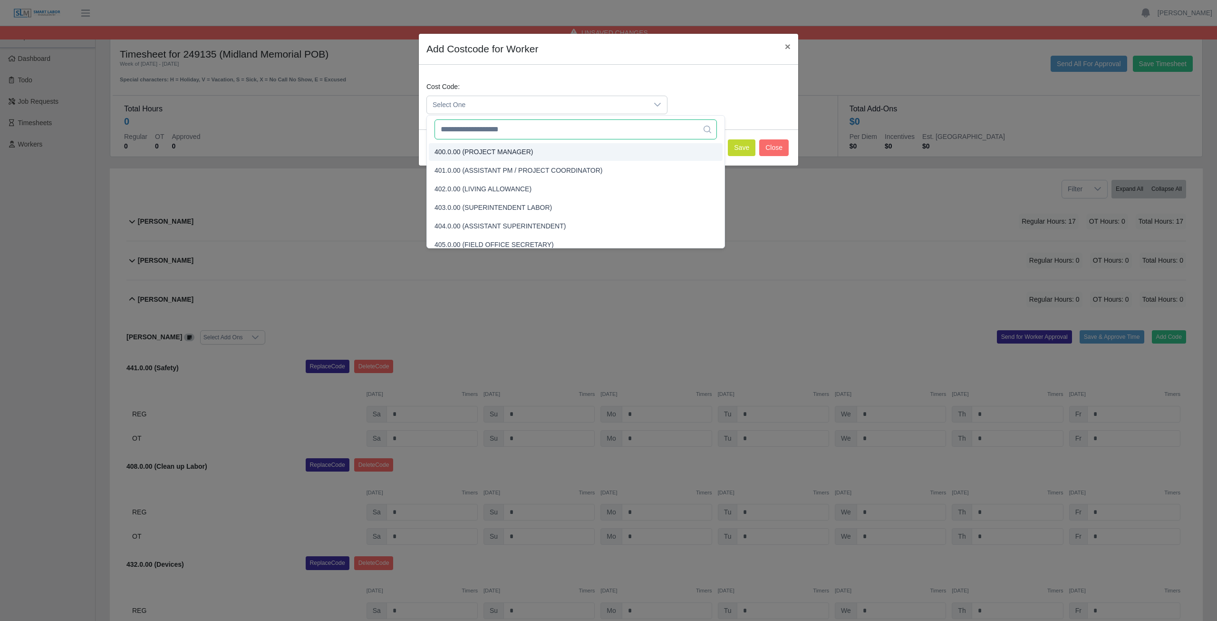
click at [480, 136] on input "text" at bounding box center [576, 129] width 282 height 20
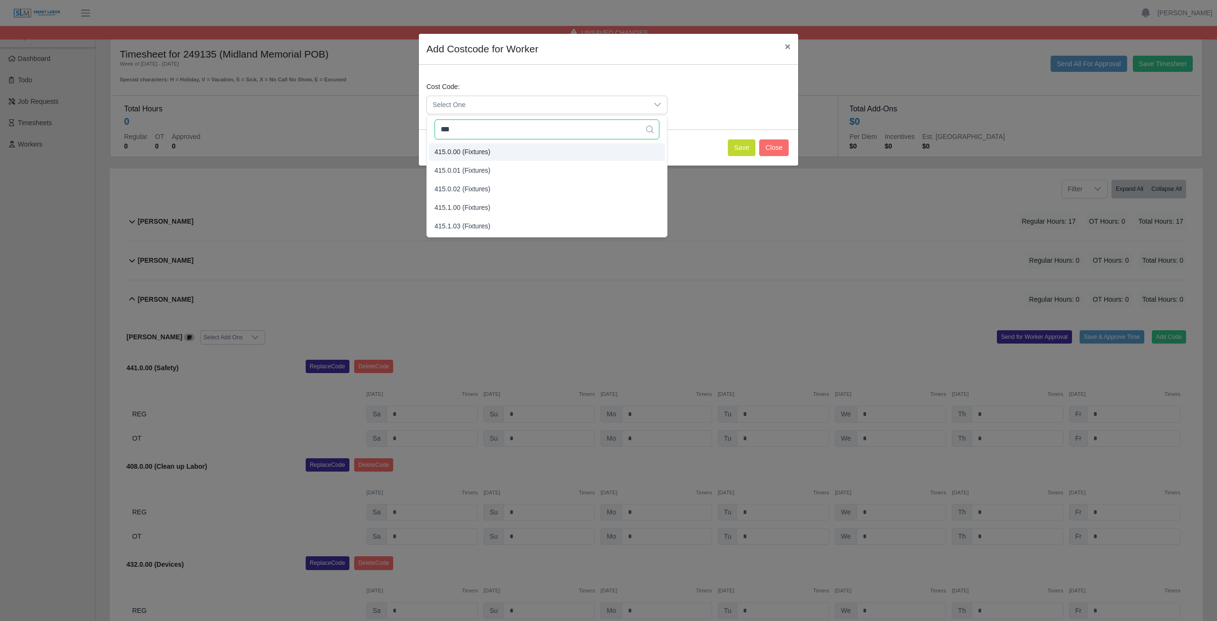
type input "***"
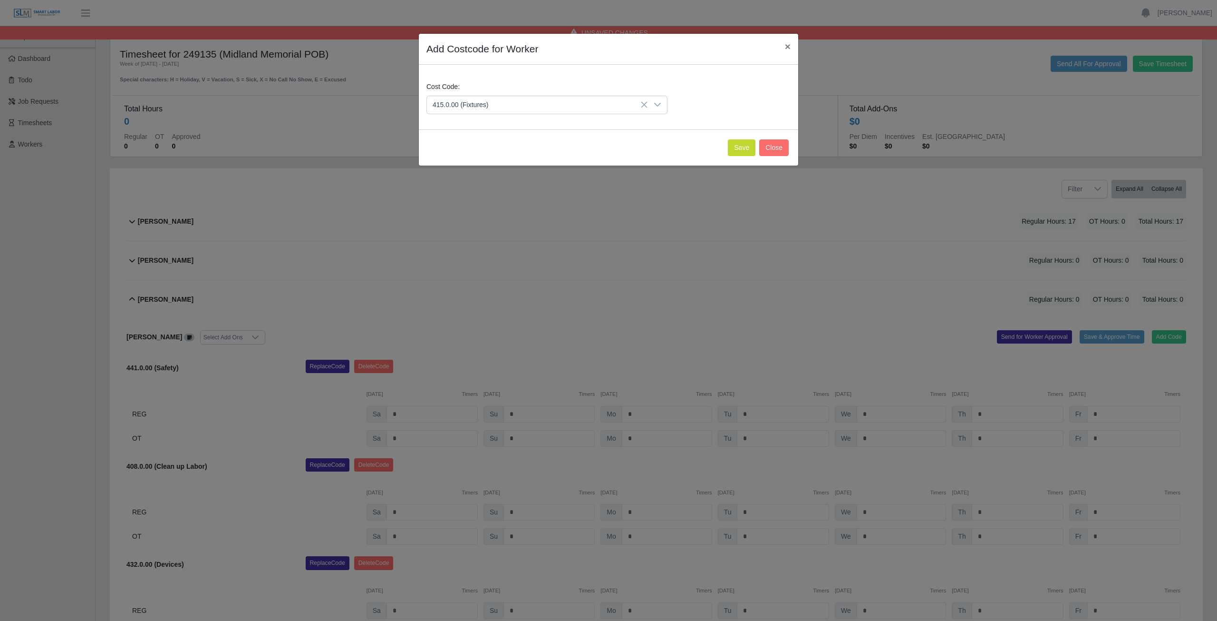
click at [477, 153] on span "415.0.00 (Fixtures)" at bounding box center [463, 152] width 56 height 10
click at [736, 147] on button "Save" at bounding box center [742, 147] width 28 height 17
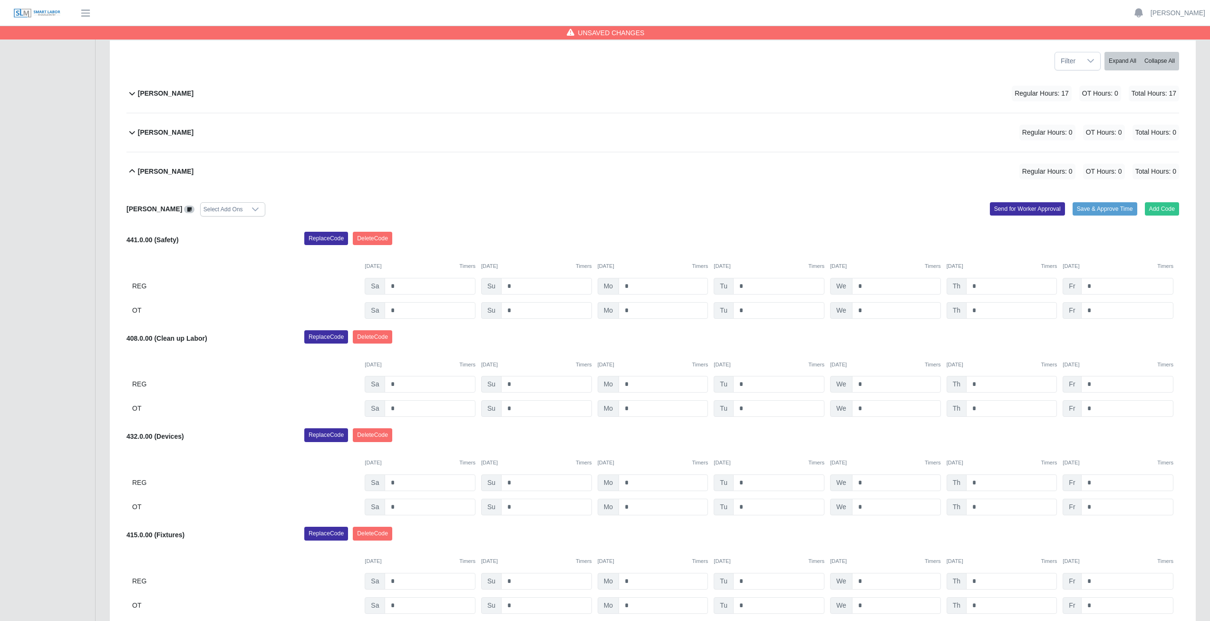
scroll to position [143, 0]
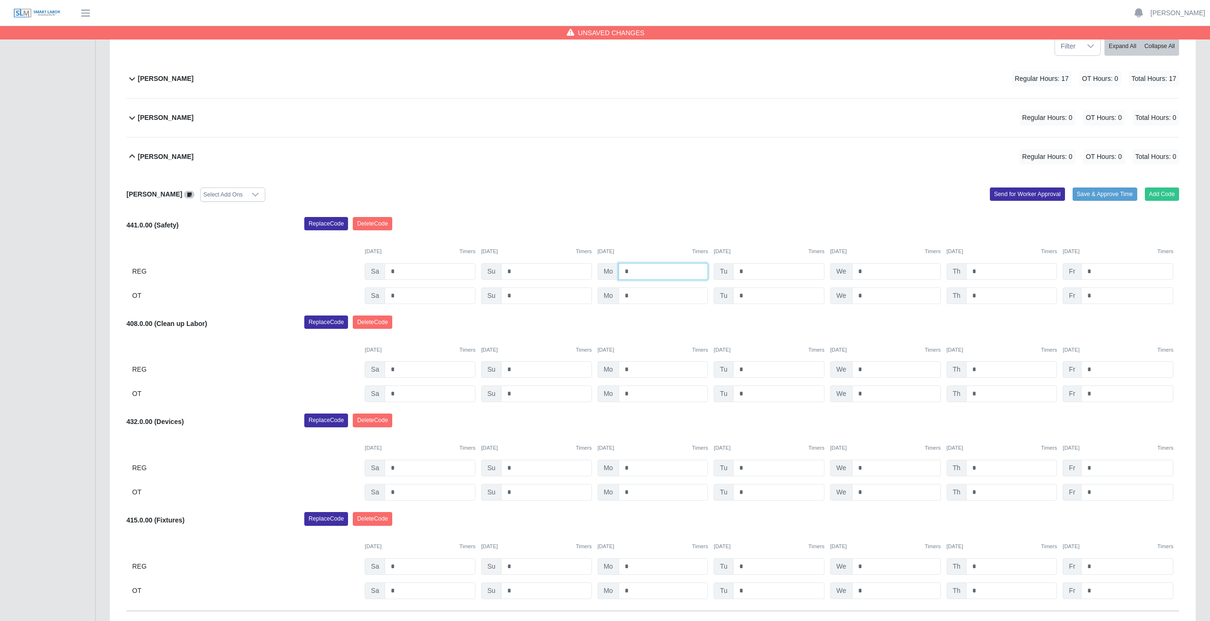
click at [637, 272] on input "*" at bounding box center [663, 271] width 89 height 17
type input "*"
click at [743, 270] on input "*" at bounding box center [778, 271] width 91 height 17
type input "*"
click at [864, 272] on input "*" at bounding box center [896, 271] width 89 height 17
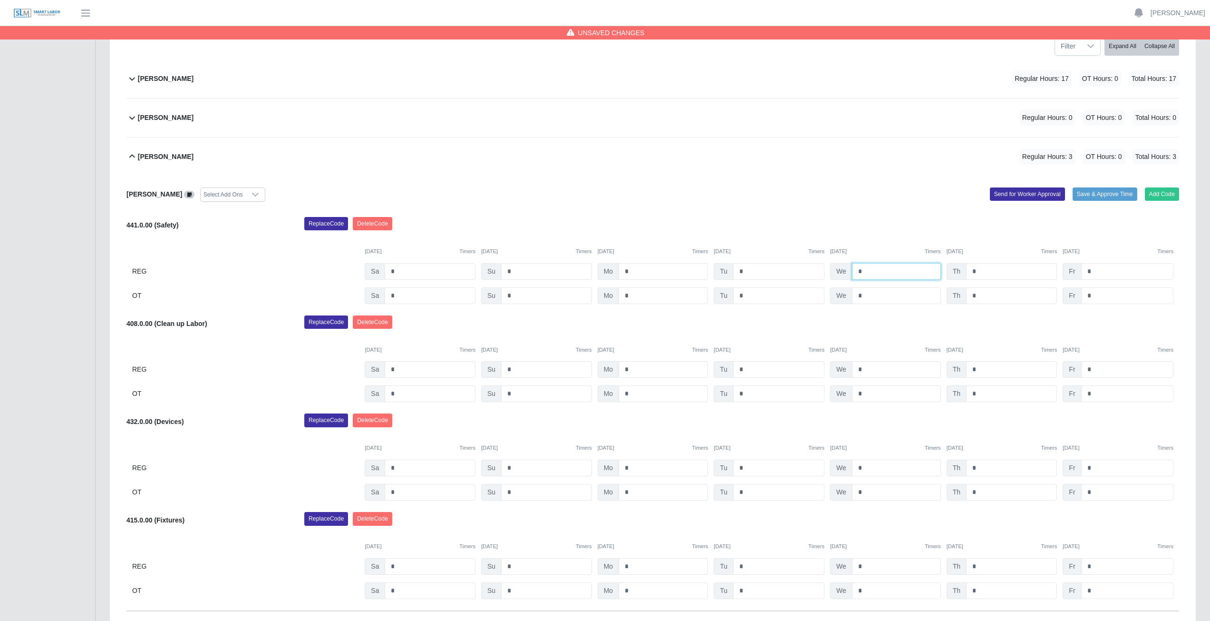
type input "*"
click at [977, 273] on input "*" at bounding box center [1011, 271] width 91 height 17
type input "*"
click at [1094, 270] on input "*" at bounding box center [1127, 271] width 92 height 17
type input "*"
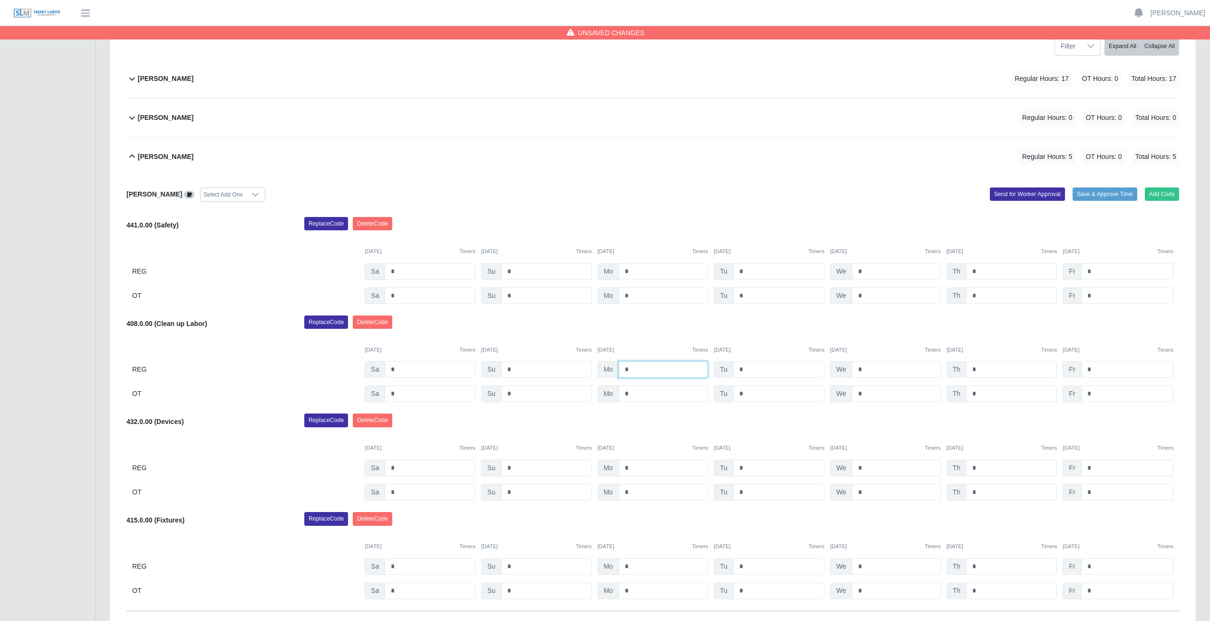
click at [634, 370] on input "*" at bounding box center [663, 369] width 89 height 17
type input "*"
click at [747, 369] on input "*" at bounding box center [778, 369] width 91 height 17
type input "*"
click at [864, 370] on input "*" at bounding box center [896, 369] width 89 height 17
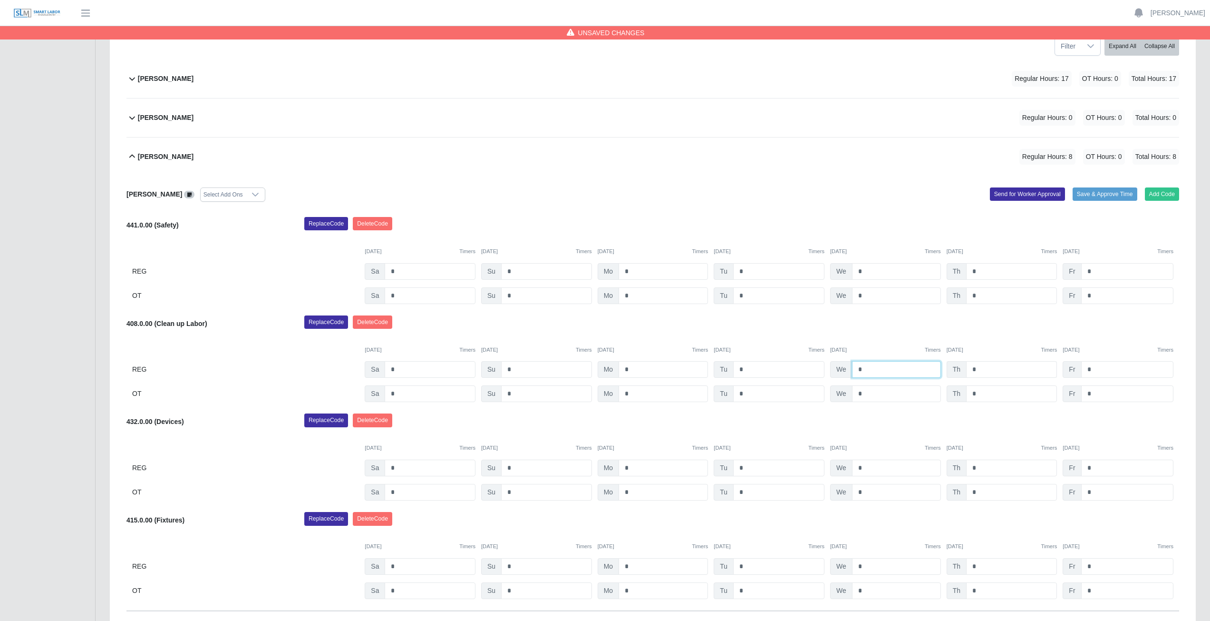
type input "*"
click at [979, 370] on input "*" at bounding box center [1011, 369] width 91 height 17
type input "*"
click at [1094, 368] on input "*" at bounding box center [1127, 369] width 92 height 17
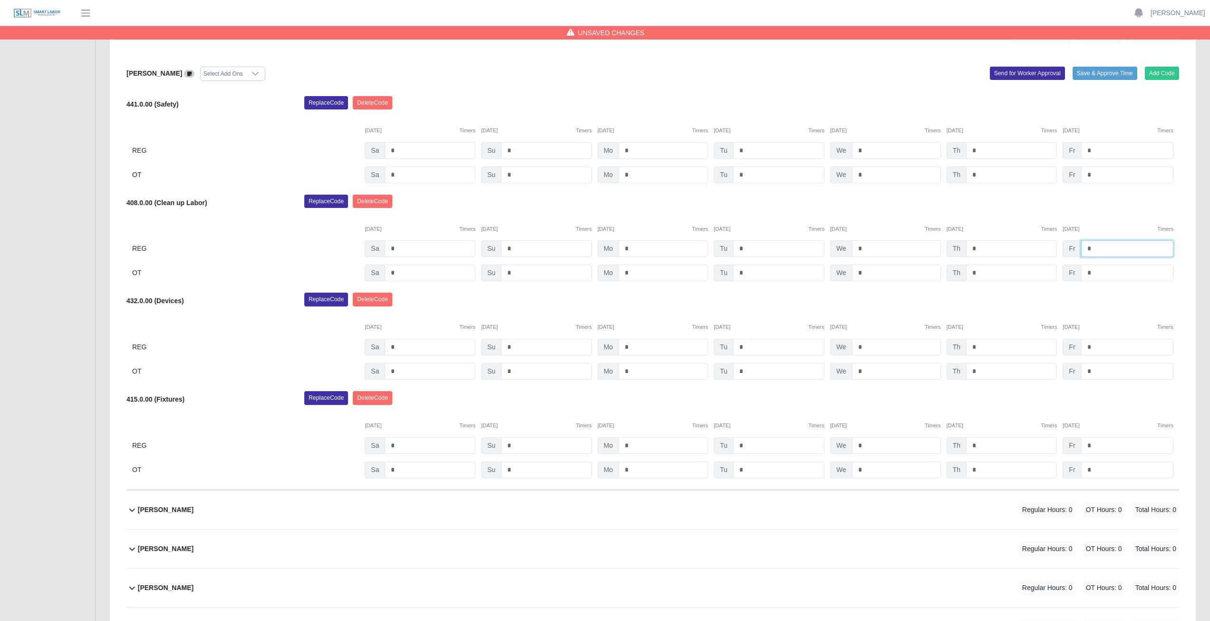
scroll to position [285, 0]
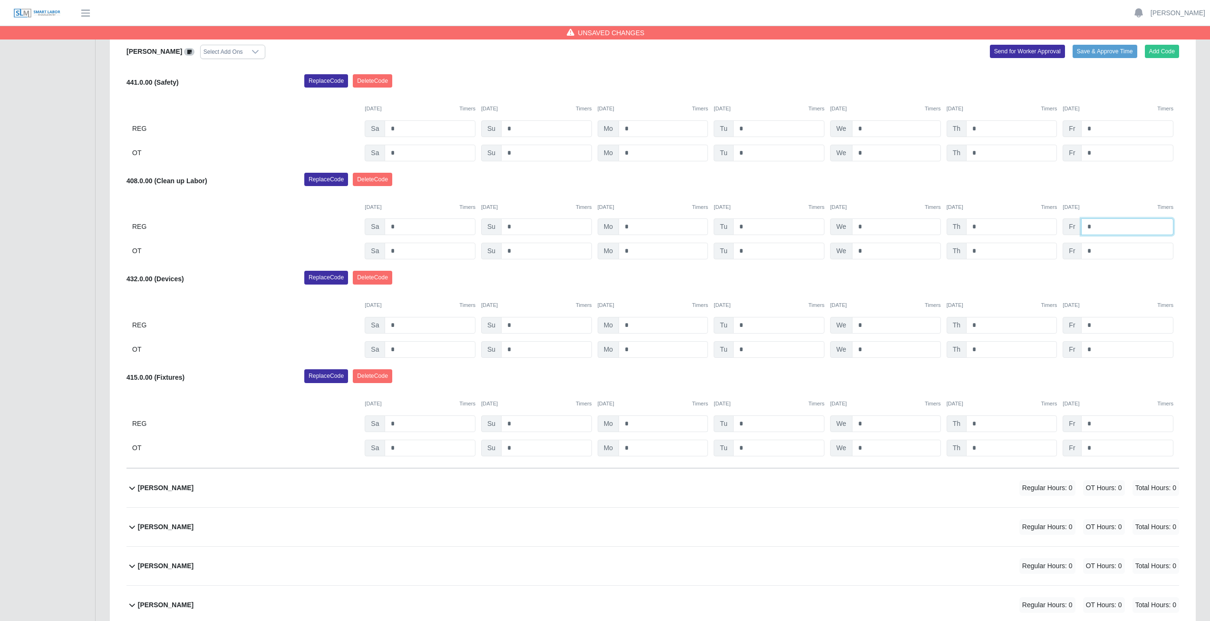
type input "*"
click at [633, 423] on input "*" at bounding box center [663, 423] width 89 height 17
type input "*"
click at [658, 382] on div "Replace Code [GEOGRAPHIC_DATA] Code" at bounding box center [741, 378] width 889 height 19
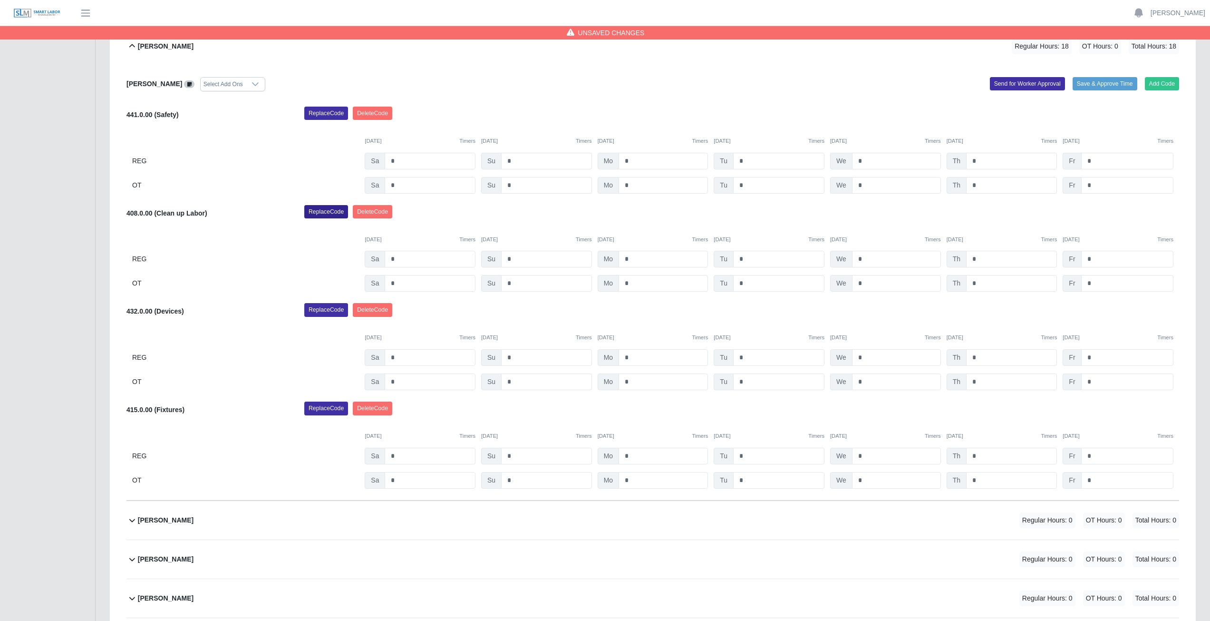
scroll to position [190, 0]
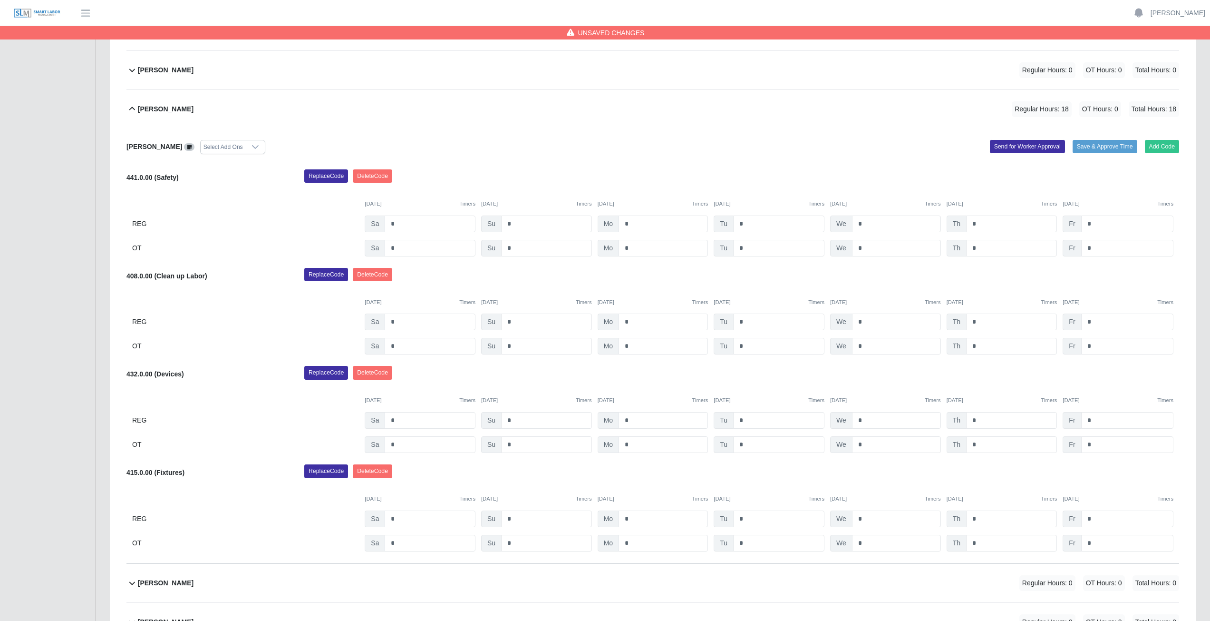
click at [133, 109] on icon at bounding box center [132, 108] width 11 height 11
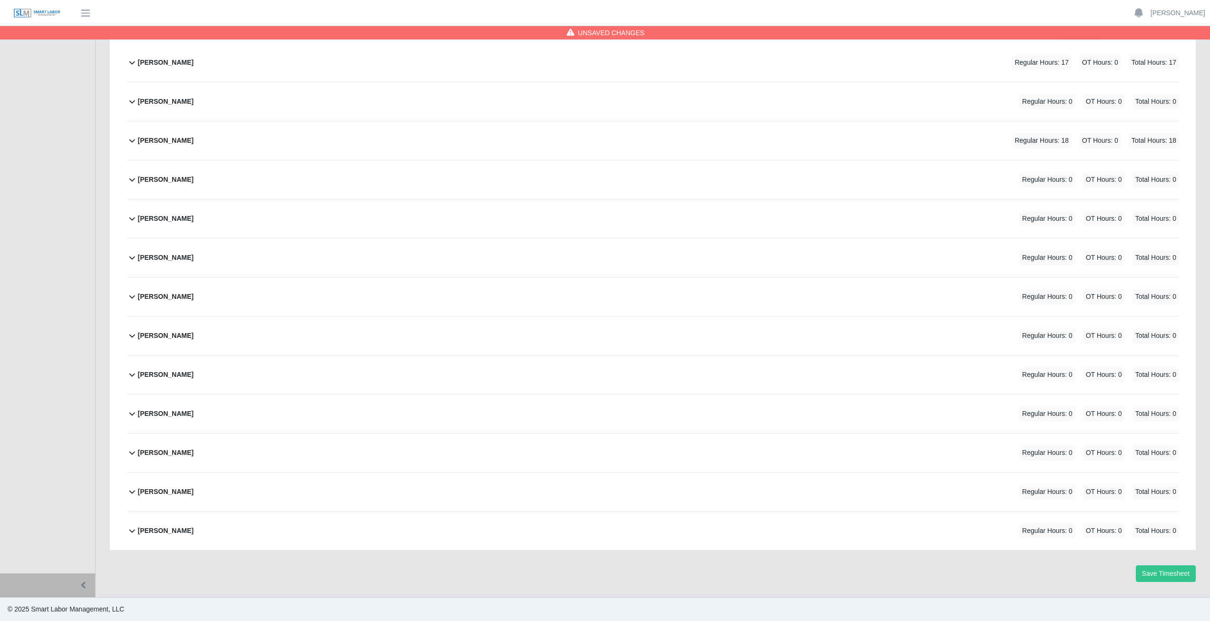
scroll to position [159, 0]
click at [132, 184] on icon at bounding box center [132, 179] width 11 height 11
click at [1157, 175] on button "Add Code" at bounding box center [1162, 175] width 35 height 13
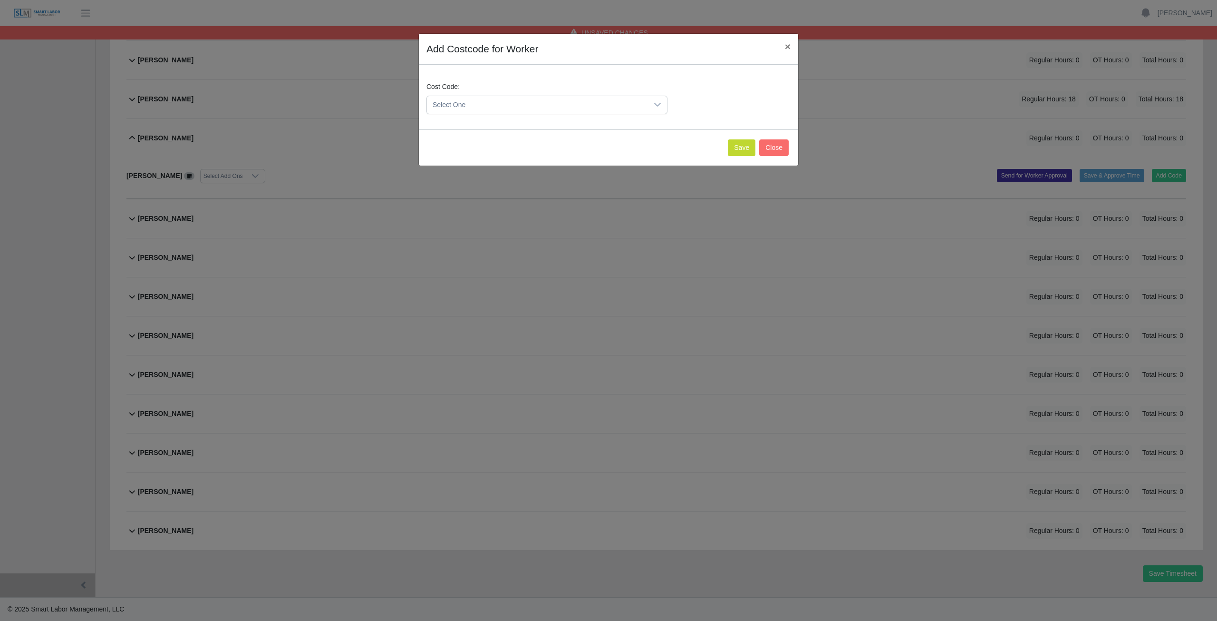
click at [473, 103] on span "Select One" at bounding box center [537, 105] width 221 height 18
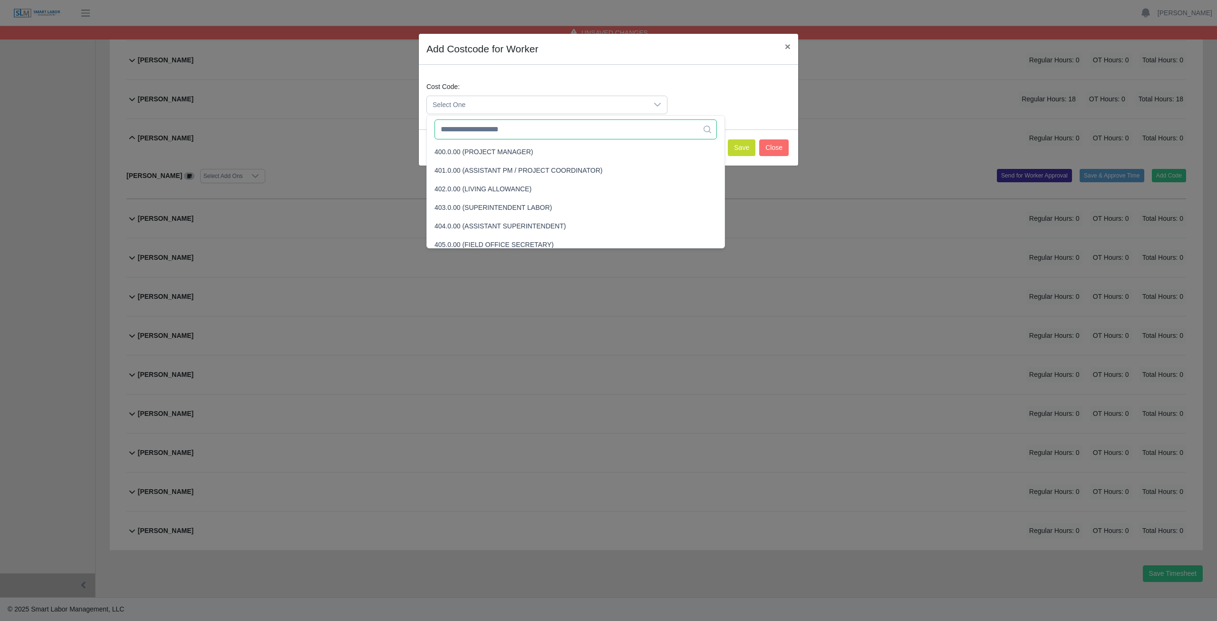
click at [475, 132] on input "text" at bounding box center [576, 129] width 282 height 20
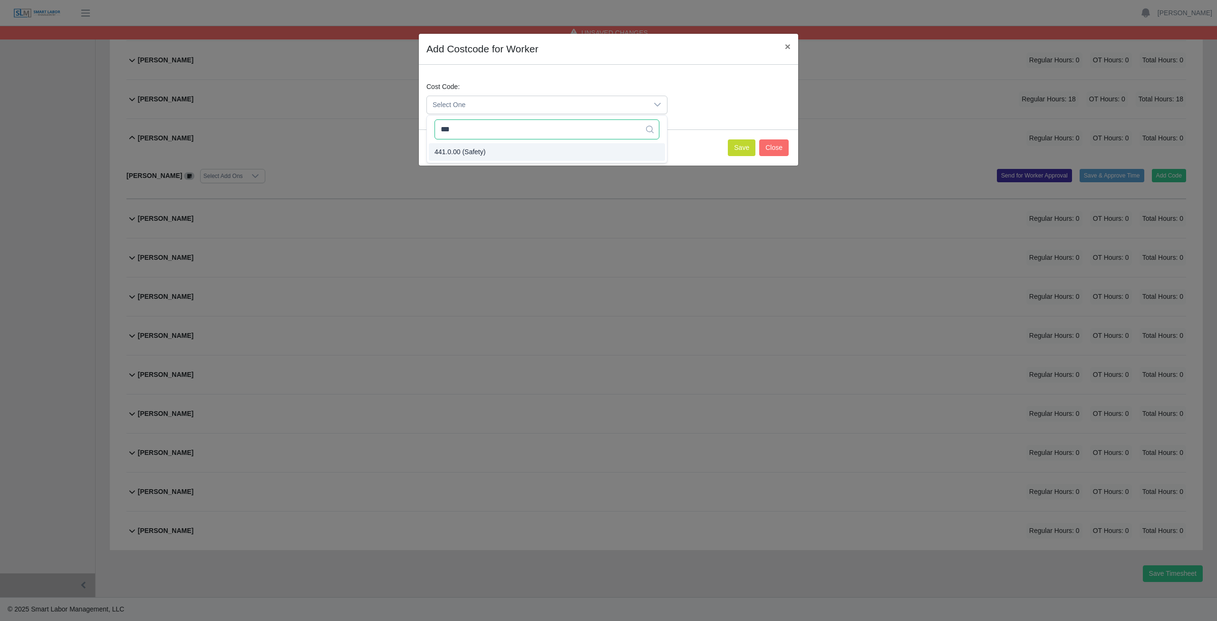
type input "***"
click at [737, 145] on button "Save" at bounding box center [742, 147] width 28 height 17
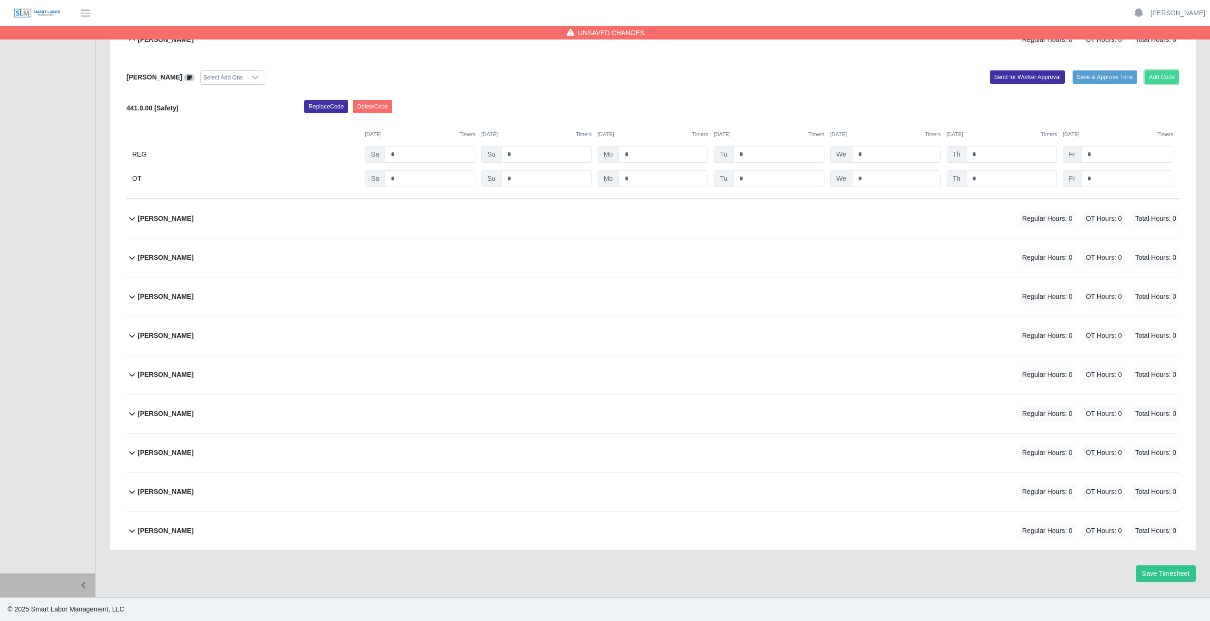
click at [1157, 73] on button "Add Code" at bounding box center [1162, 76] width 35 height 13
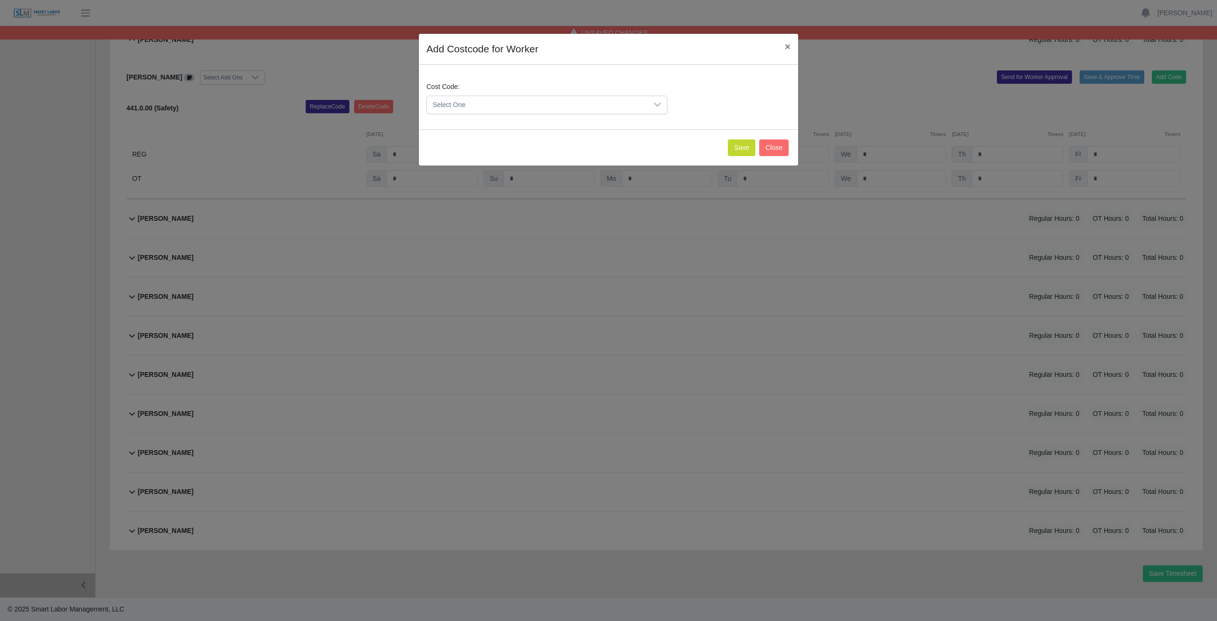
click at [475, 102] on span "Select One" at bounding box center [537, 105] width 221 height 18
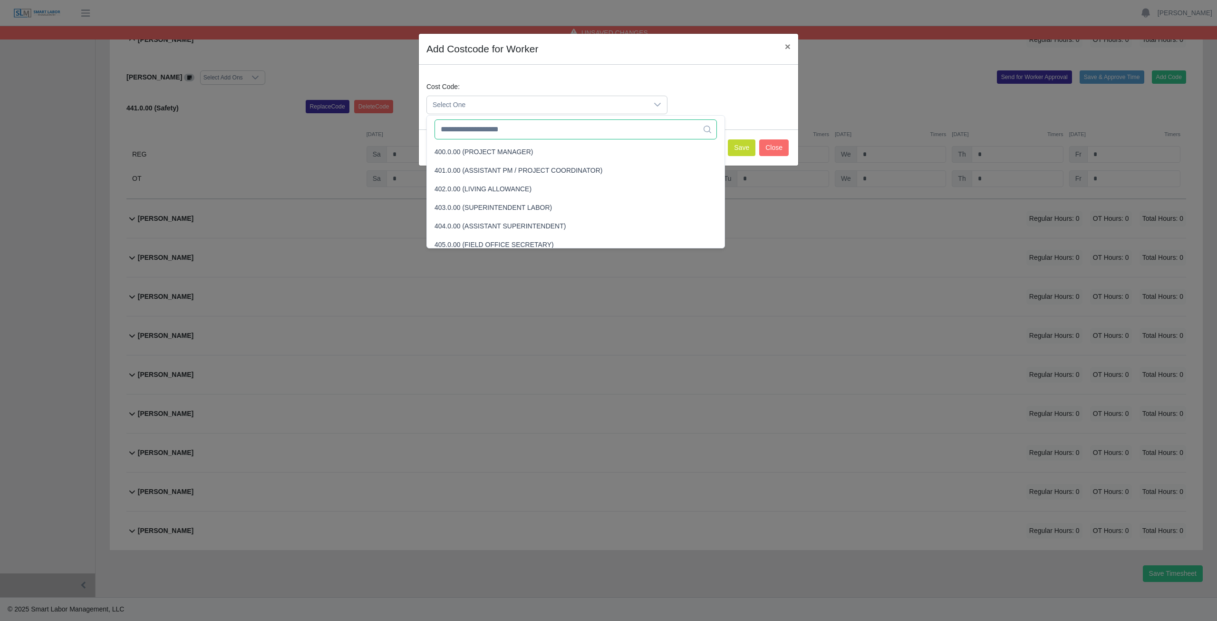
click at [475, 131] on input "text" at bounding box center [576, 129] width 282 height 20
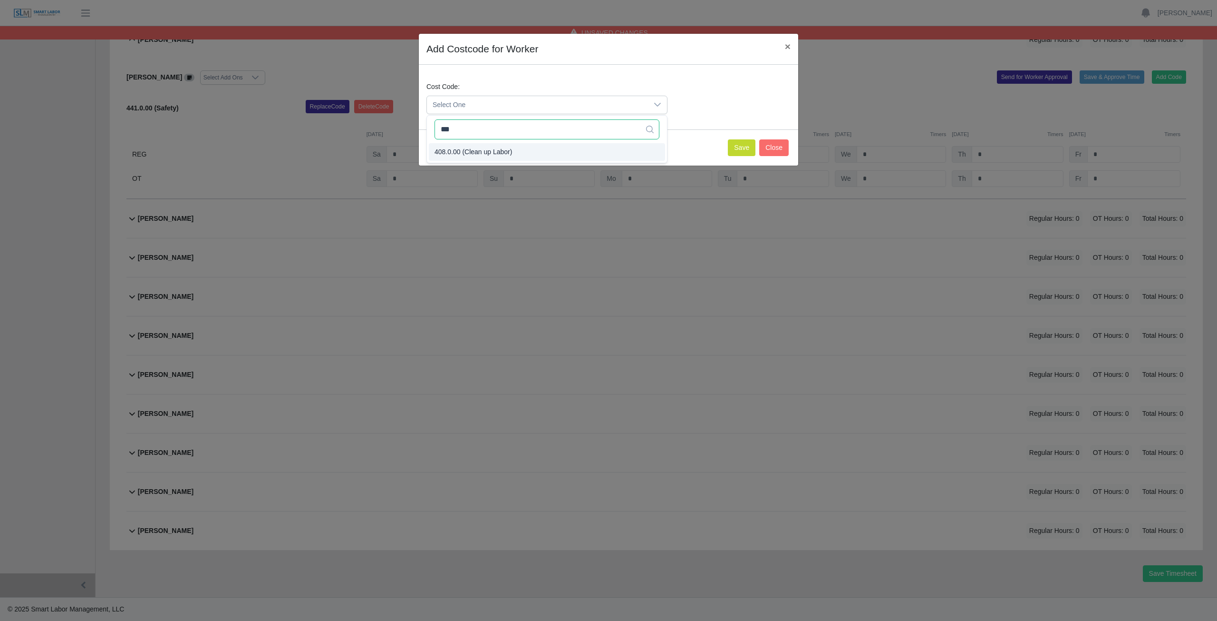
type input "***"
click at [476, 151] on span "408.0.00 (Clean up Labor)" at bounding box center [474, 152] width 78 height 10
click at [740, 151] on button "Save" at bounding box center [742, 147] width 28 height 17
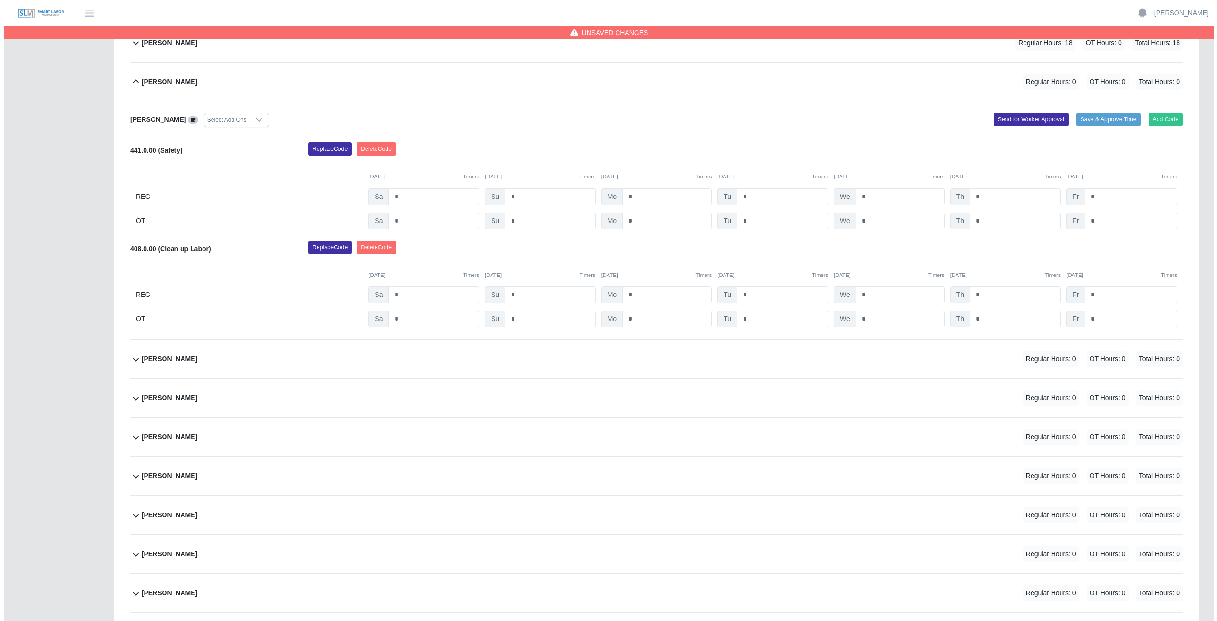
scroll to position [254, 0]
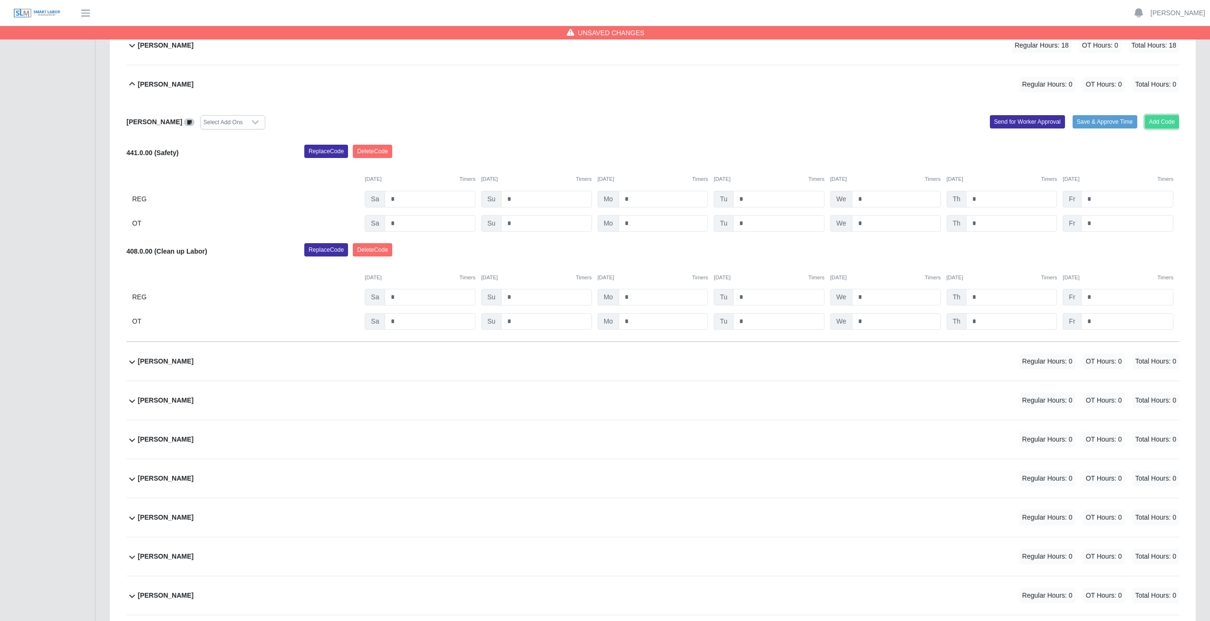
click at [1156, 119] on button "Add Code" at bounding box center [1162, 121] width 35 height 13
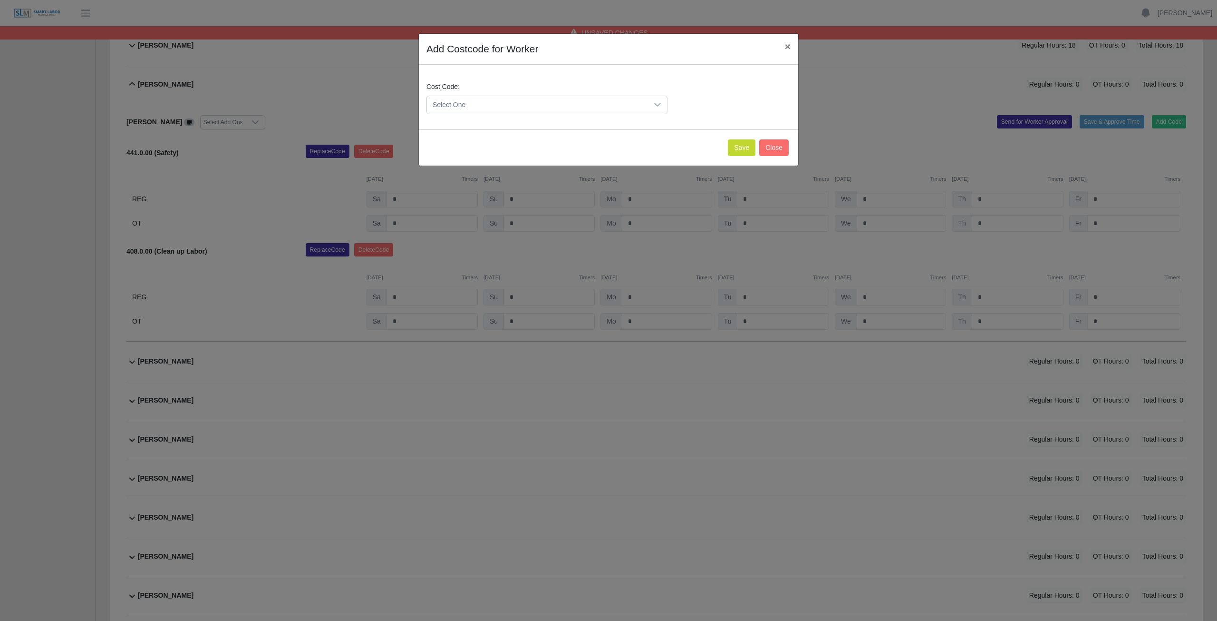
click at [480, 104] on span "Select One" at bounding box center [537, 105] width 221 height 18
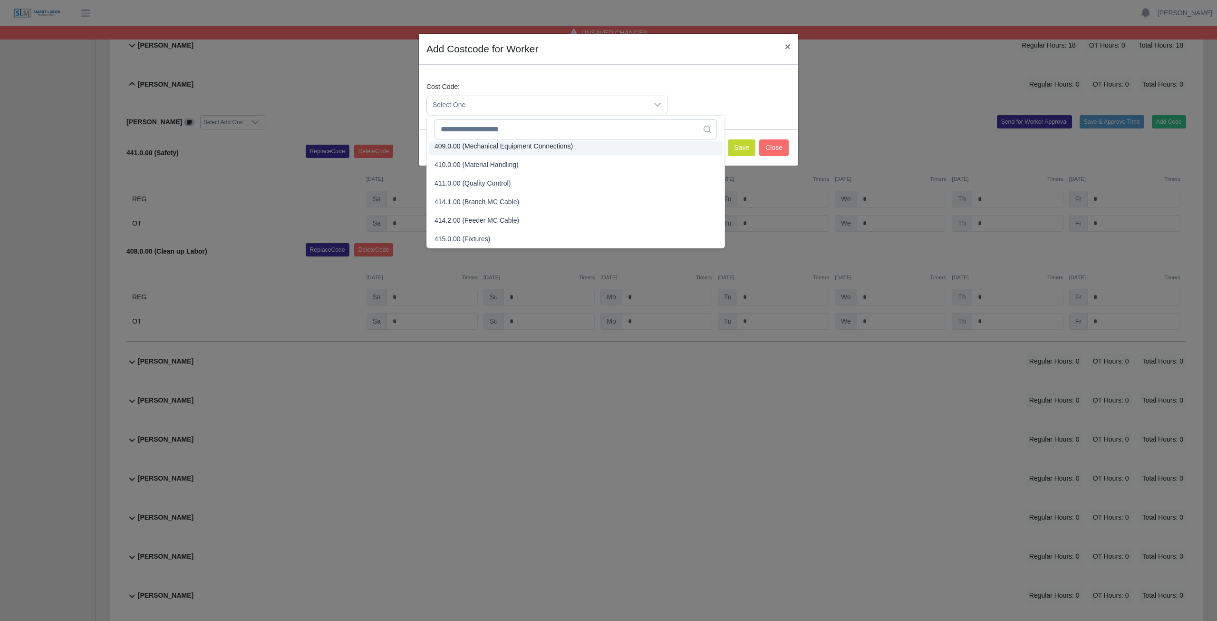
scroll to position [150, 0]
click at [480, 131] on input "text" at bounding box center [576, 129] width 282 height 20
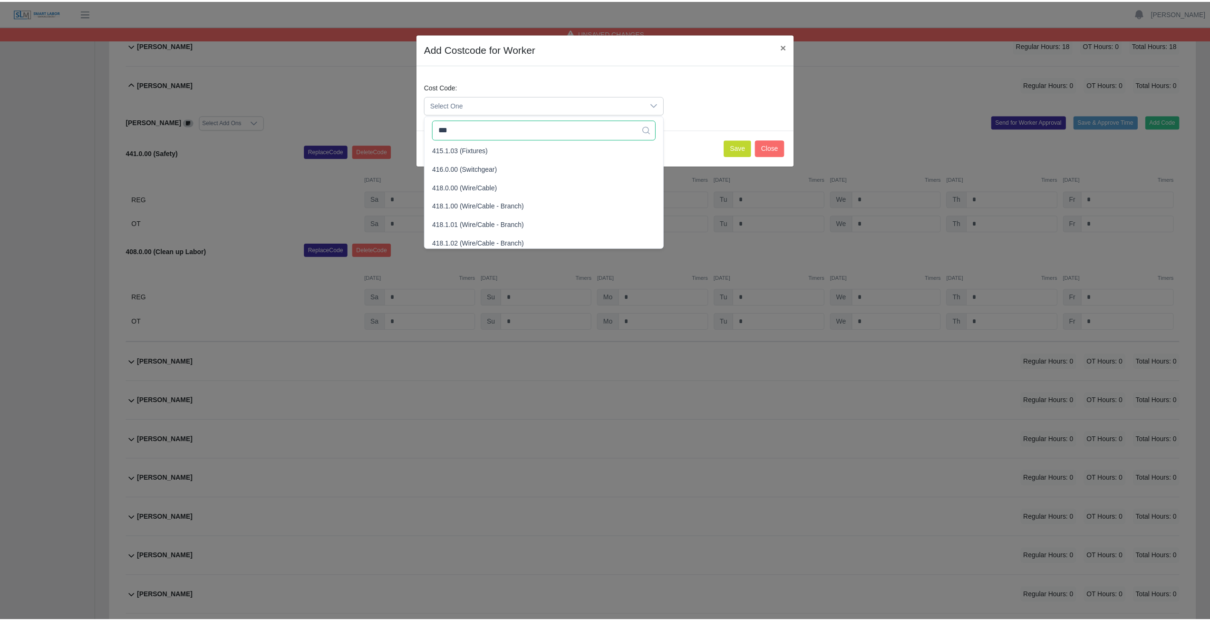
scroll to position [0, 0]
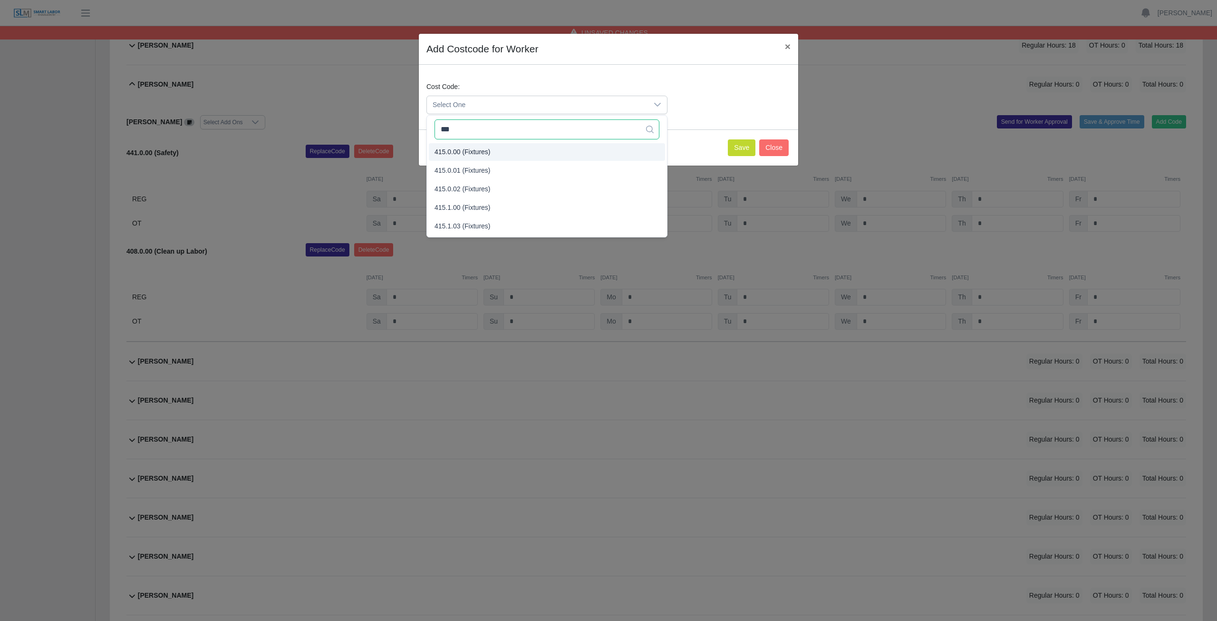
type input "***"
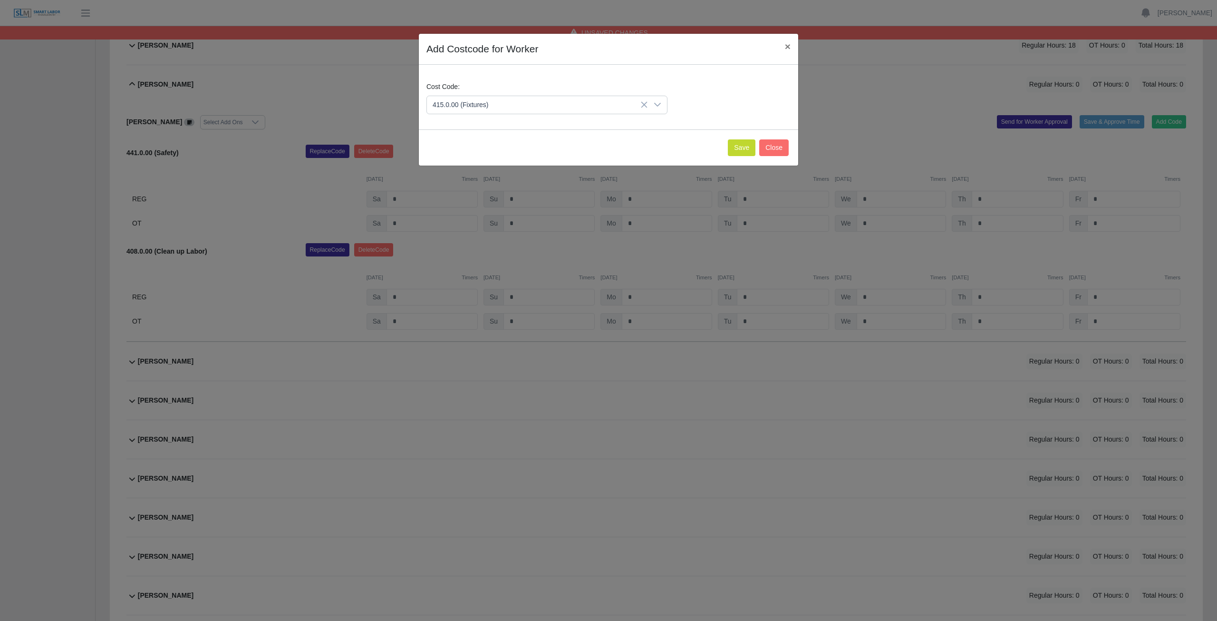
drag, startPoint x: 472, startPoint y: 152, endPoint x: 472, endPoint y: 146, distance: 5.2
click at [472, 149] on span "415.0.00 (Fixtures)" at bounding box center [463, 152] width 56 height 10
click at [738, 151] on button "Save" at bounding box center [742, 147] width 28 height 17
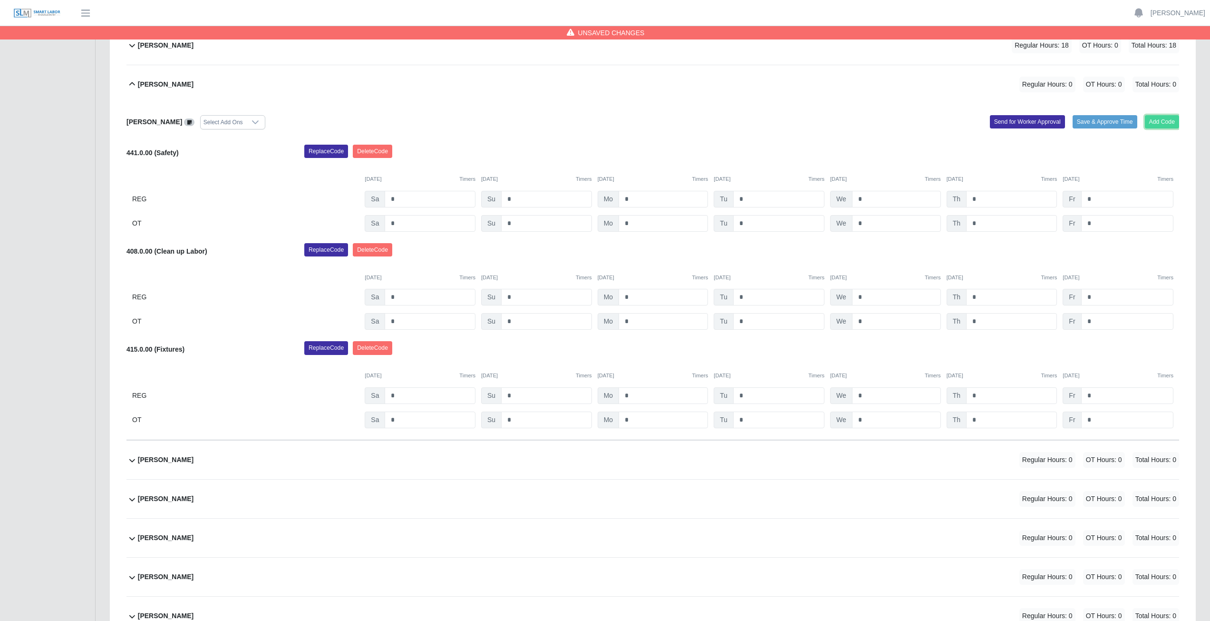
click at [1149, 116] on button "Add Code" at bounding box center [1162, 121] width 35 height 13
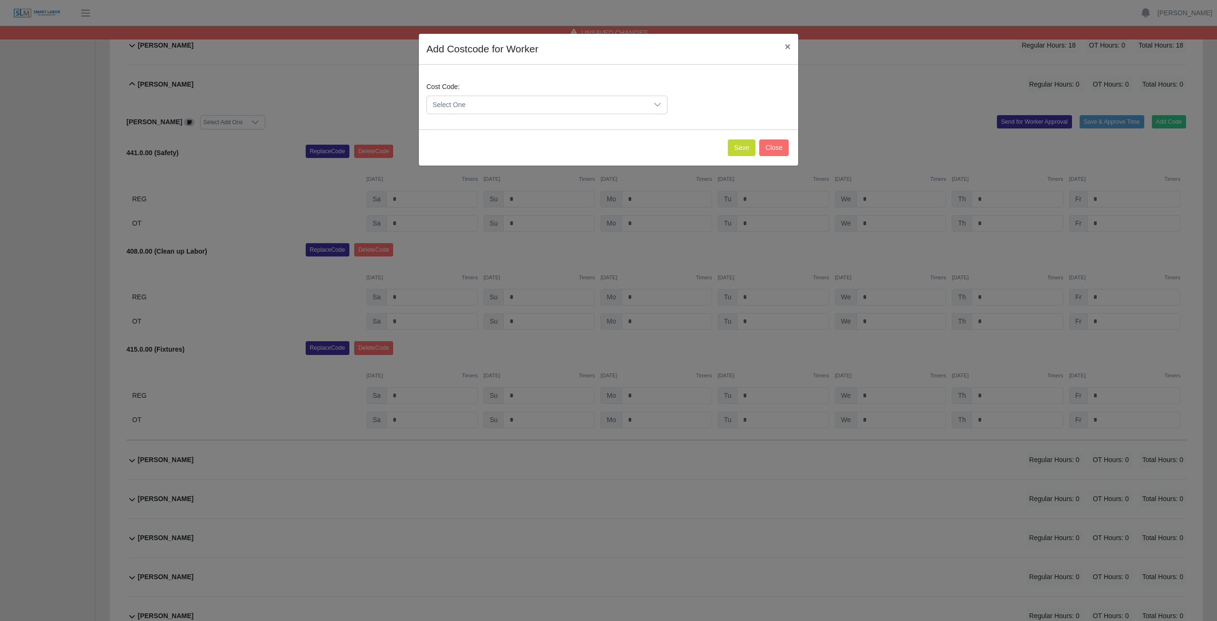
click at [494, 102] on span "Select One" at bounding box center [537, 105] width 221 height 18
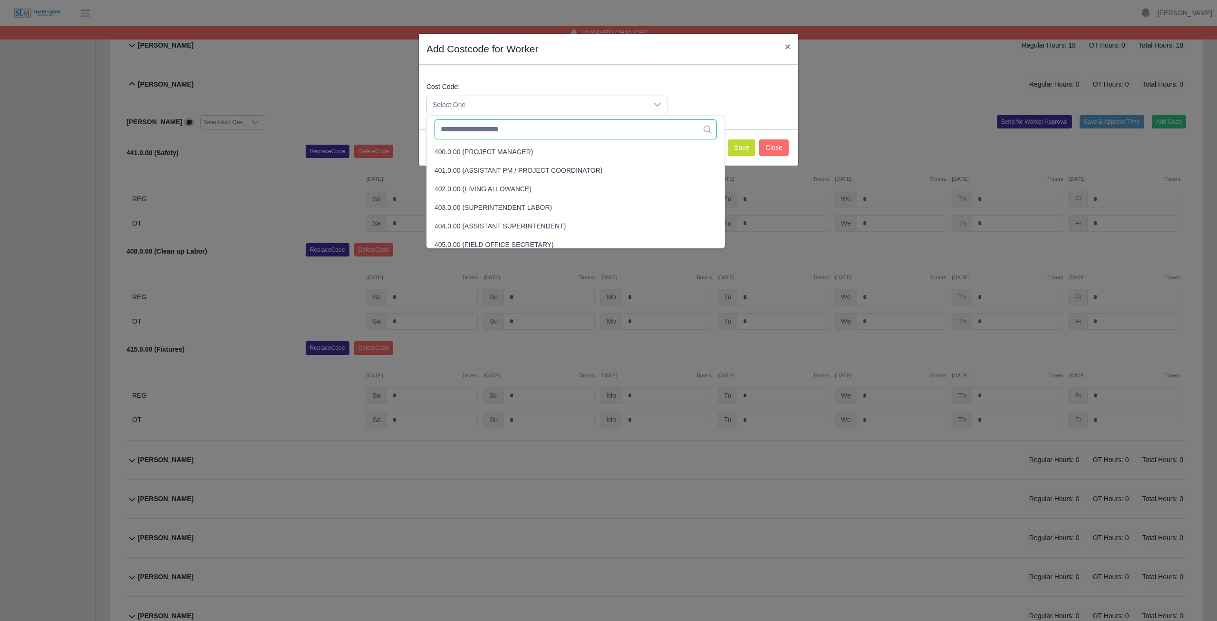
click at [491, 129] on input "text" at bounding box center [576, 129] width 282 height 20
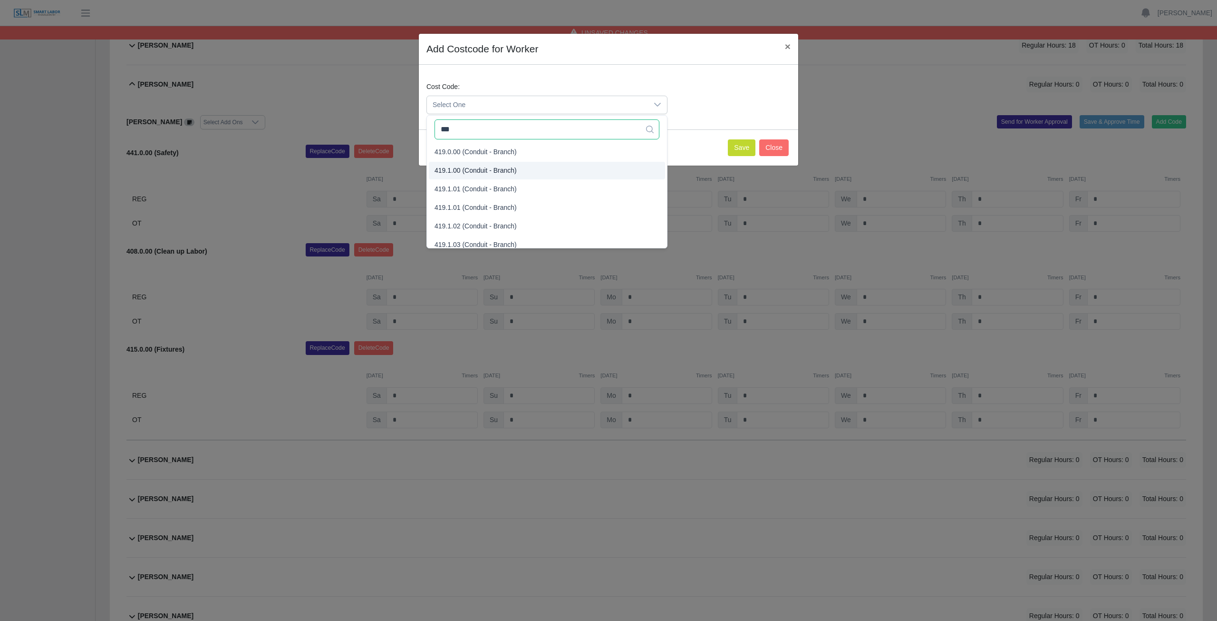
type input "***"
click at [479, 170] on span "419.1.00 (Conduit - Branch)" at bounding box center [476, 170] width 82 height 10
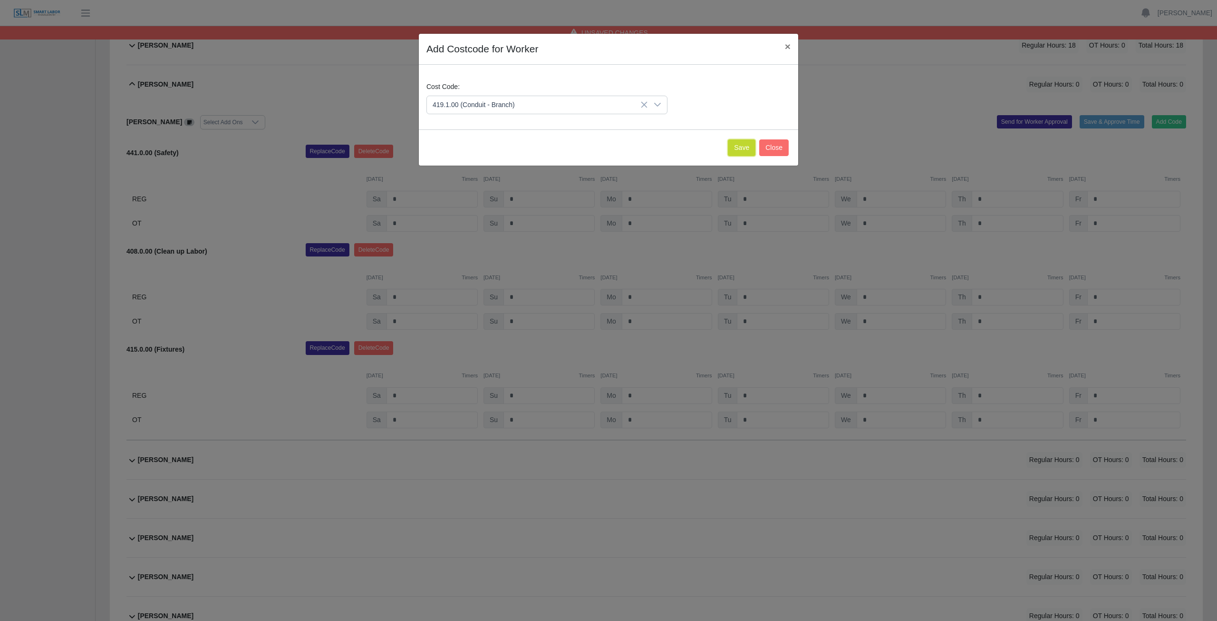
click at [736, 153] on button "Save" at bounding box center [742, 147] width 28 height 17
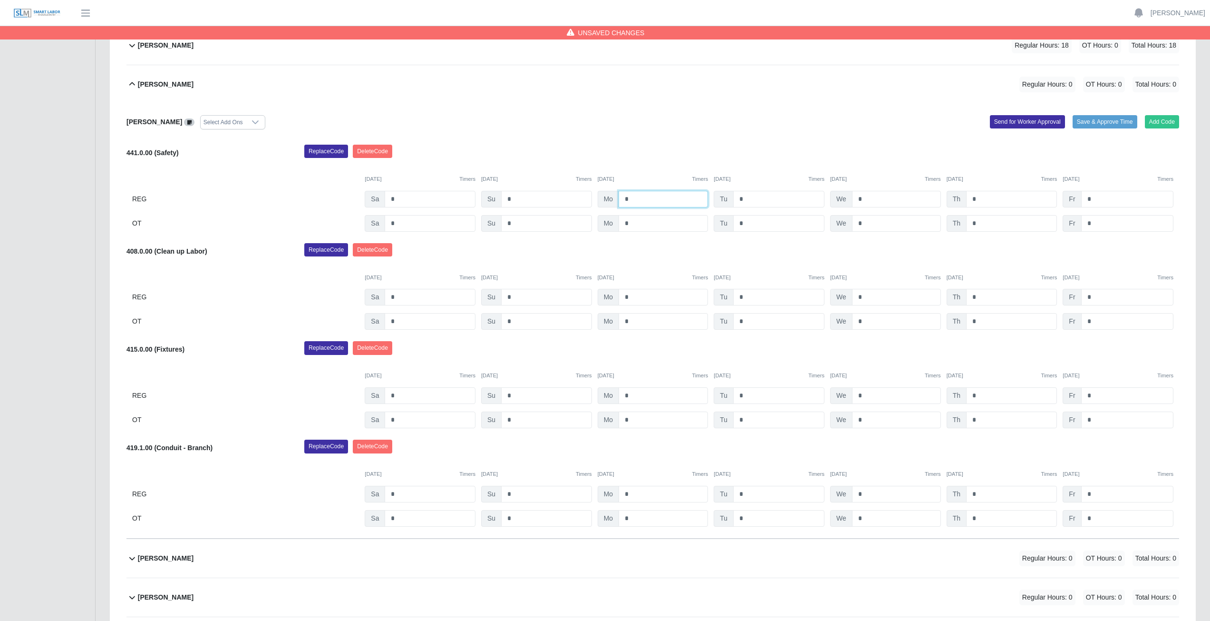
click at [633, 197] on input "*" at bounding box center [663, 199] width 89 height 17
type input "*"
click at [745, 196] on input "*" at bounding box center [778, 199] width 91 height 17
type input "*"
click at [866, 199] on input "*" at bounding box center [896, 199] width 89 height 17
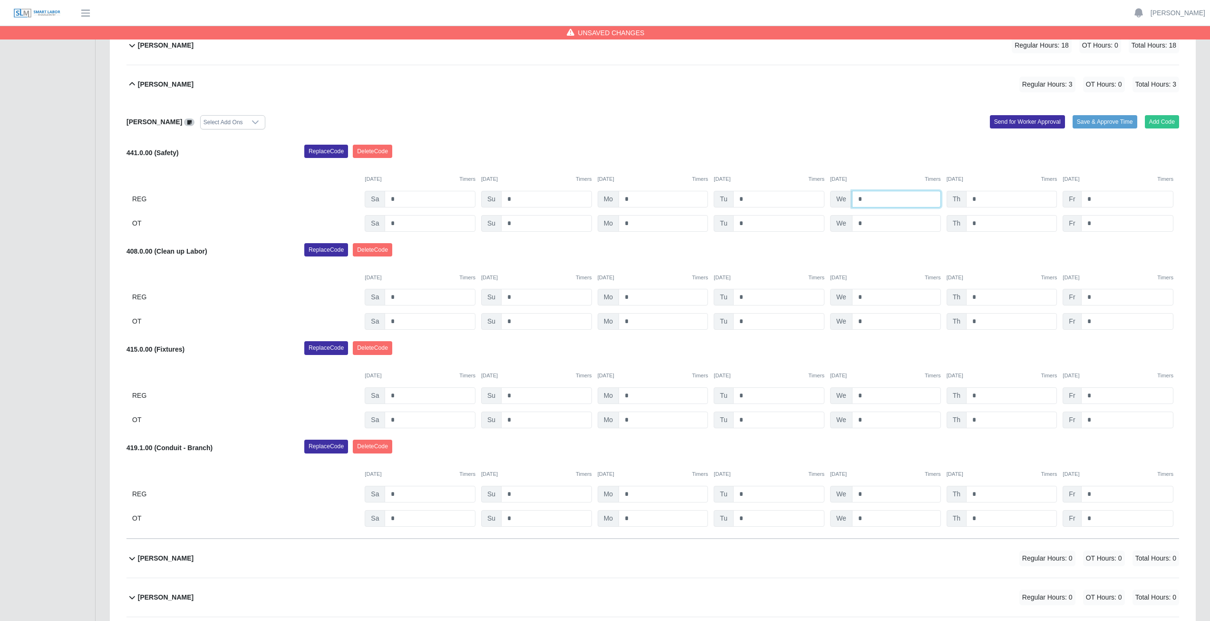
type input "*"
click at [977, 196] on input "*" at bounding box center [1011, 199] width 91 height 17
type input "*"
click at [1092, 199] on input "*" at bounding box center [1127, 199] width 92 height 17
type input "*"
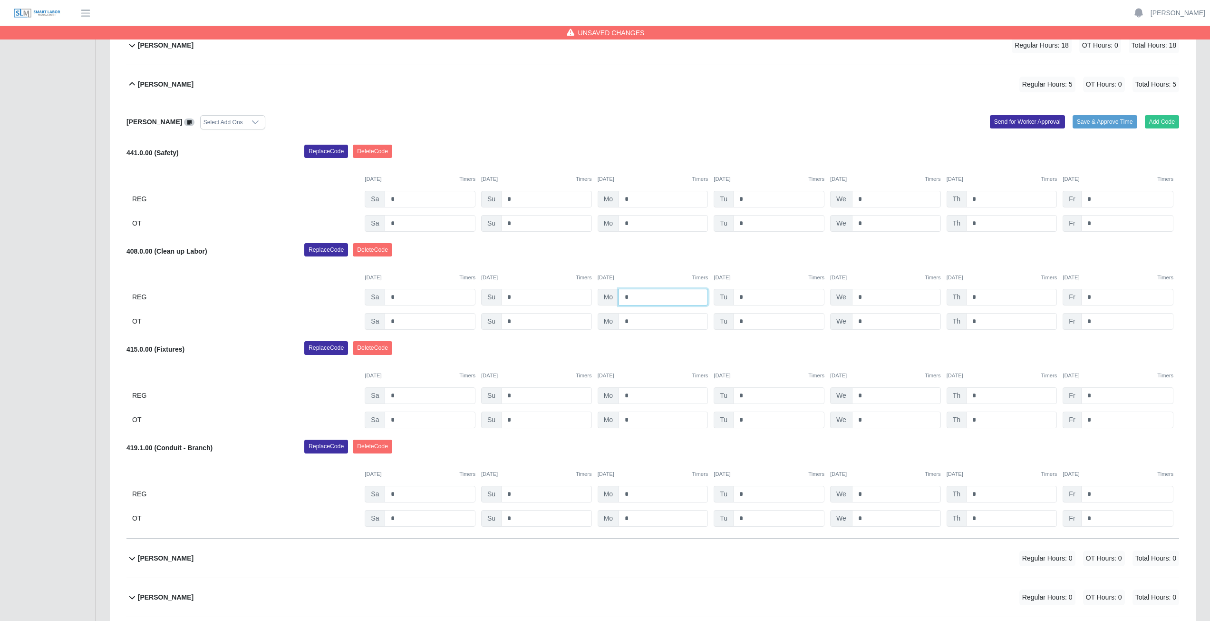
drag, startPoint x: 630, startPoint y: 297, endPoint x: 632, endPoint y: 293, distance: 4.9
click at [631, 295] on input "*" at bounding box center [663, 297] width 89 height 17
type input "*"
click at [748, 296] on input "*" at bounding box center [778, 297] width 91 height 17
type input "*"
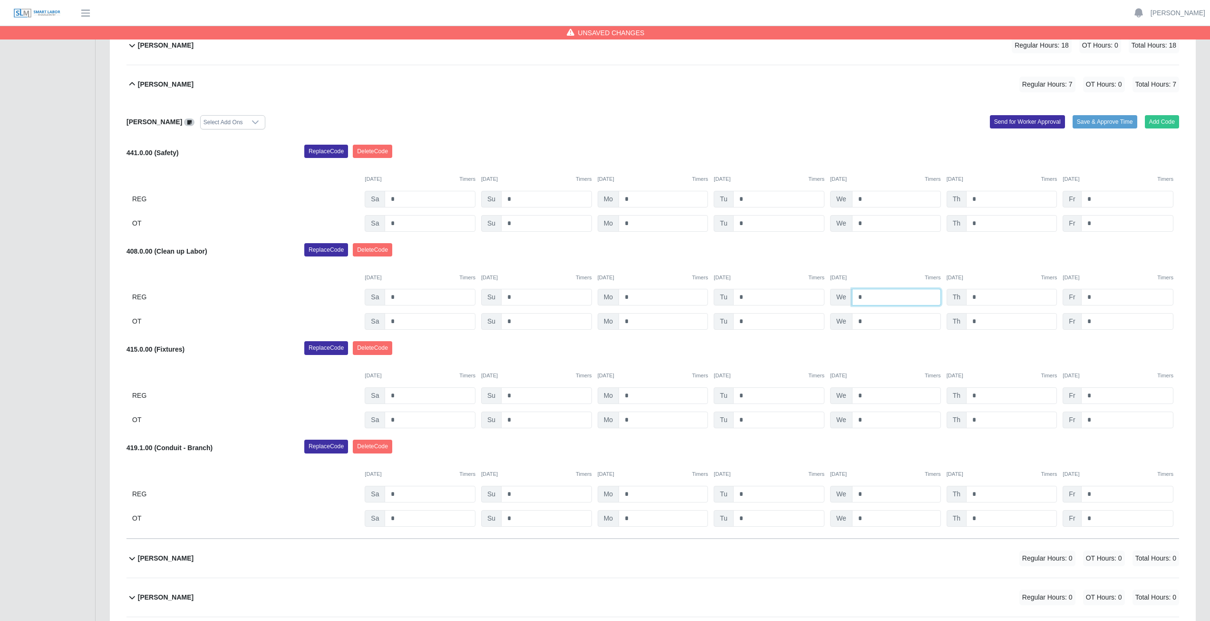
click at [862, 294] on input "*" at bounding box center [896, 297] width 89 height 17
type input "*"
click at [977, 299] on input "*" at bounding box center [1011, 297] width 91 height 17
type input "*"
click at [1096, 298] on input "*" at bounding box center [1127, 297] width 92 height 17
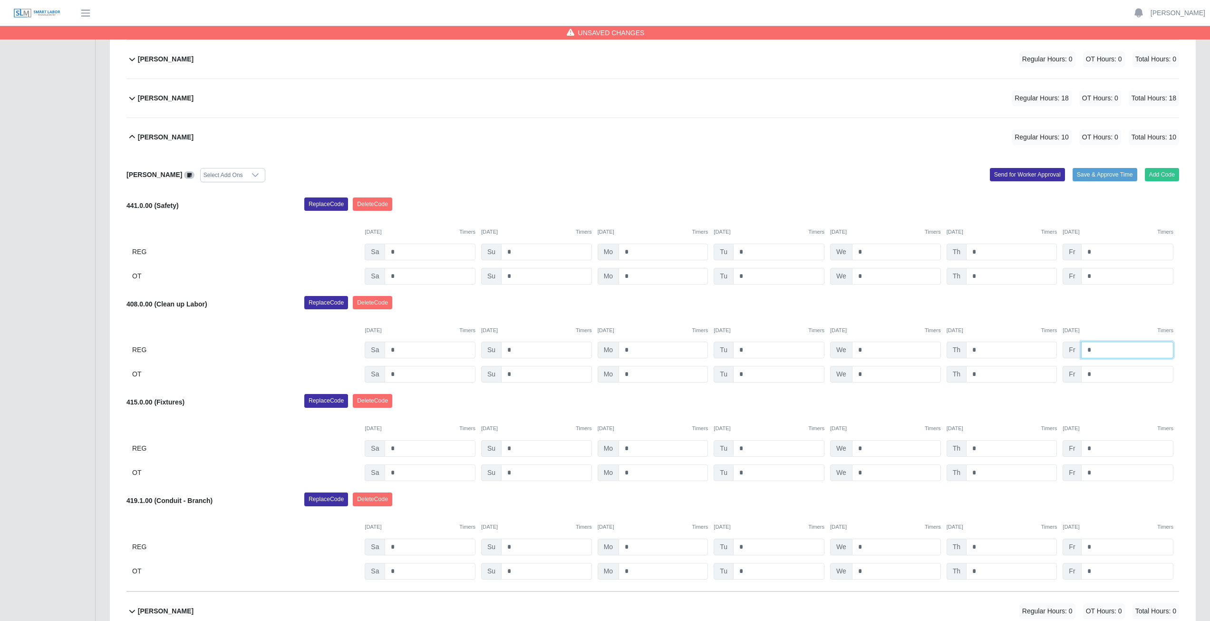
scroll to position [238, 0]
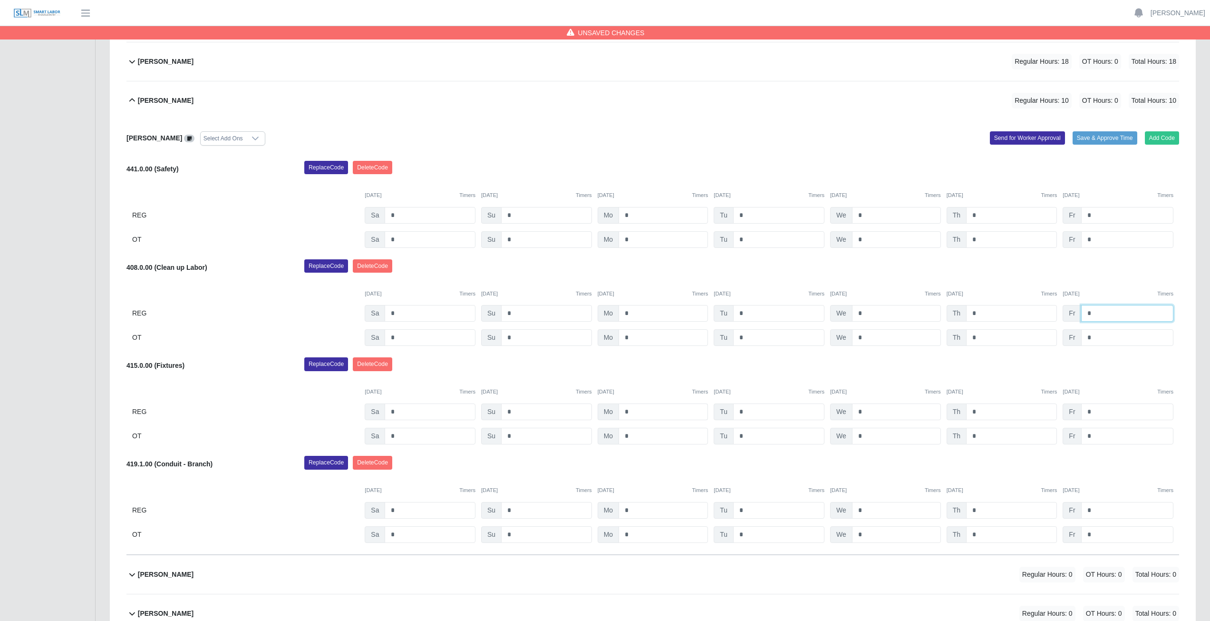
type input "*"
click at [637, 412] on input "*" at bounding box center [663, 411] width 89 height 17
type input "*"
drag, startPoint x: 655, startPoint y: 371, endPoint x: 650, endPoint y: 369, distance: 6.0
click at [655, 371] on div "Replace Code [GEOGRAPHIC_DATA] Code" at bounding box center [741, 366] width 889 height 19
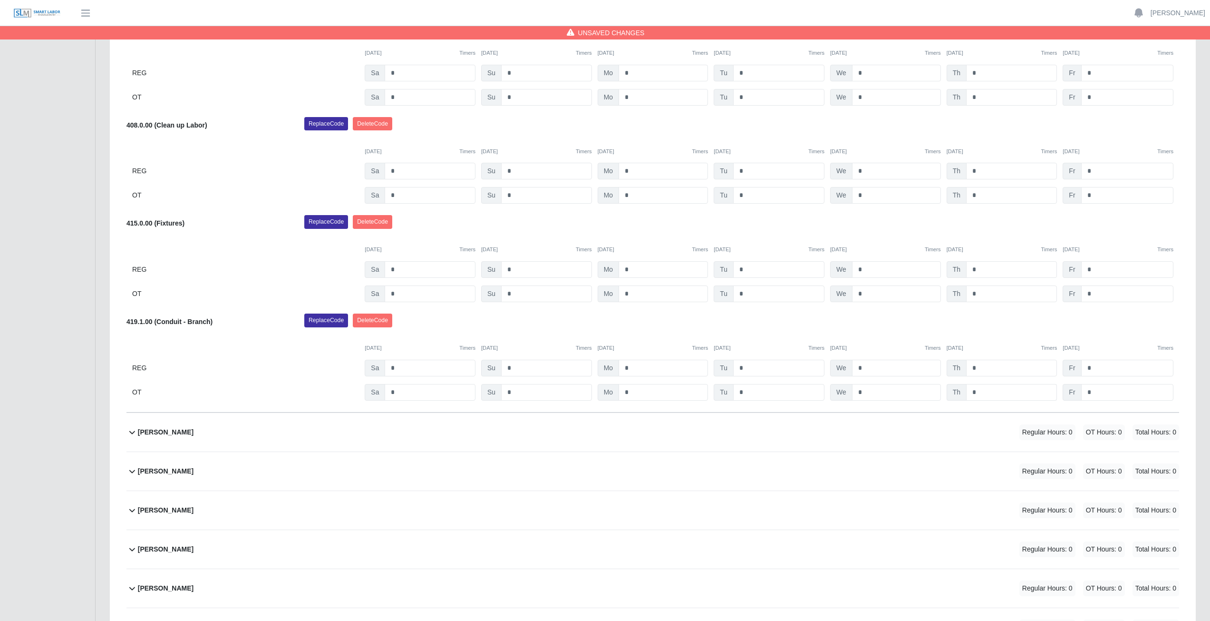
scroll to position [594, 0]
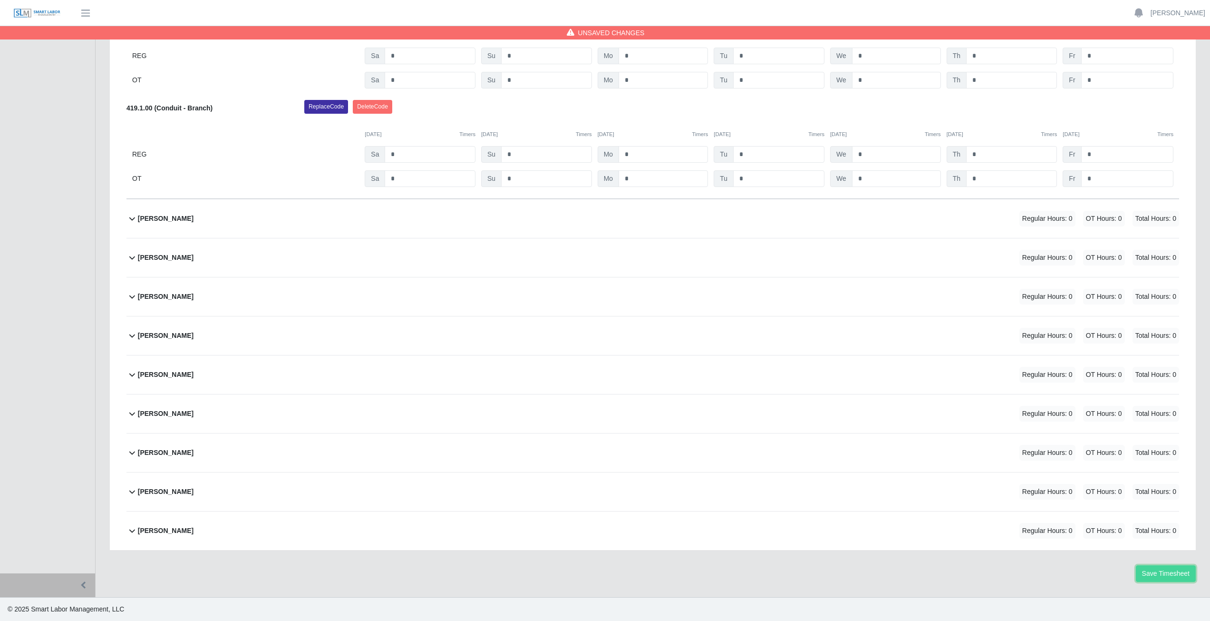
click at [1154, 571] on button "Save Timesheet" at bounding box center [1166, 573] width 60 height 17
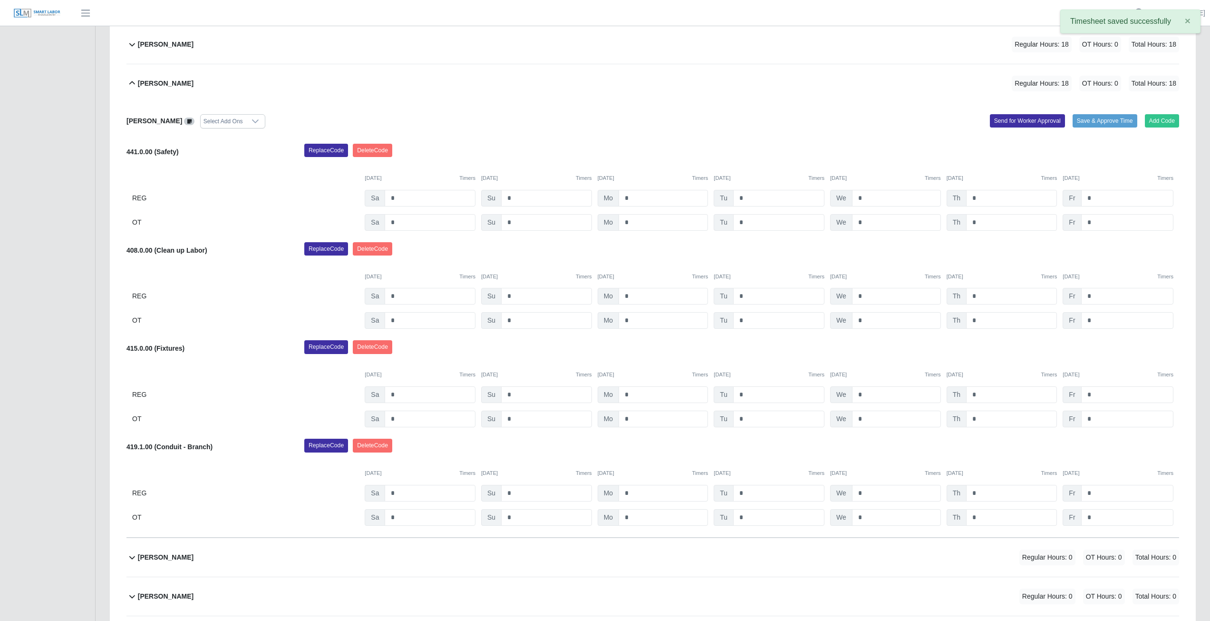
scroll to position [0, 0]
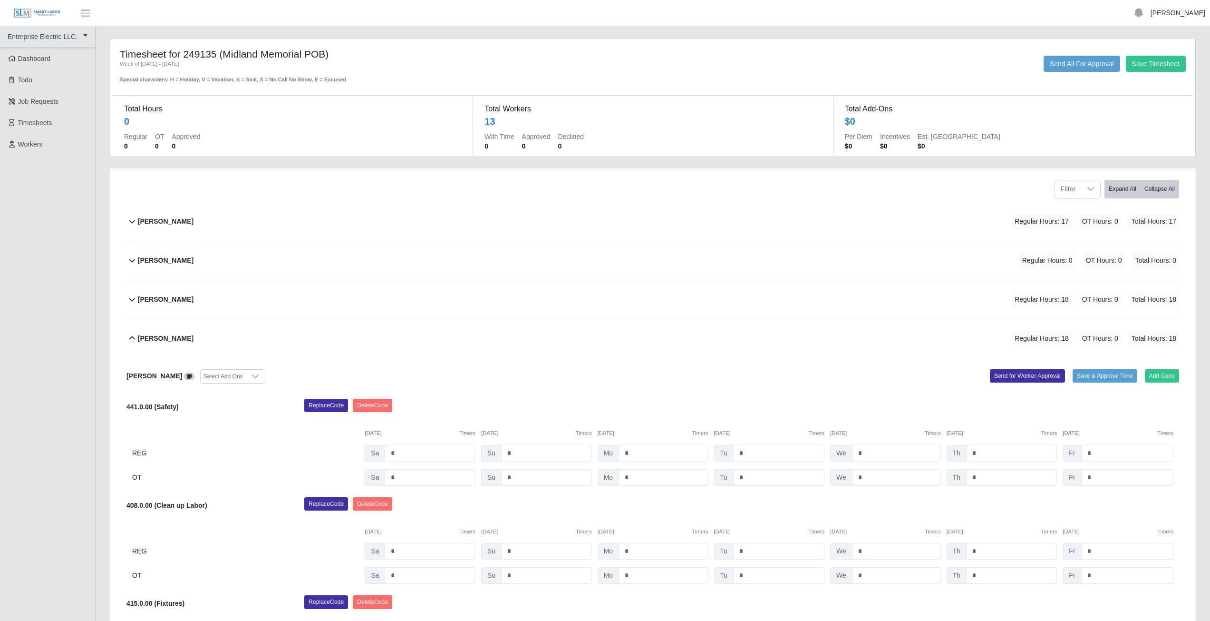
click at [1172, 15] on link "[PERSON_NAME]" at bounding box center [1178, 13] width 55 height 10
click at [1149, 68] on link "Logout" at bounding box center [1167, 66] width 86 height 20
